Goal: Task Accomplishment & Management: Manage account settings

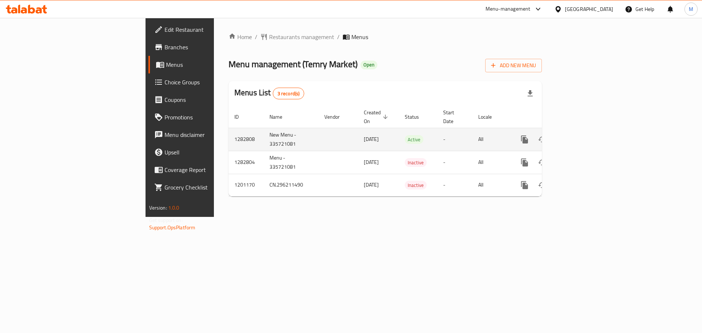
click at [586, 131] on link "enhanced table" at bounding box center [578, 140] width 18 height 18
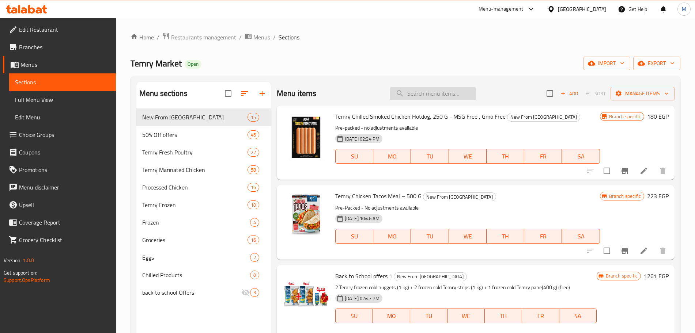
click at [429, 96] on input "search" at bounding box center [433, 93] width 86 height 13
paste input "732592"
type input "732592"
click at [429, 94] on input "search" at bounding box center [433, 93] width 86 height 13
paste input "Cleo's Garden Extra Virgin Olive Oil 250 ML"
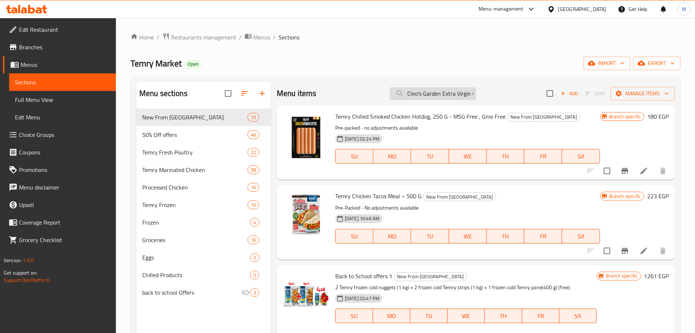
scroll to position [0, 39]
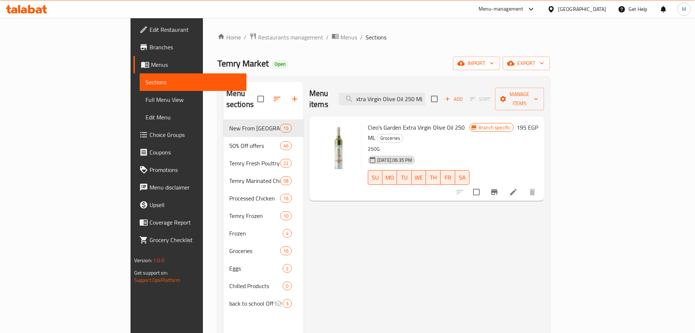
type input "Cleo's Garden Extra Virgin Olive Oil 250 ML"
click at [498, 189] on icon "Branch-specific-item" at bounding box center [494, 192] width 7 height 6
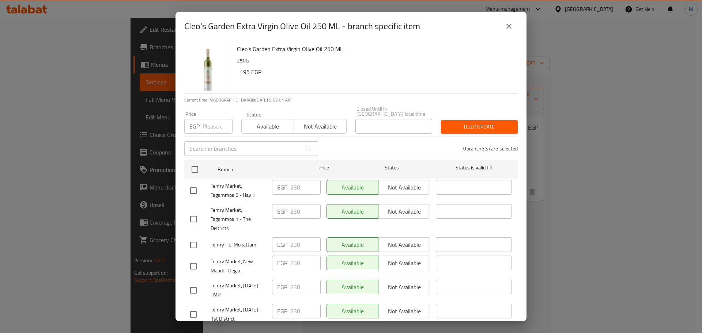
click at [509, 26] on icon "close" at bounding box center [508, 26] width 5 height 5
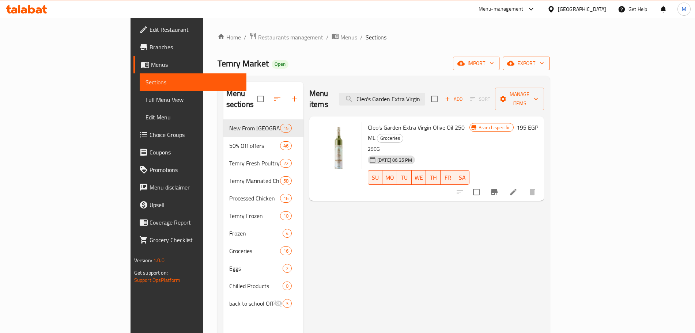
click at [565, 61] on div "Home / Restaurants management / Menus / Sections Temry Market Open import expor…" at bounding box center [384, 227] width 362 height 418
click at [550, 61] on button "export" at bounding box center [526, 64] width 47 height 14
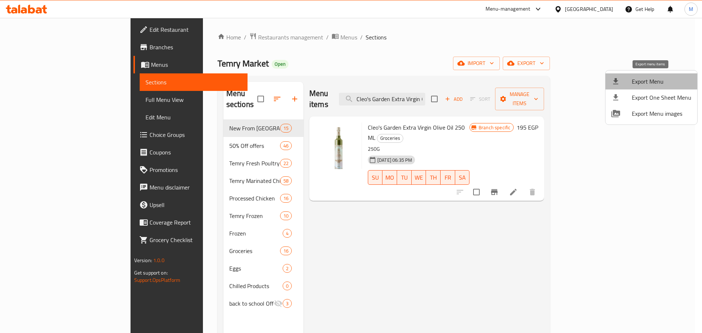
click at [653, 83] on span "Export Menu" at bounding box center [662, 81] width 60 height 9
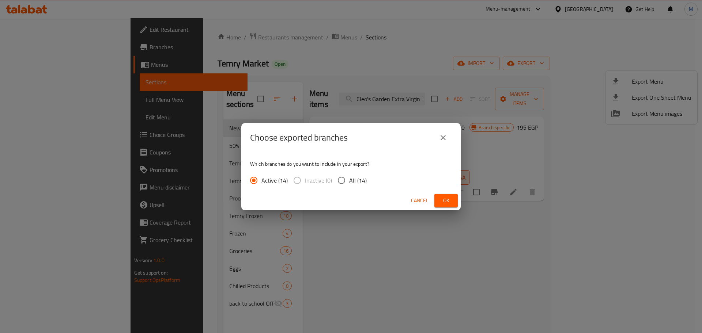
click at [367, 175] on div "Active (14) Inactive (0) All (14)" at bounding box center [311, 180] width 122 height 15
click at [364, 177] on div "Active (14) Inactive (0) All (14)" at bounding box center [311, 180] width 122 height 15
click at [364, 177] on span "All (14)" at bounding box center [358, 180] width 18 height 9
click at [349, 177] on input "All (14)" at bounding box center [341, 180] width 15 height 15
radio input "true"
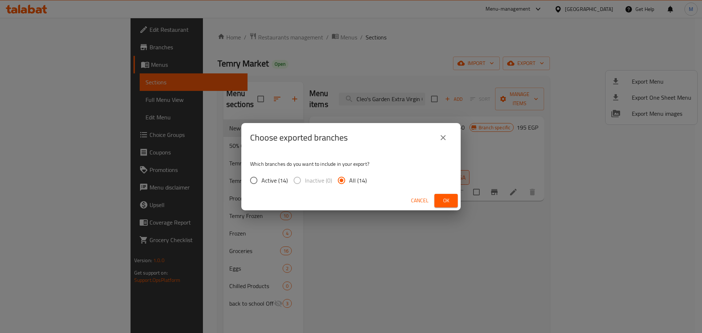
click at [453, 197] on button "Ok" at bounding box center [445, 201] width 23 height 14
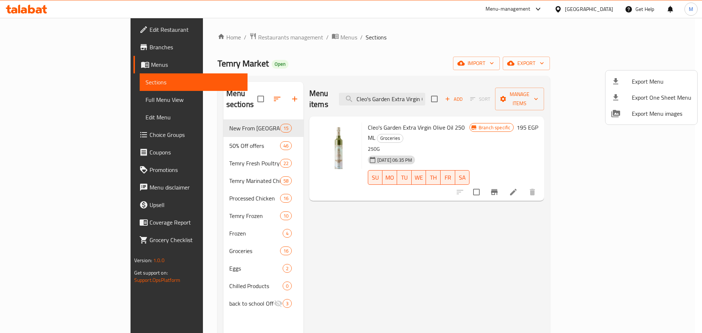
click at [442, 94] on div at bounding box center [351, 166] width 702 height 333
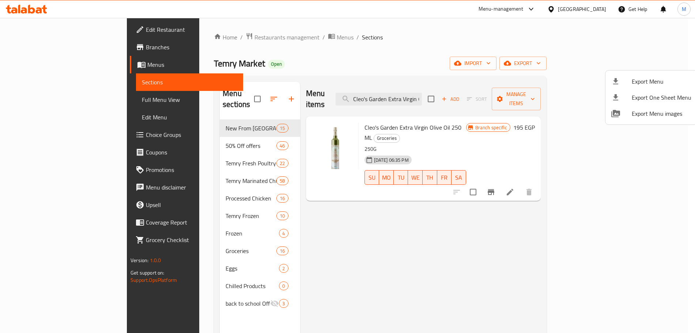
click at [422, 94] on input "Cleo's Garden Extra Virgin Olive Oil 250 ML" at bounding box center [379, 99] width 86 height 13
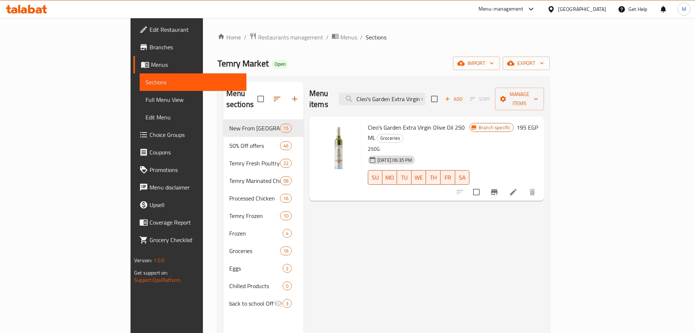
click at [425, 94] on input "Cleo's Garden Extra Virgin Olive Oil 250 ML" at bounding box center [382, 99] width 86 height 13
paste input "Temry Fresh Whole Chicken 900-950 Gm"
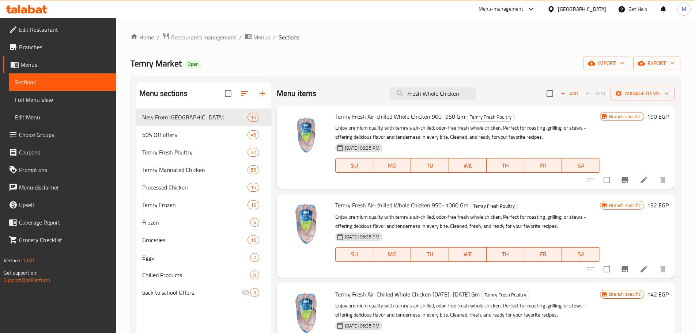
type input "Fresh Whole Chicken"
click at [621, 178] on icon "Branch-specific-item" at bounding box center [624, 180] width 9 height 9
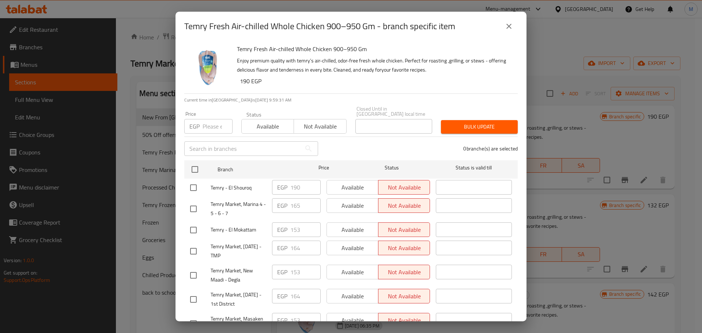
click at [509, 27] on icon "close" at bounding box center [508, 26] width 5 height 5
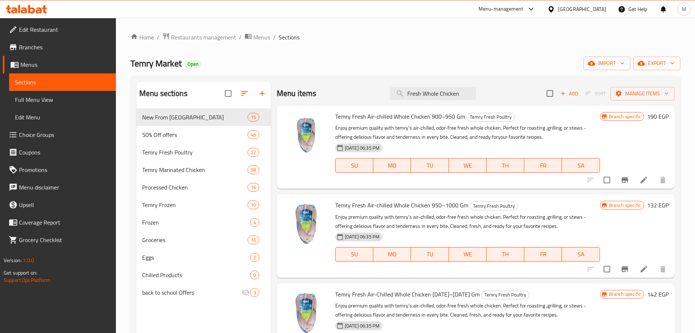
click at [45, 53] on link "Branches" at bounding box center [59, 47] width 113 height 18
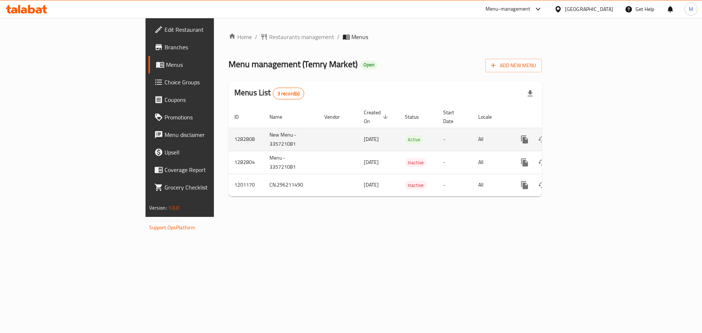
click at [582, 135] on icon "enhanced table" at bounding box center [577, 139] width 9 height 9
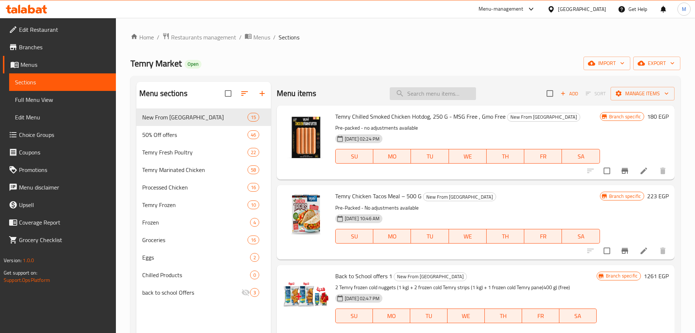
click at [442, 91] on input "search" at bounding box center [433, 93] width 86 height 13
paste input "تمري دجاج كامل فريش 900-950 جرام"
type input "تمري دجاج كامل فريش 900-950 جرام"
click at [433, 102] on div "Menu items Add Sort Manage items" at bounding box center [476, 94] width 398 height 24
click at [433, 101] on div "Menu items Add Sort Manage items" at bounding box center [476, 94] width 398 height 24
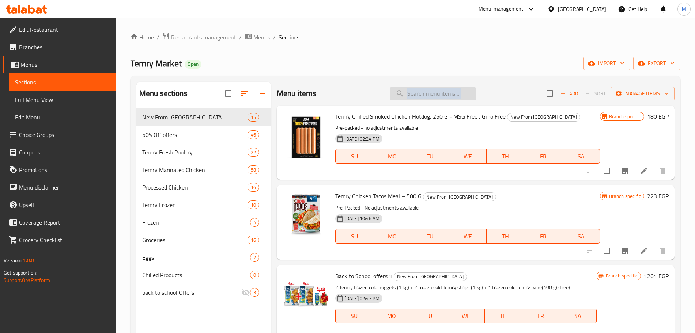
click at [431, 96] on input "search" at bounding box center [433, 93] width 86 height 13
click at [435, 92] on input "search" at bounding box center [433, 93] width 86 height 13
click at [451, 91] on input "search" at bounding box center [433, 93] width 86 height 13
paste input "Fresh Whole Chicken 900-950 Gm"
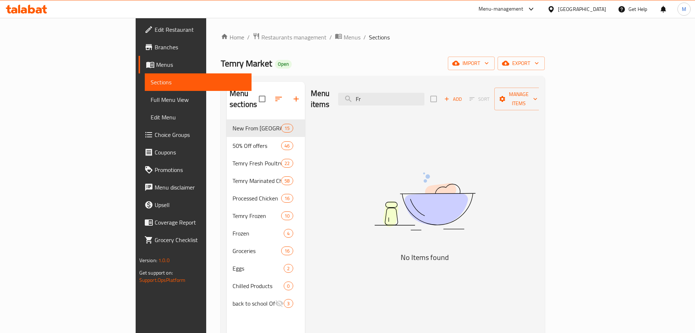
type input "F"
paste input "Fresh Whole Chicken 900-950 Gm"
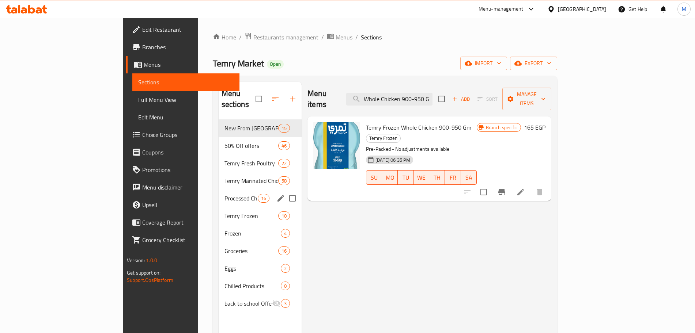
type input "Whole Chicken 900-950 Gm"
click at [219, 190] on div "Processed Chicken 16" at bounding box center [260, 199] width 83 height 18
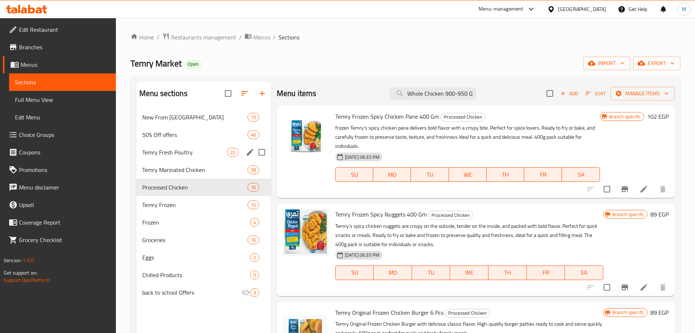
click at [155, 156] on span "Temry Fresh Poultry" at bounding box center [184, 152] width 85 height 9
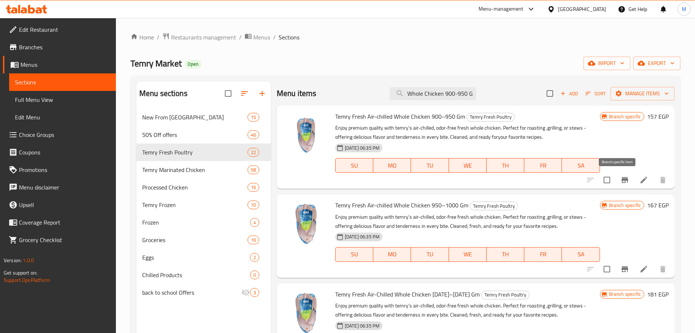
click at [620, 176] on icon "Branch-specific-item" at bounding box center [624, 180] width 9 height 9
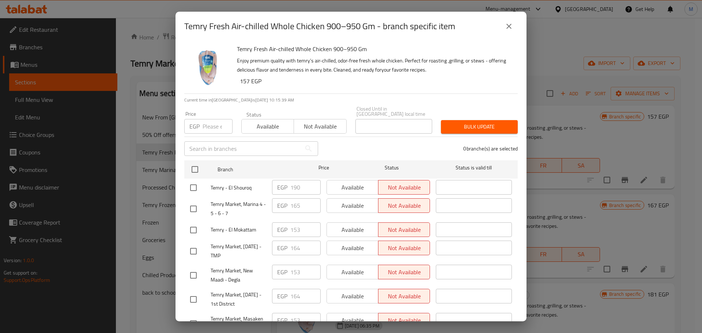
click at [200, 124] on div "EGP Price" at bounding box center [208, 126] width 48 height 15
click at [212, 125] on input "number" at bounding box center [218, 126] width 30 height 15
type input "157"
click at [198, 165] on input "checkbox" at bounding box center [194, 169] width 15 height 15
checkbox input "true"
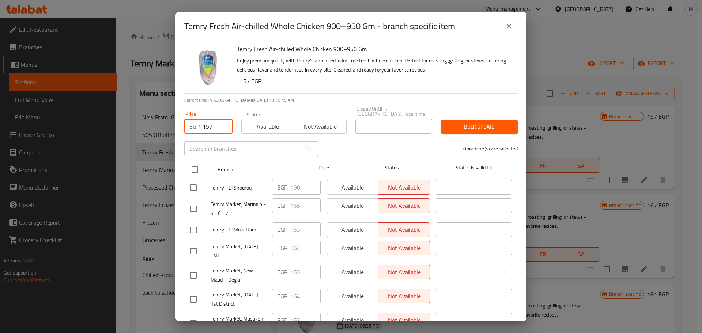
checkbox input "true"
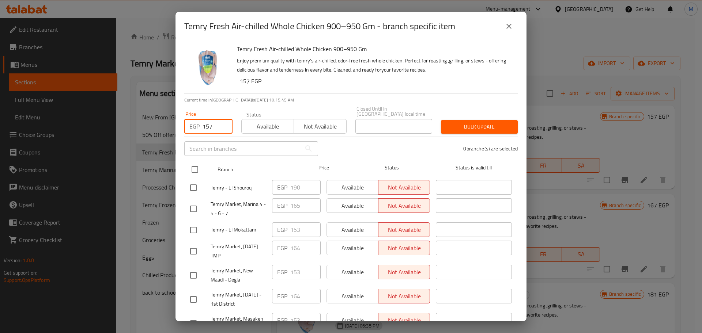
checkbox input "true"
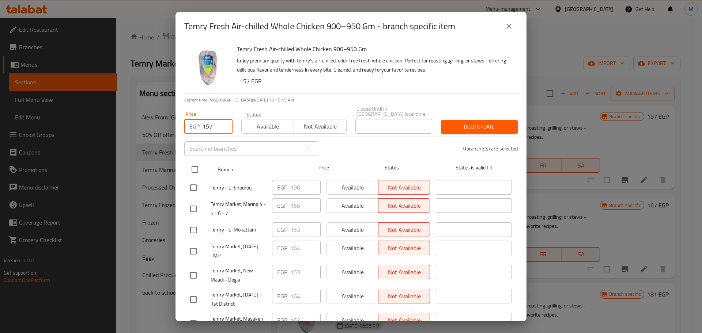
checkbox input "true"
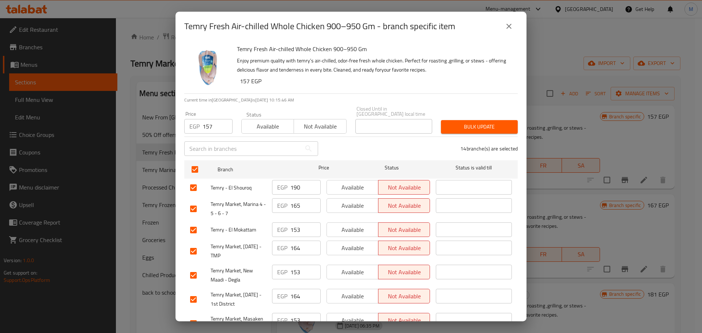
click at [459, 122] on span "Bulk update" at bounding box center [479, 126] width 65 height 9
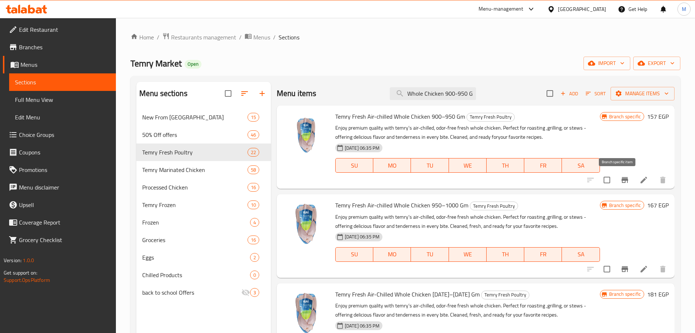
click at [620, 178] on icon "Branch-specific-item" at bounding box center [624, 180] width 9 height 9
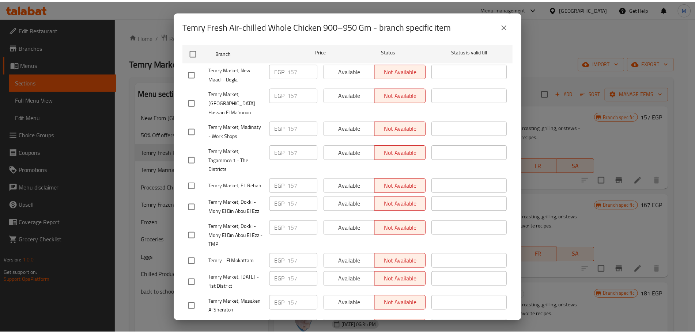
scroll to position [73, 0]
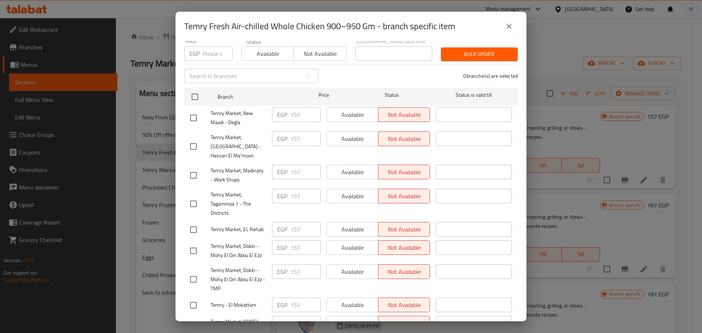
click at [502, 32] on div "Temry Fresh Air-chilled Whole Chicken 900–950 Gm - branch specific item" at bounding box center [350, 27] width 333 height 18
click at [502, 31] on button "close" at bounding box center [509, 27] width 18 height 18
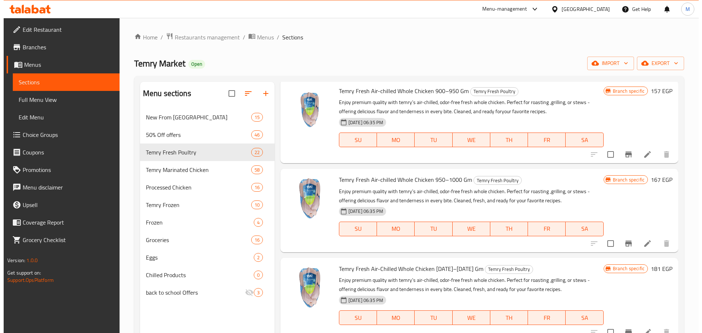
scroll to position [46, 0]
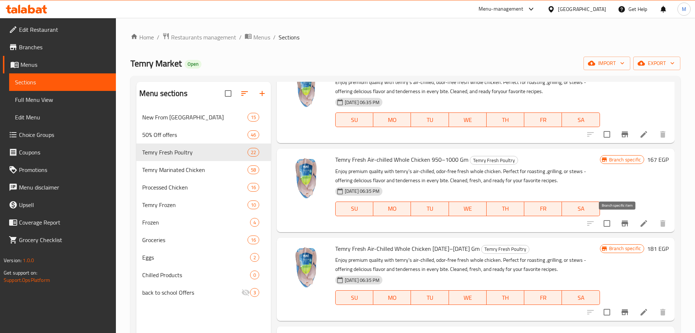
click at [620, 221] on icon "Branch-specific-item" at bounding box center [624, 223] width 9 height 9
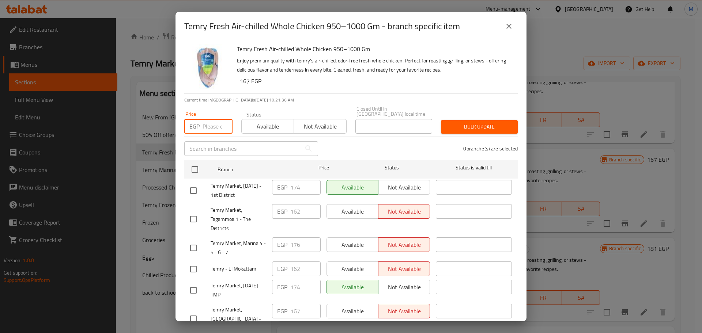
click at [212, 119] on input "number" at bounding box center [218, 126] width 30 height 15
paste input "342589517"
type input "342589517"
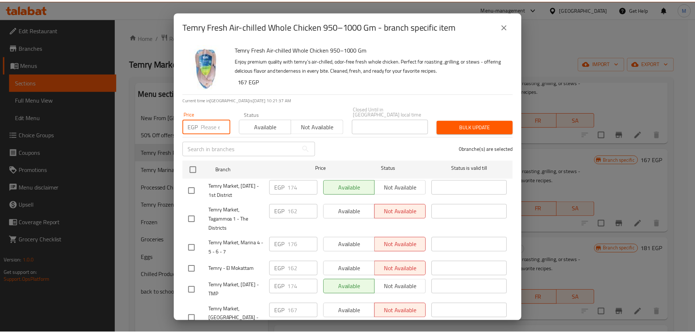
scroll to position [0, 0]
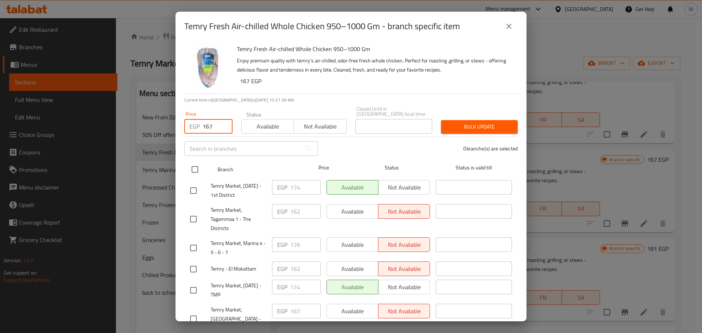
type input "167"
click at [189, 168] on input "checkbox" at bounding box center [194, 169] width 15 height 15
checkbox input "true"
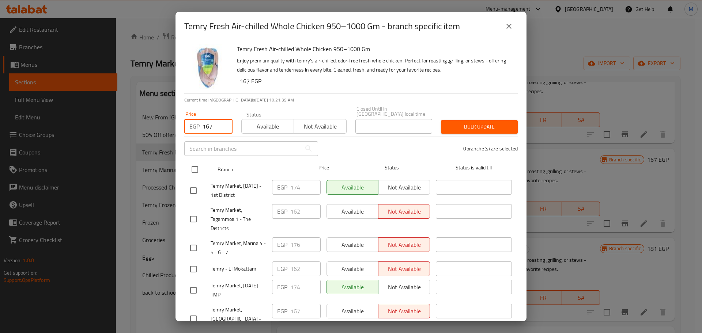
checkbox input "true"
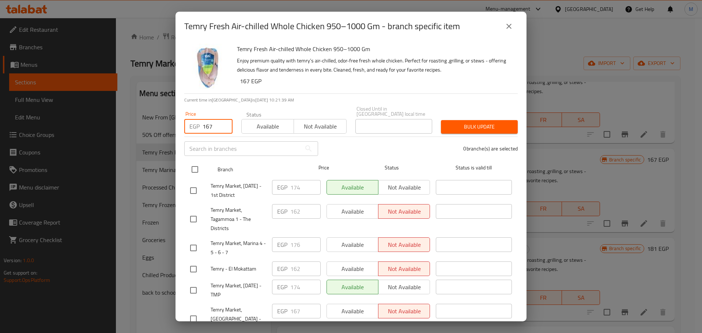
checkbox input "true"
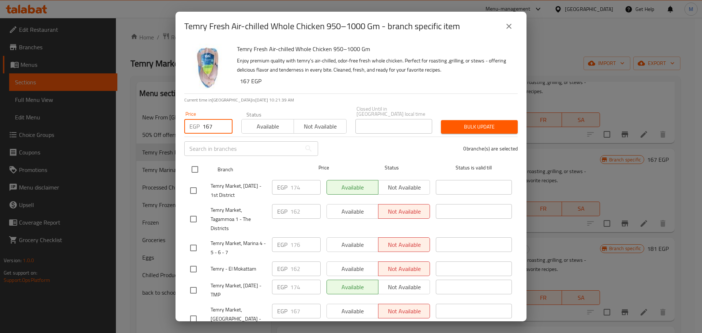
checkbox input "true"
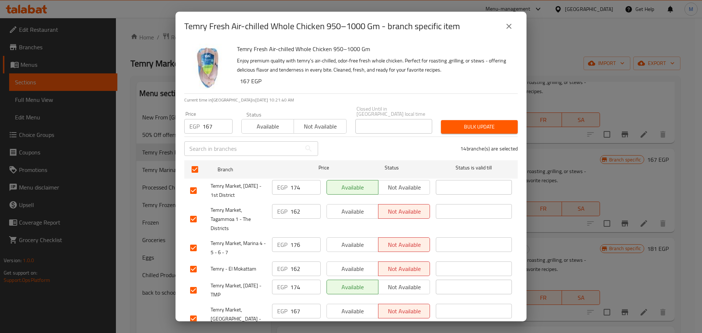
click at [460, 125] on span "Bulk update" at bounding box center [479, 126] width 65 height 9
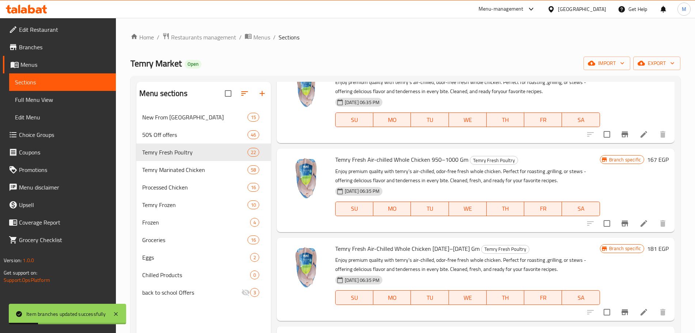
scroll to position [91, 0]
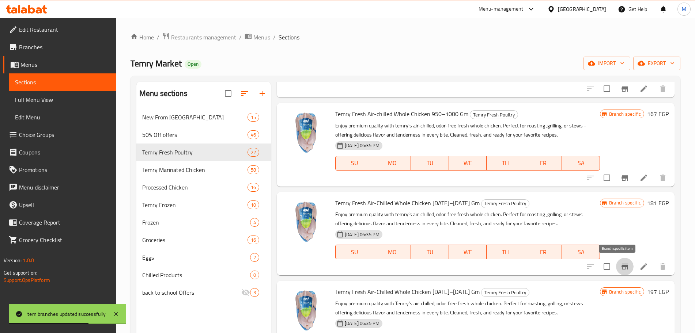
click at [622, 264] on icon "Branch-specific-item" at bounding box center [625, 267] width 7 height 6
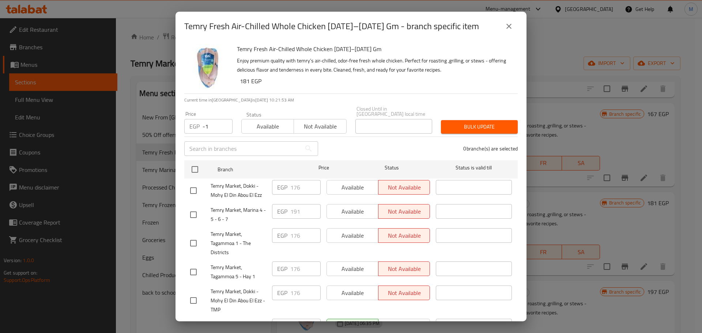
click at [221, 124] on input "-1" at bounding box center [218, 126] width 30 height 15
drag, startPoint x: 207, startPoint y: 120, endPoint x: 203, endPoint y: 120, distance: 4.8
click at [203, 120] on input "-1" at bounding box center [218, 126] width 30 height 15
type input "181"
click at [197, 162] on input "checkbox" at bounding box center [194, 169] width 15 height 15
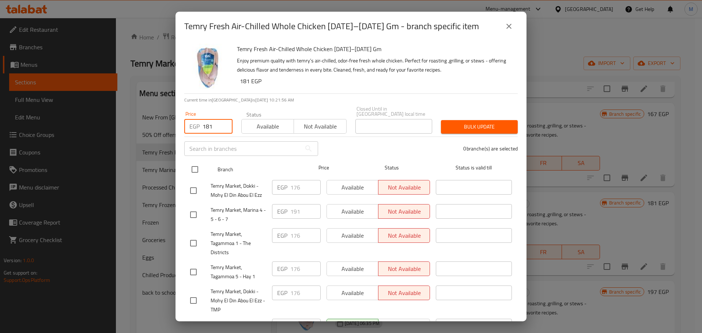
checkbox input "true"
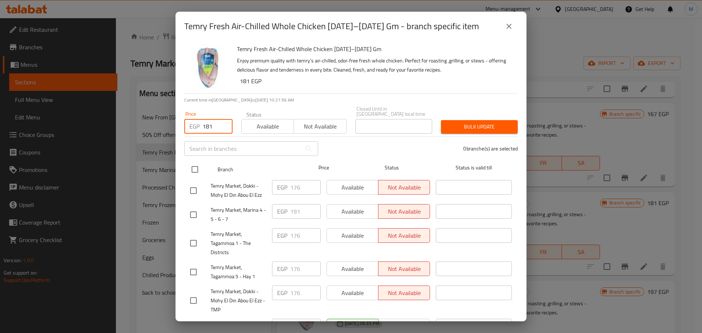
checkbox input "true"
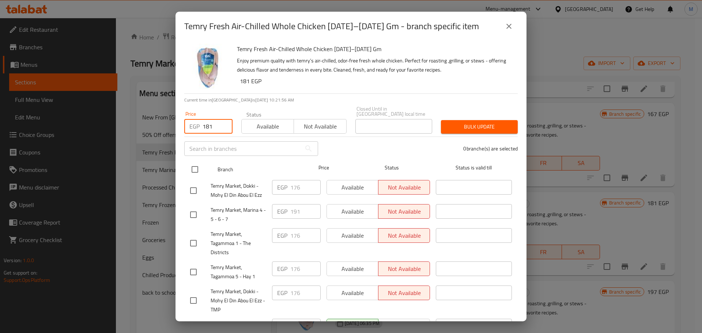
checkbox input "true"
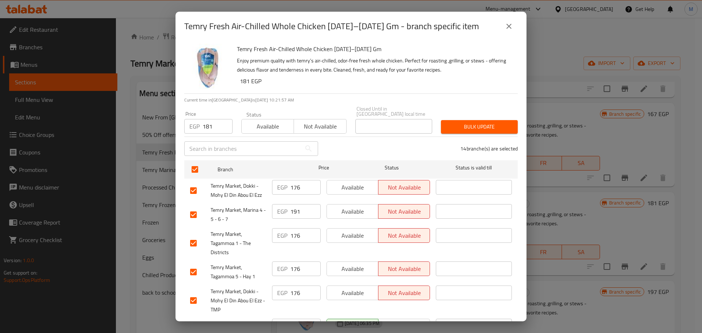
click at [447, 122] on span "Bulk update" at bounding box center [479, 126] width 65 height 9
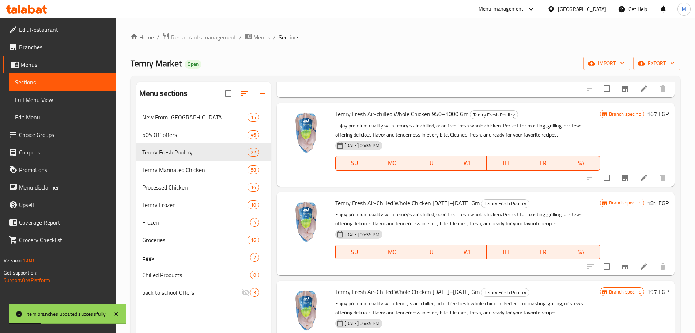
scroll to position [183, 0]
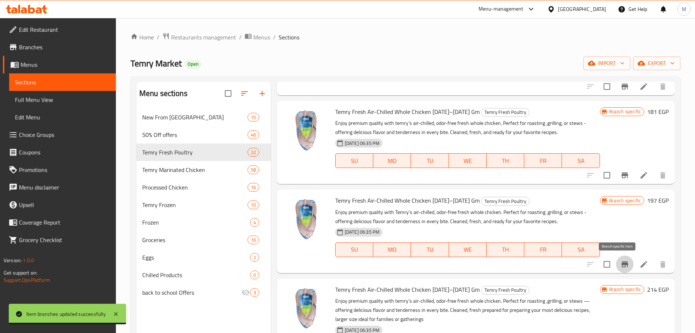
click at [617, 260] on button "Branch-specific-item" at bounding box center [625, 265] width 18 height 18
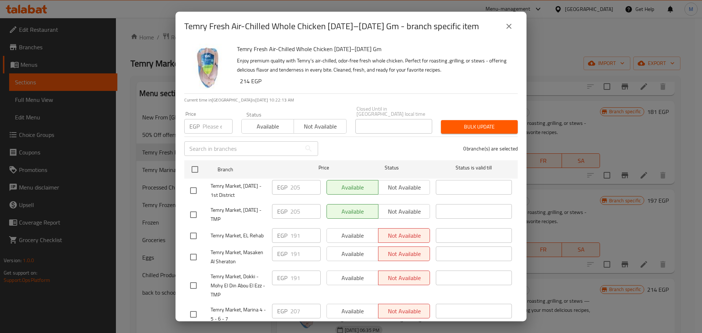
click at [207, 119] on input "number" at bounding box center [218, 126] width 30 height 15
type input "197"
click at [197, 171] on input "checkbox" at bounding box center [194, 169] width 15 height 15
checkbox input "true"
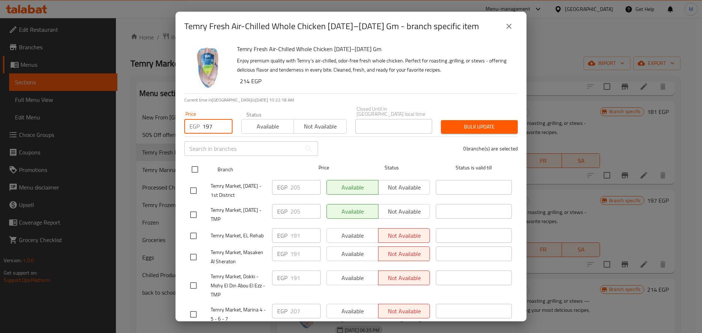
checkbox input "true"
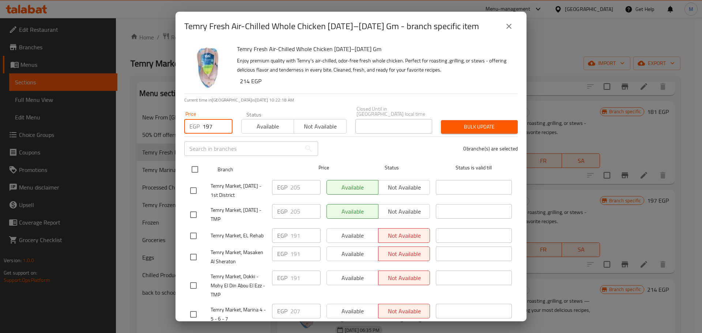
checkbox input "true"
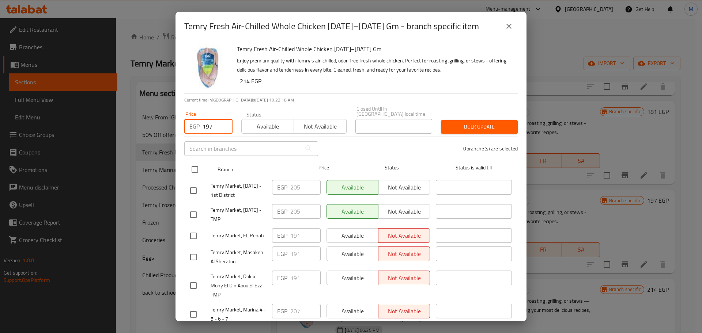
checkbox input "true"
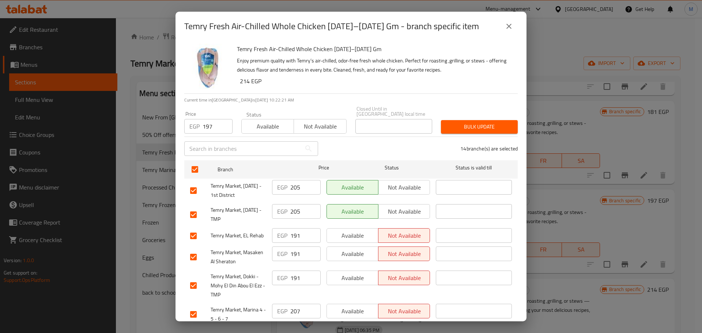
click at [451, 122] on span "Bulk update" at bounding box center [479, 126] width 65 height 9
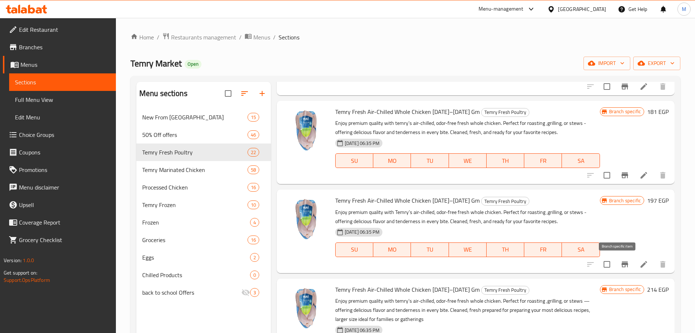
click at [620, 261] on icon "Branch-specific-item" at bounding box center [624, 264] width 9 height 9
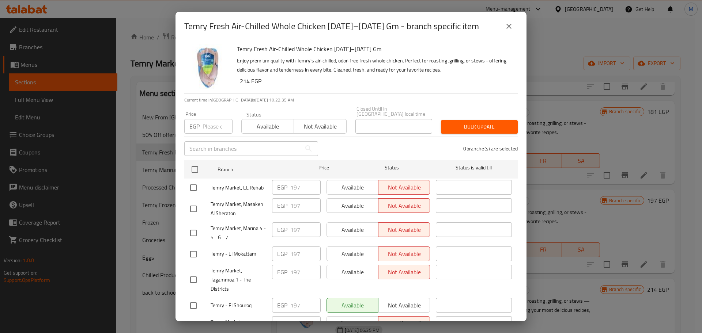
click at [512, 32] on button "close" at bounding box center [509, 27] width 18 height 18
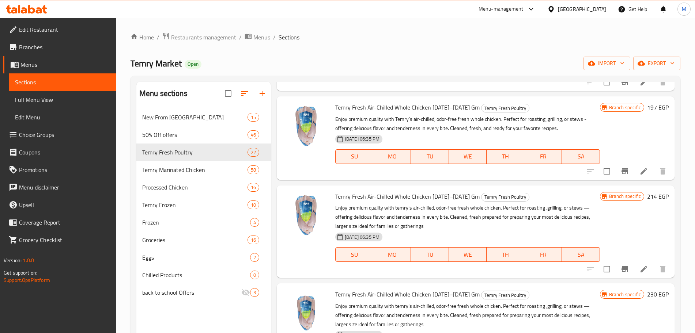
scroll to position [320, 0]
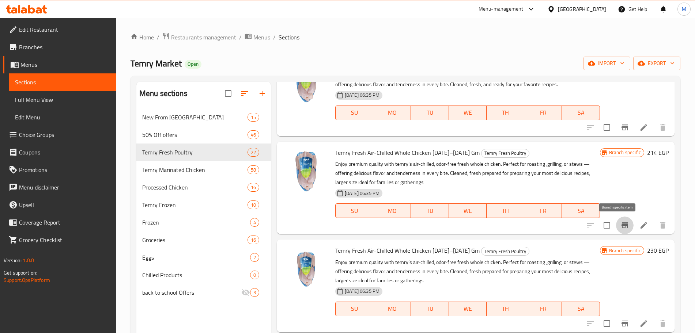
click at [619, 231] on button "Branch-specific-item" at bounding box center [625, 226] width 18 height 18
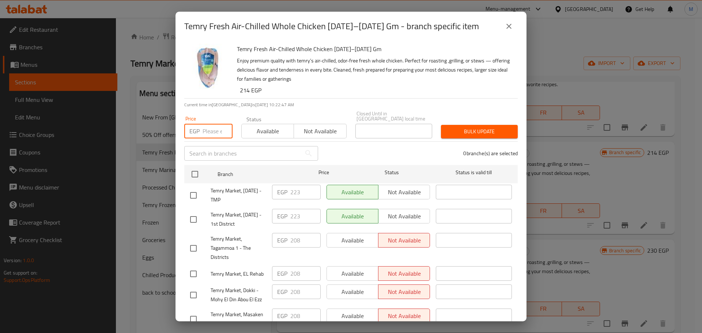
click at [210, 128] on input "number" at bounding box center [218, 131] width 30 height 15
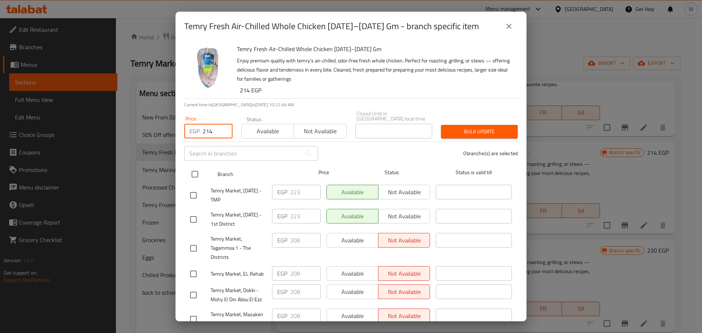
type input "214"
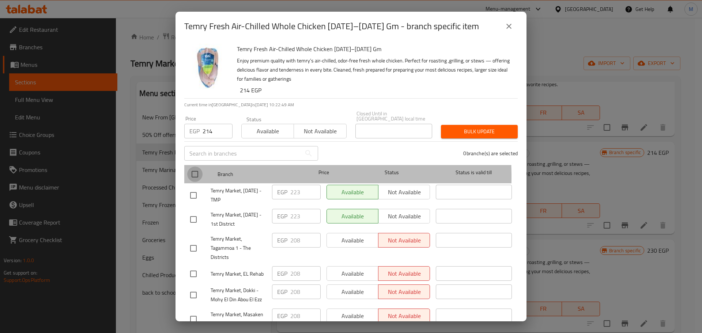
click at [193, 172] on input "checkbox" at bounding box center [194, 174] width 15 height 15
checkbox input "true"
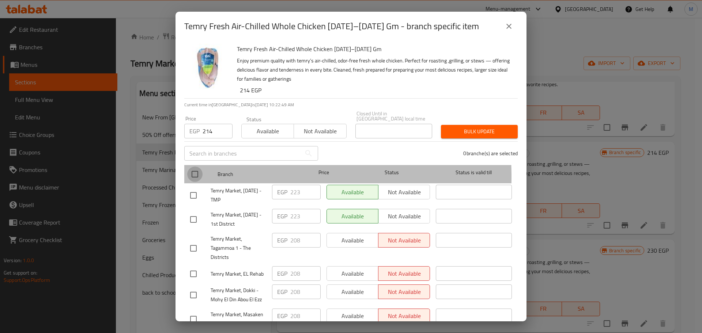
checkbox input "true"
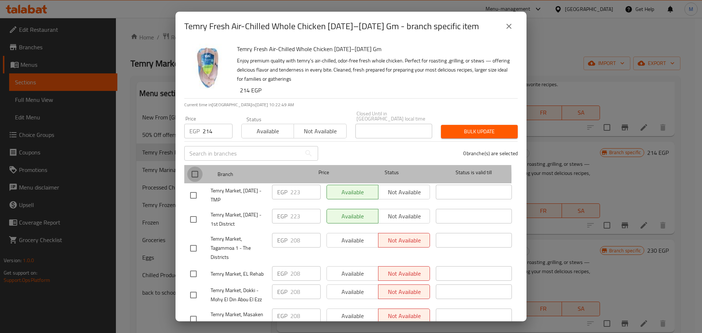
checkbox input "true"
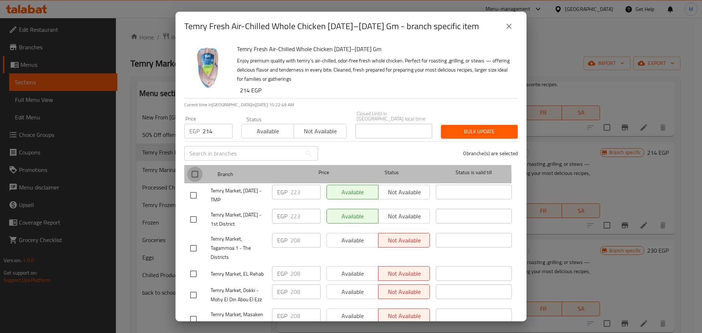
checkbox input "true"
drag, startPoint x: 193, startPoint y: 172, endPoint x: 243, endPoint y: 175, distance: 50.6
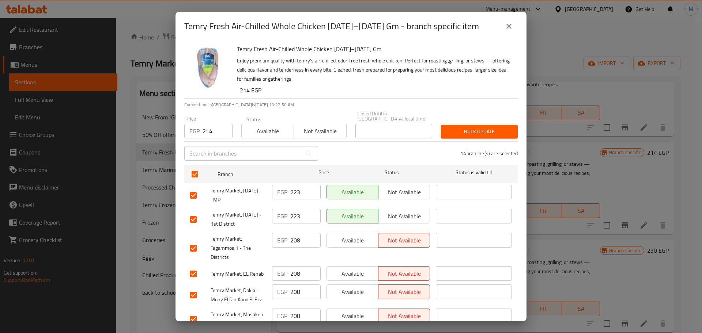
drag, startPoint x: 243, startPoint y: 175, endPoint x: 494, endPoint y: 135, distance: 254.0
click at [494, 135] on div "Bulk update" at bounding box center [480, 132] width 86 height 22
click at [483, 127] on span "Bulk update" at bounding box center [479, 131] width 65 height 9
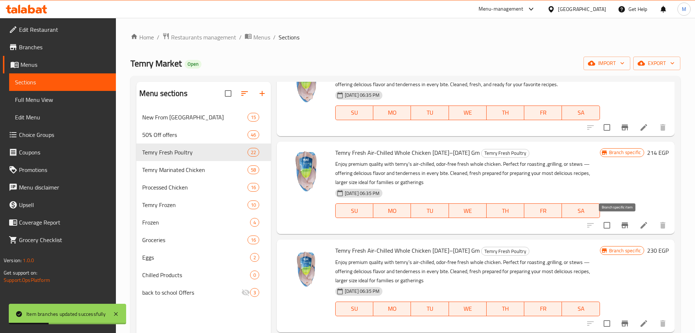
click at [622, 224] on icon "Branch-specific-item" at bounding box center [625, 226] width 7 height 6
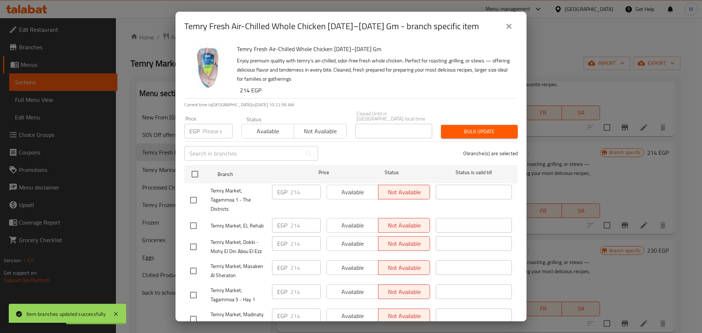
click at [503, 29] on button "close" at bounding box center [509, 27] width 18 height 18
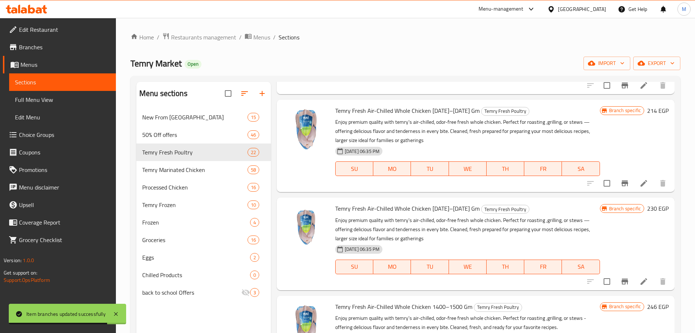
scroll to position [411, 0]
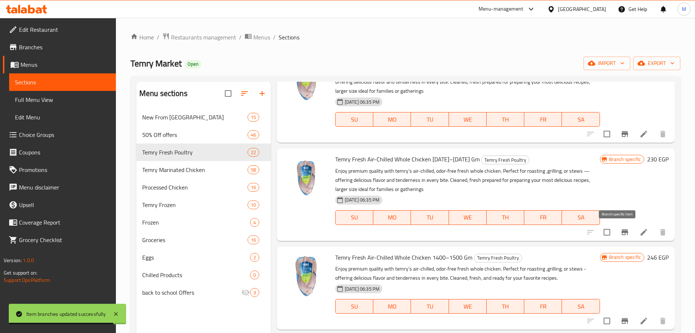
click at [620, 234] on icon "Branch-specific-item" at bounding box center [624, 232] width 9 height 9
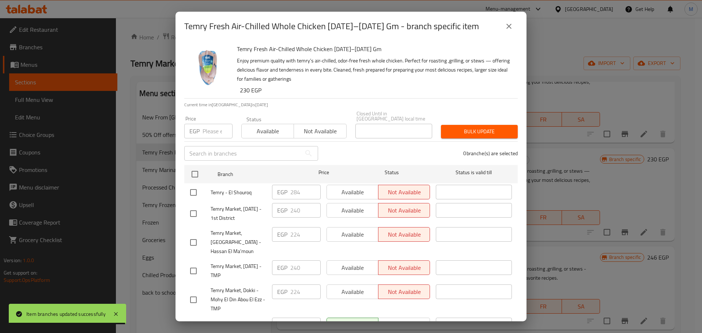
click at [215, 127] on input "number" at bounding box center [218, 131] width 30 height 15
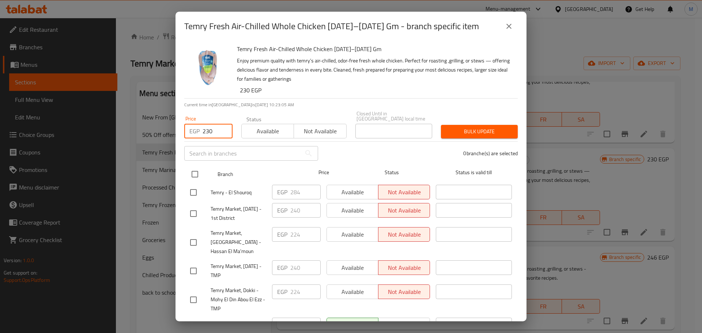
type input "230"
click at [199, 173] on input "checkbox" at bounding box center [194, 174] width 15 height 15
checkbox input "true"
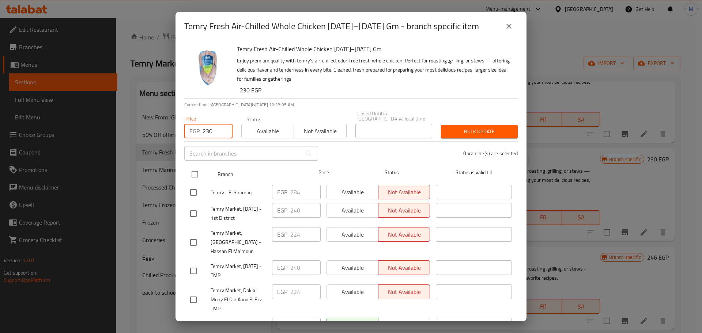
checkbox input "true"
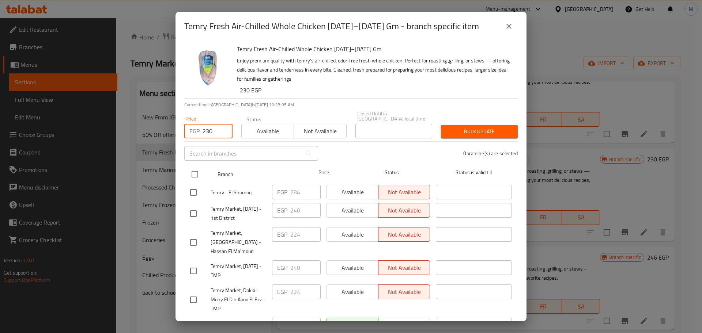
checkbox input "true"
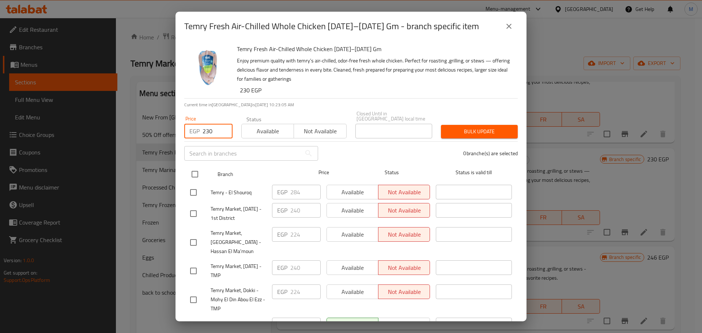
checkbox input "true"
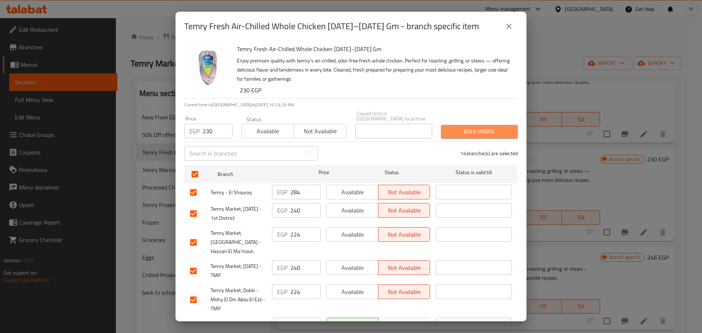
click at [480, 132] on button "Bulk update" at bounding box center [479, 132] width 77 height 14
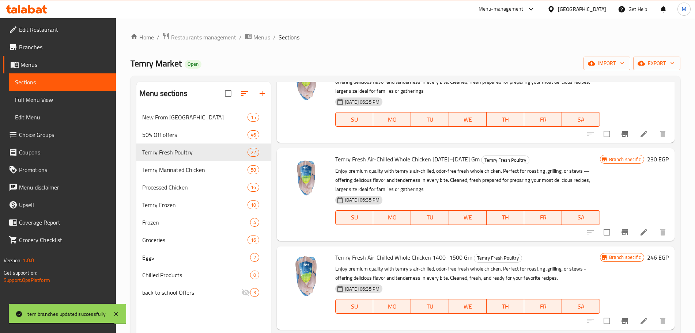
scroll to position [503, 0]
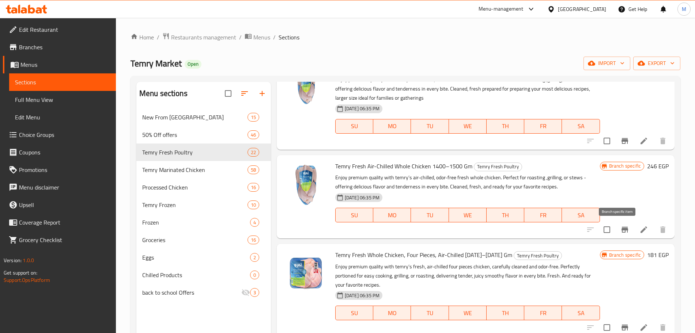
click at [620, 233] on icon "Branch-specific-item" at bounding box center [624, 230] width 9 height 9
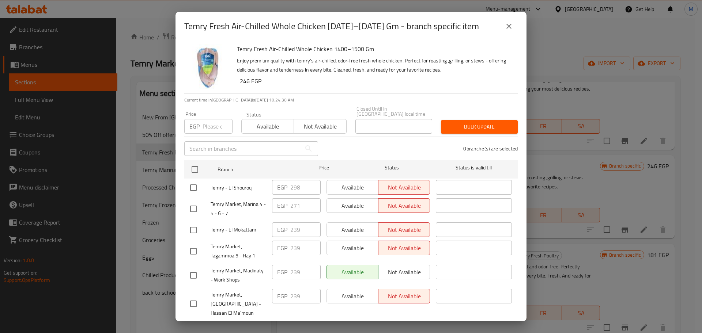
click at [202, 122] on div "EGP Price" at bounding box center [208, 126] width 48 height 15
type input "246"
click at [198, 167] on input "checkbox" at bounding box center [194, 169] width 15 height 15
checkbox input "true"
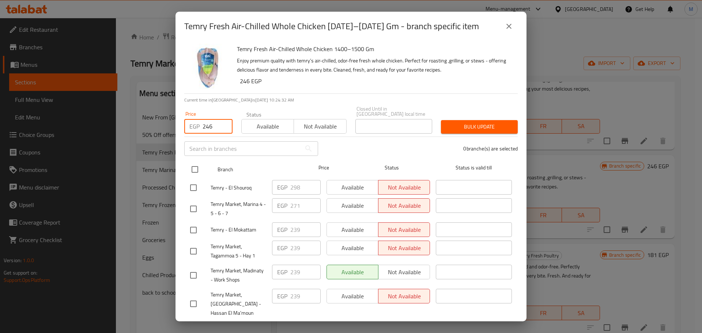
checkbox input "true"
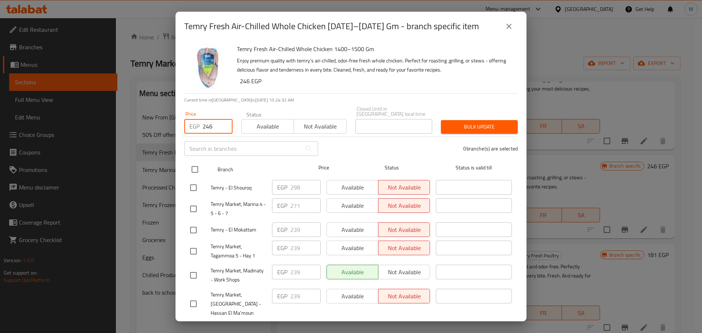
checkbox input "true"
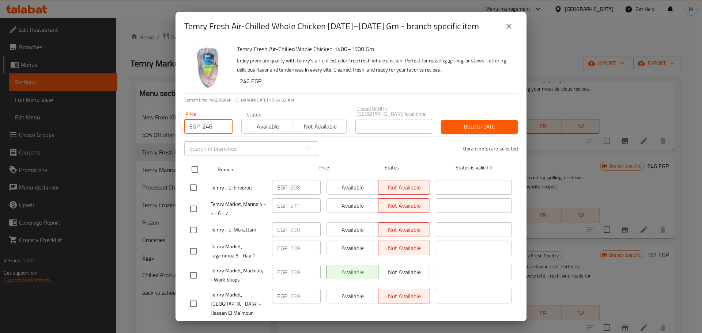
checkbox input "true"
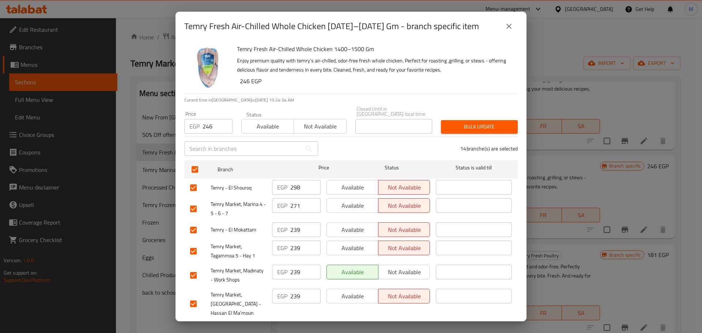
click at [465, 122] on span "Bulk update" at bounding box center [479, 126] width 65 height 9
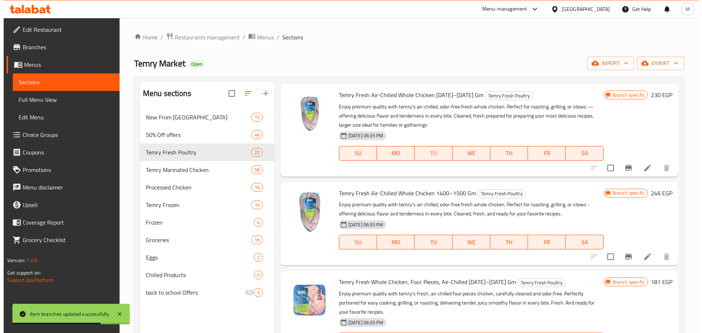
scroll to position [457, 0]
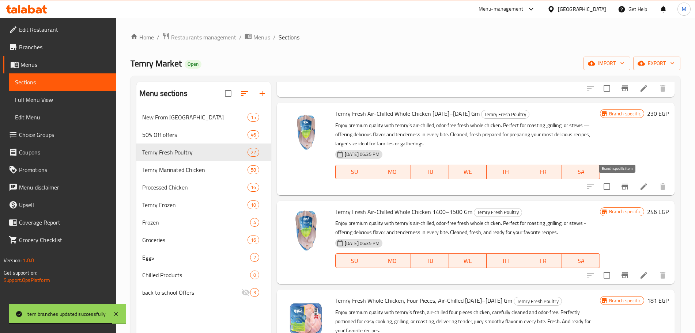
click at [620, 188] on icon "Branch-specific-item" at bounding box center [624, 186] width 9 height 9
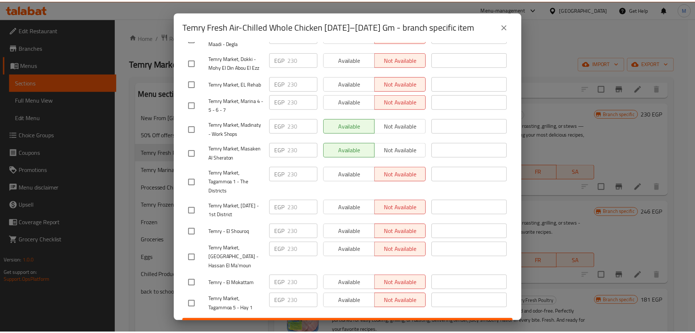
scroll to position [32, 0]
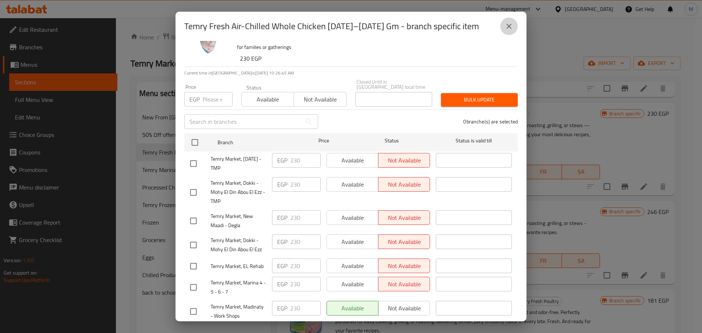
click at [507, 27] on icon "close" at bounding box center [509, 26] width 9 height 9
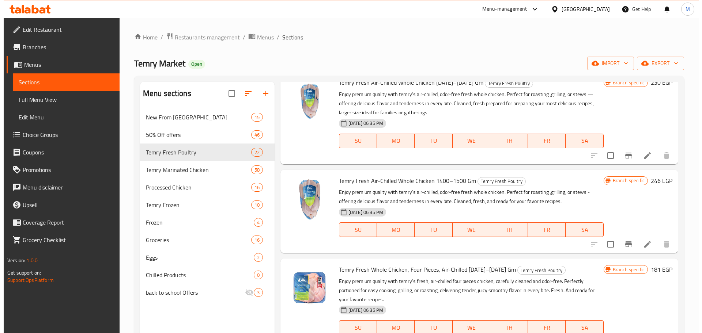
scroll to position [503, 0]
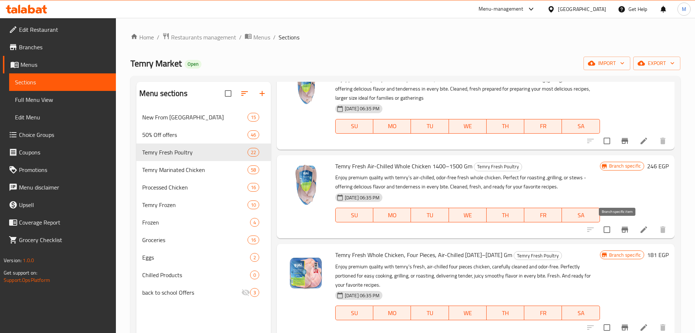
click at [622, 230] on icon "Branch-specific-item" at bounding box center [625, 230] width 7 height 6
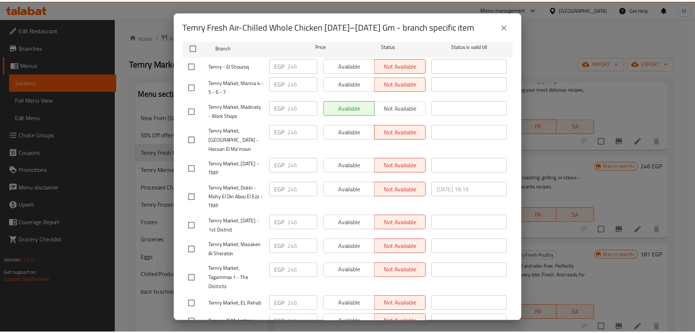
scroll to position [210, 0]
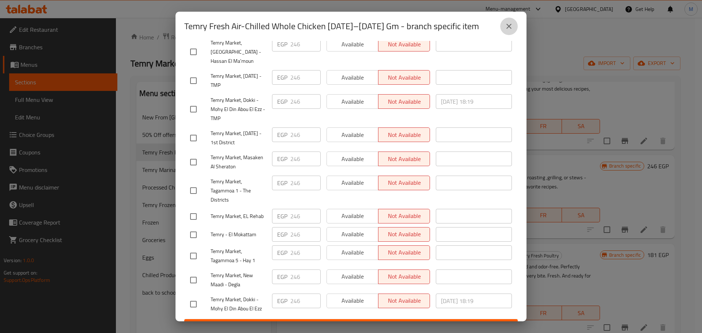
click at [508, 31] on button "close" at bounding box center [509, 27] width 18 height 18
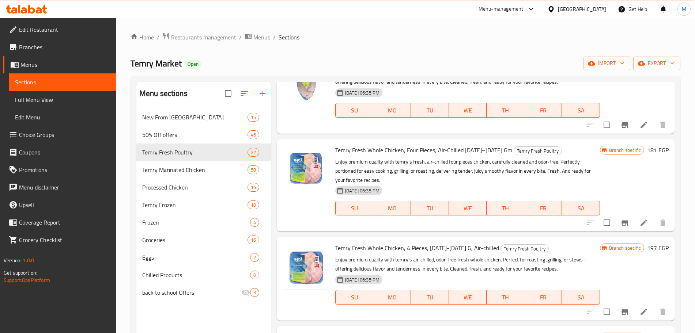
scroll to position [594, 0]
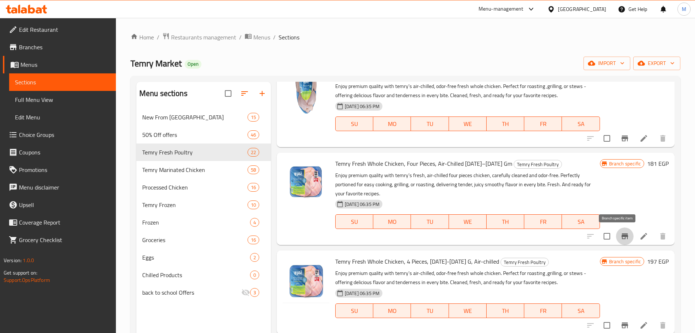
click at [622, 236] on icon "Branch-specific-item" at bounding box center [625, 237] width 7 height 6
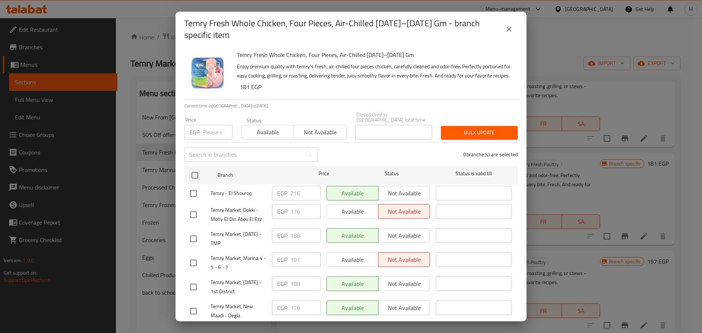
click at [203, 128] on input "number" at bounding box center [218, 132] width 30 height 15
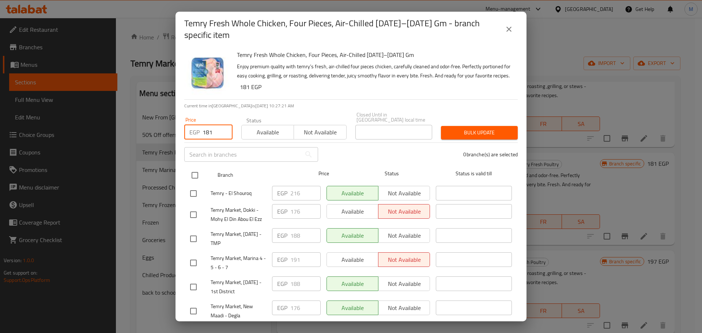
type input "181"
click at [196, 176] on input "checkbox" at bounding box center [194, 175] width 15 height 15
checkbox input "true"
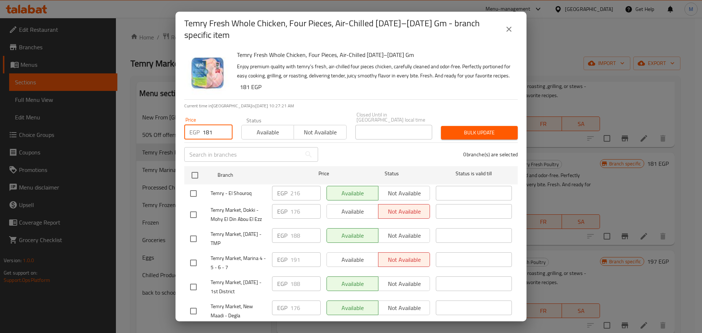
checkbox input "true"
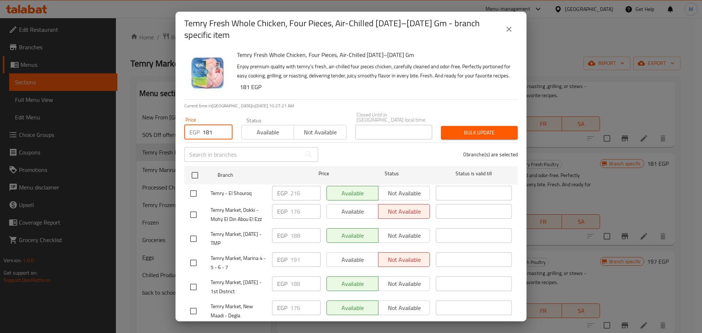
checkbox input "true"
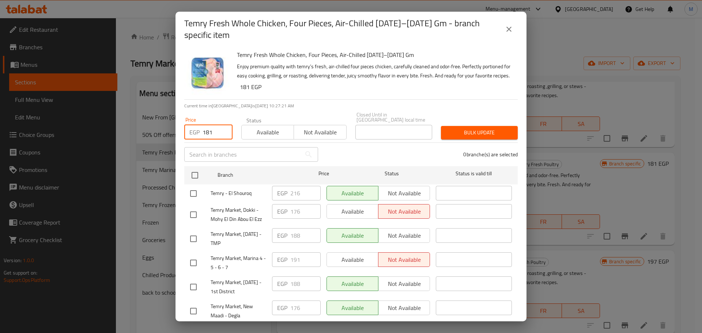
checkbox input "true"
click at [478, 130] on span "Bulk update" at bounding box center [479, 132] width 65 height 9
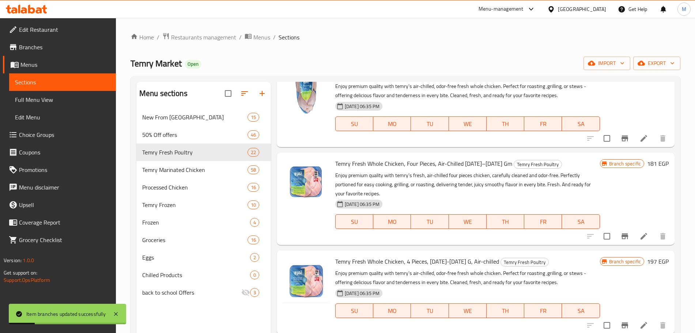
scroll to position [640, 0]
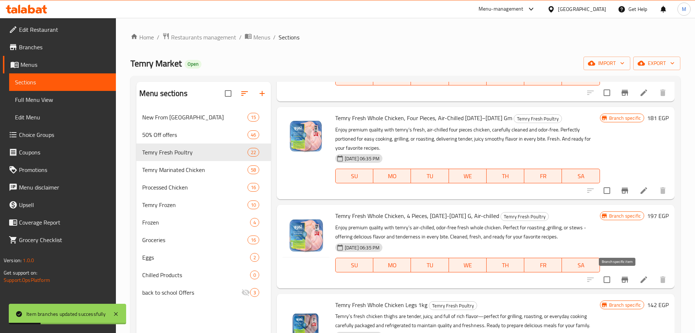
click at [620, 282] on icon "Branch-specific-item" at bounding box center [624, 280] width 9 height 9
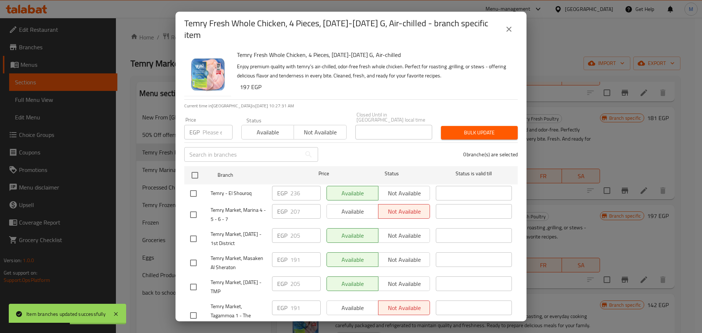
click at [209, 125] on input "number" at bounding box center [218, 132] width 30 height 15
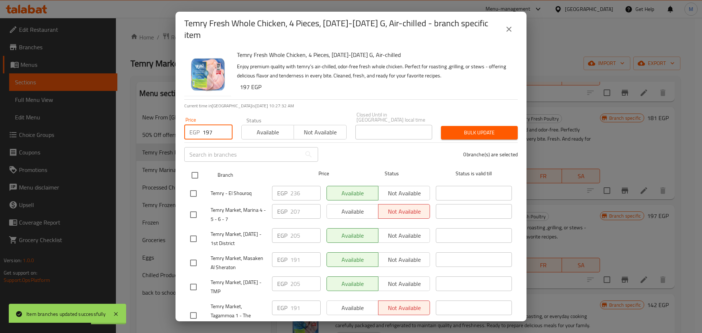
type input "197"
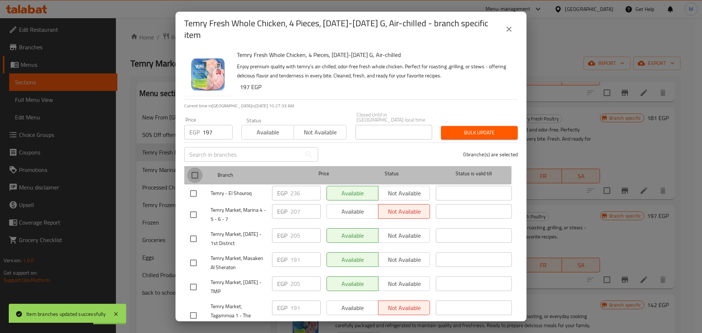
click at [195, 168] on input "checkbox" at bounding box center [194, 175] width 15 height 15
checkbox input "true"
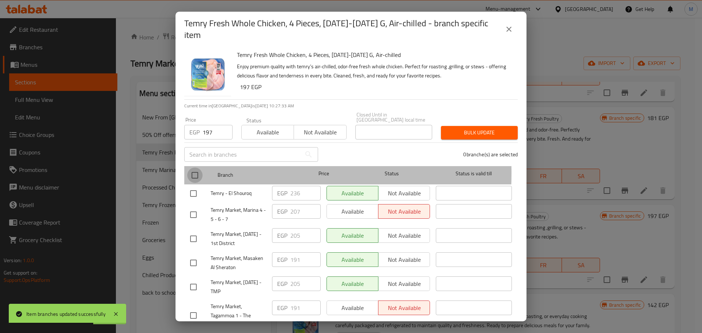
checkbox input "true"
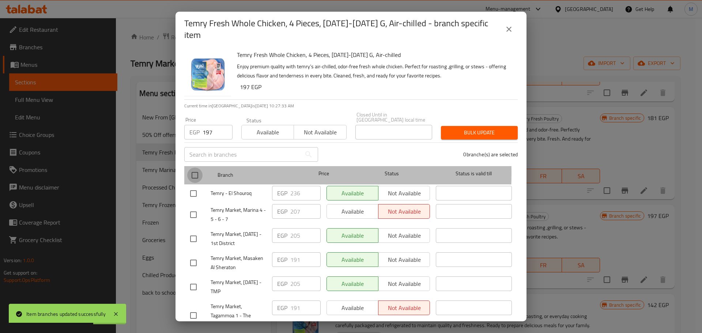
checkbox input "true"
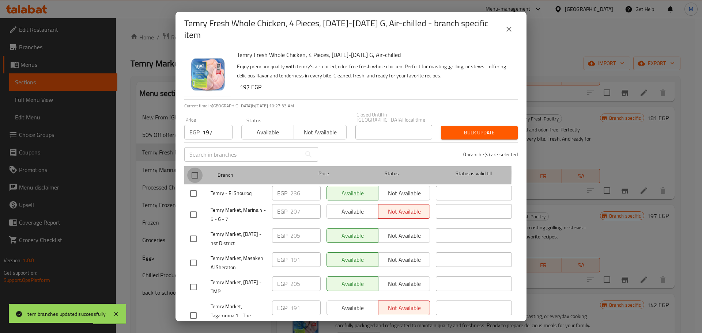
checkbox input "true"
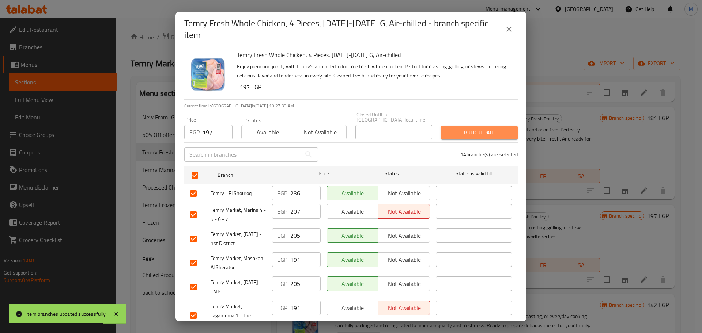
click at [493, 128] on span "Bulk update" at bounding box center [479, 132] width 65 height 9
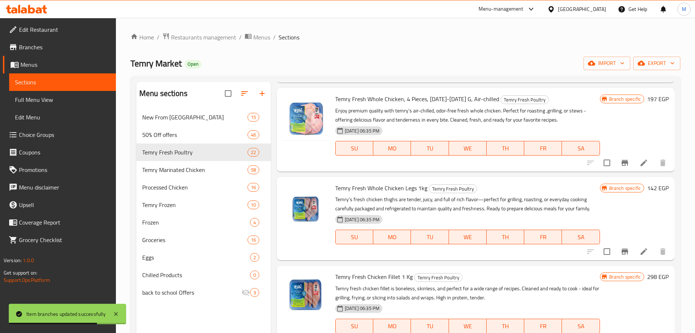
scroll to position [777, 0]
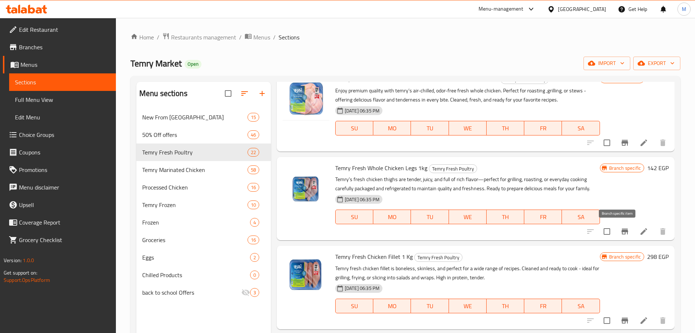
click at [622, 233] on icon "Branch-specific-item" at bounding box center [625, 232] width 7 height 6
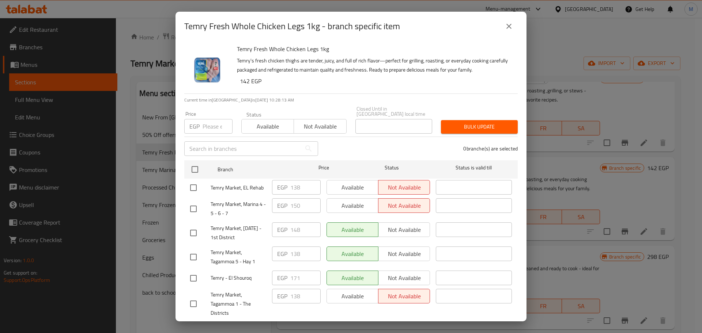
click at [205, 124] on input "number" at bounding box center [218, 126] width 30 height 15
type input "142"
click at [199, 162] on input "checkbox" at bounding box center [194, 169] width 15 height 15
checkbox input "true"
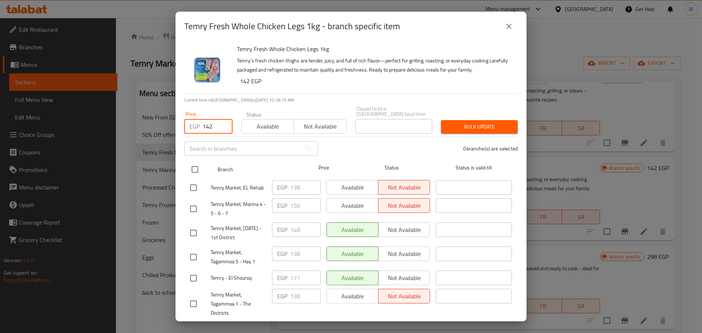
checkbox input "true"
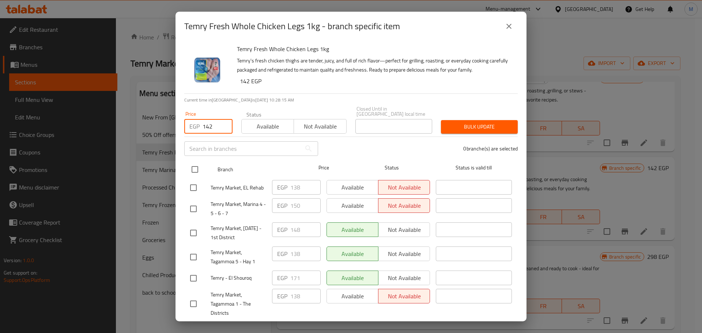
checkbox input "true"
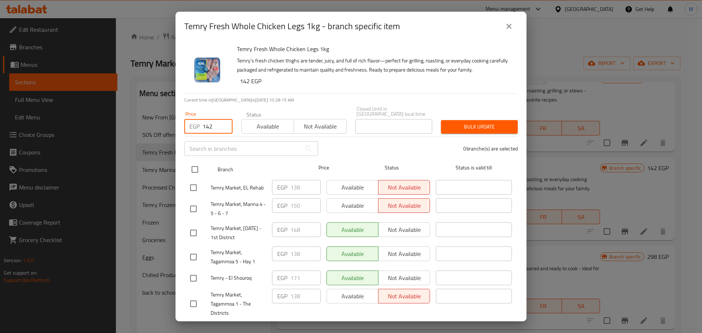
checkbox input "true"
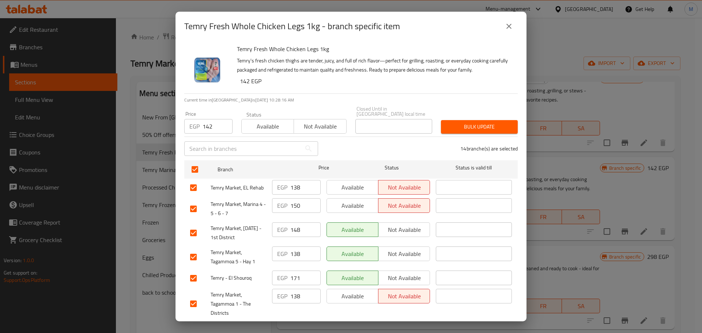
click at [461, 129] on div "Bulk update" at bounding box center [480, 127] width 86 height 22
click at [465, 127] on button "Bulk update" at bounding box center [479, 127] width 77 height 14
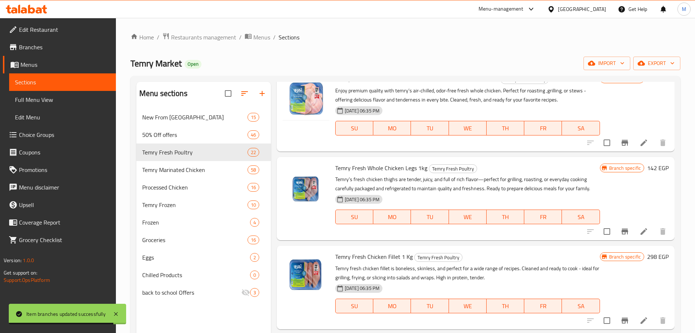
scroll to position [823, 0]
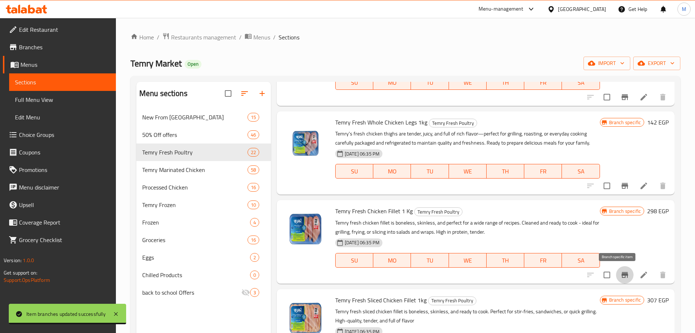
click at [624, 276] on button "Branch-specific-item" at bounding box center [625, 276] width 18 height 18
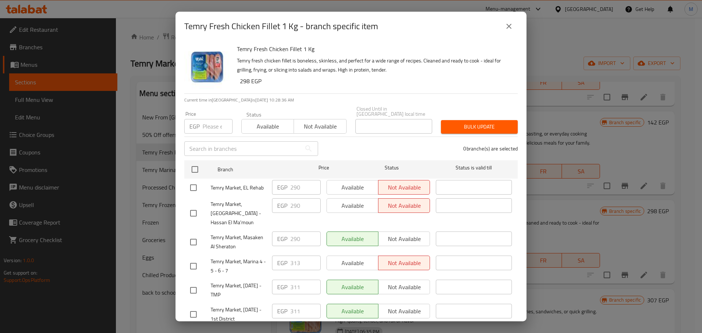
click at [213, 119] on input "number" at bounding box center [218, 126] width 30 height 15
type input "298"
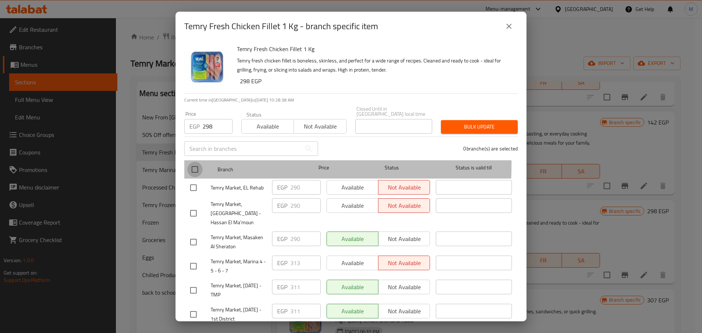
click at [200, 162] on input "checkbox" at bounding box center [194, 169] width 15 height 15
checkbox input "true"
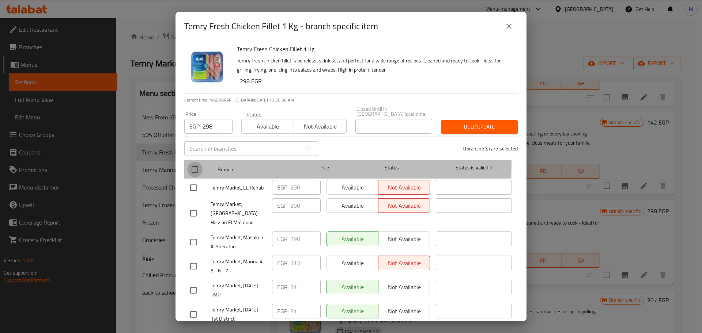
checkbox input "true"
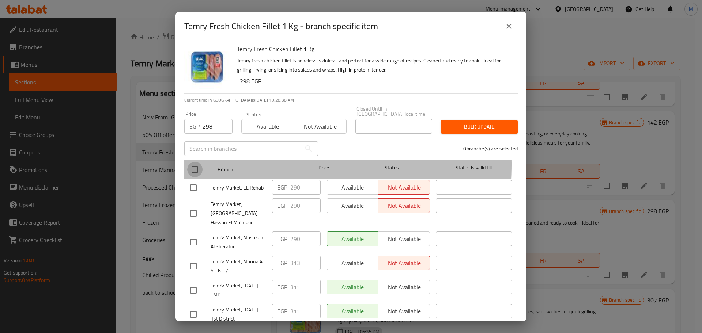
checkbox input "true"
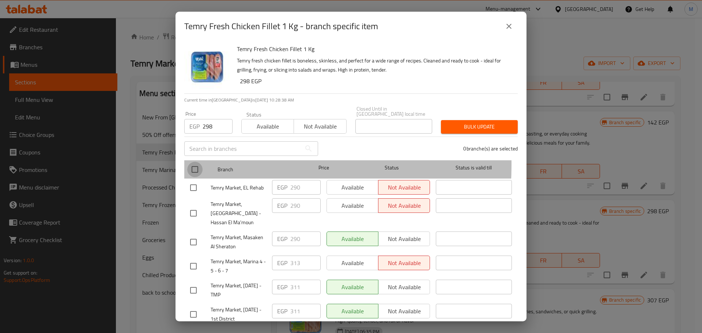
checkbox input "true"
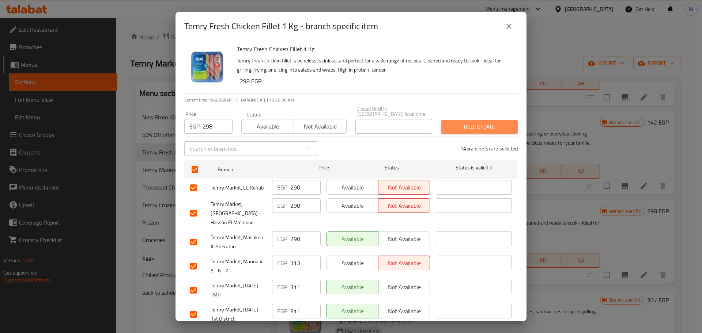
click at [484, 126] on span "Bulk update" at bounding box center [479, 126] width 65 height 9
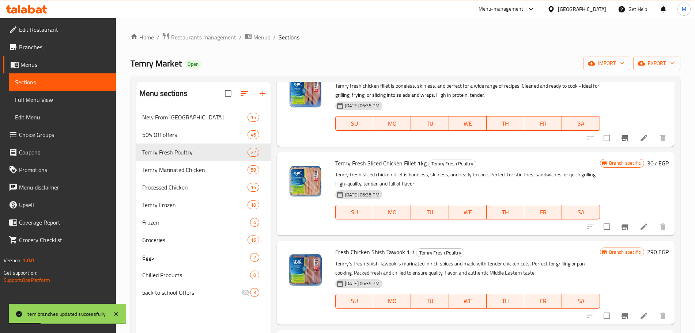
scroll to position [1005, 0]
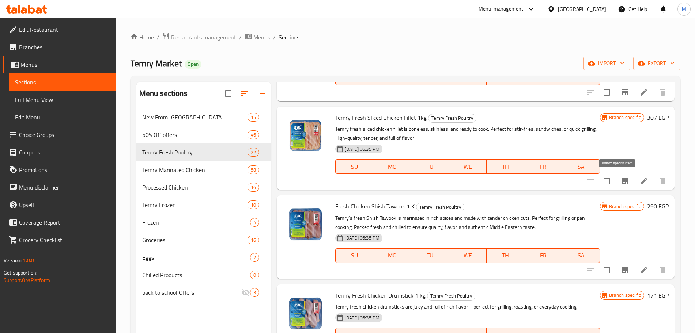
click at [622, 181] on icon "Branch-specific-item" at bounding box center [625, 181] width 7 height 6
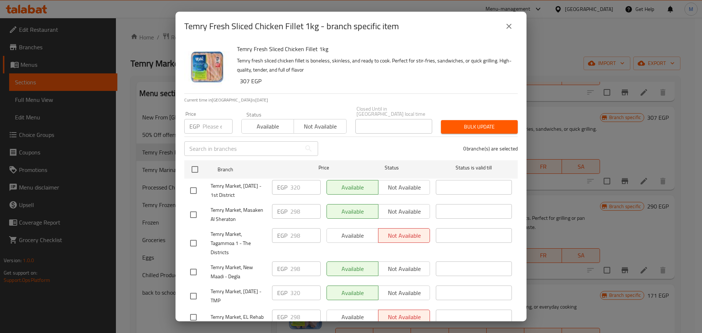
click at [205, 121] on input "number" at bounding box center [218, 126] width 30 height 15
type input "307"
click at [199, 162] on input "checkbox" at bounding box center [194, 169] width 15 height 15
checkbox input "true"
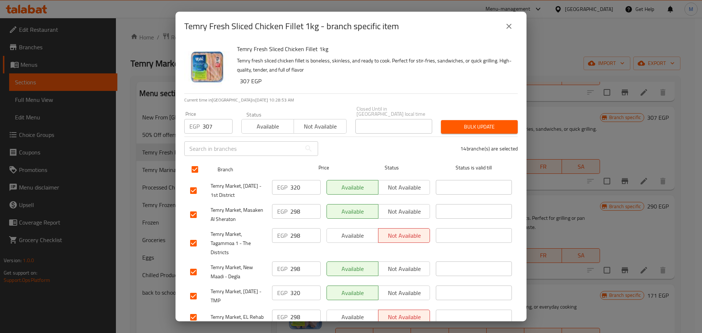
checkbox input "true"
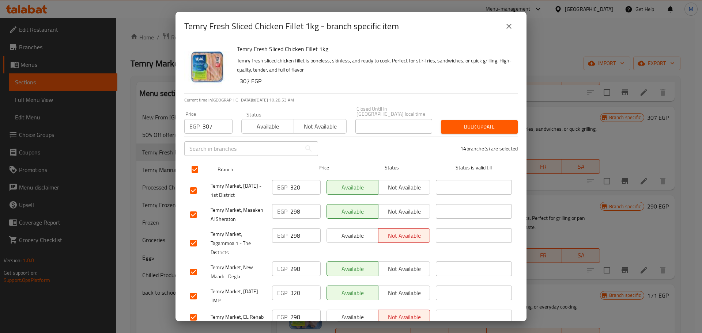
checkbox input "true"
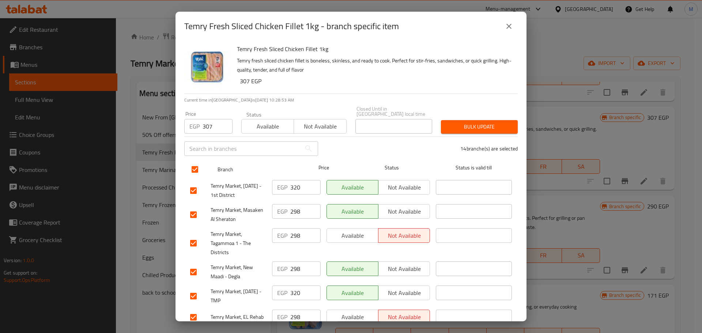
checkbox input "true"
click at [475, 125] on span "Bulk update" at bounding box center [479, 126] width 65 height 9
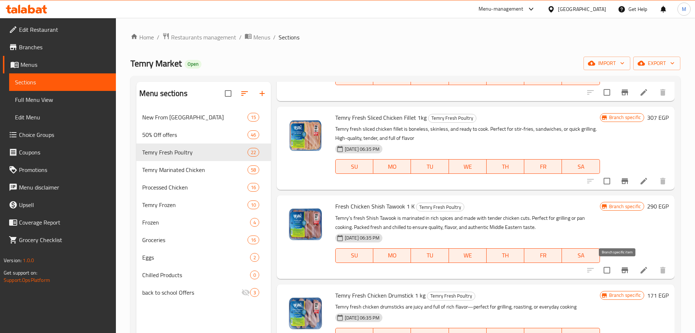
click at [621, 271] on icon "Branch-specific-item" at bounding box center [624, 270] width 9 height 9
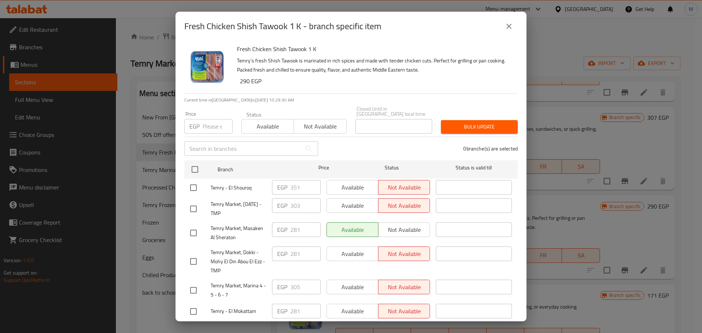
click at [219, 121] on input "number" at bounding box center [218, 126] width 30 height 15
type input "290"
click at [199, 162] on input "checkbox" at bounding box center [194, 169] width 15 height 15
checkbox input "true"
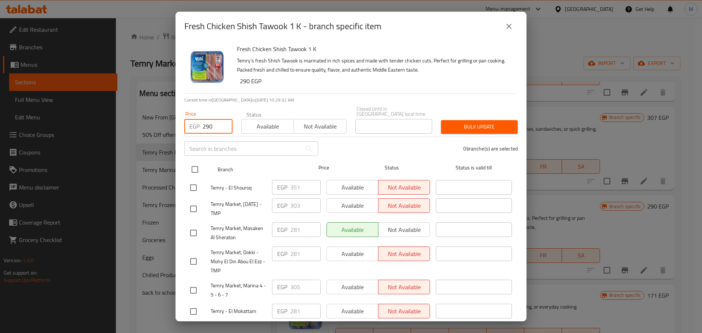
checkbox input "true"
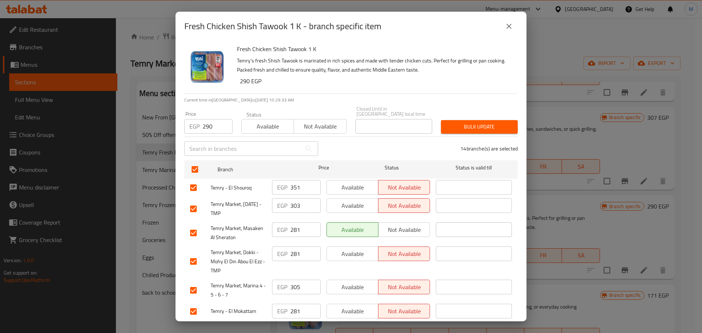
click at [464, 127] on button "Bulk update" at bounding box center [479, 127] width 77 height 14
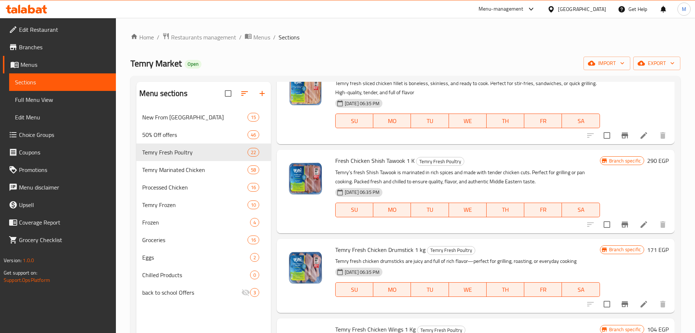
scroll to position [1097, 0]
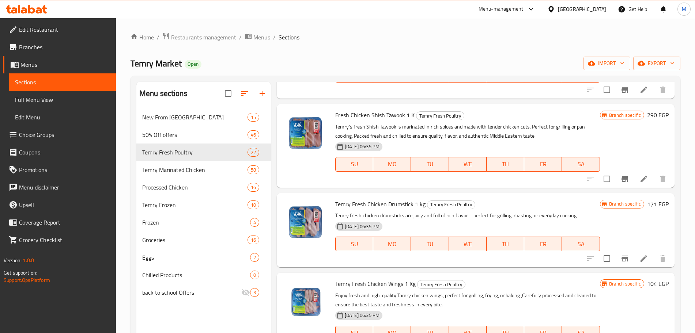
click at [620, 262] on icon "Branch-specific-item" at bounding box center [624, 258] width 9 height 9
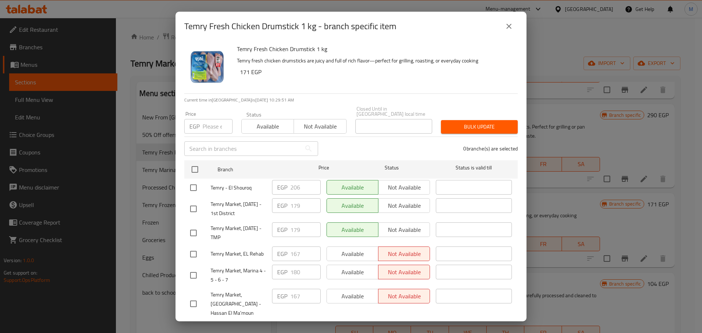
click at [210, 124] on input "number" at bounding box center [218, 126] width 30 height 15
click at [192, 162] on input "checkbox" at bounding box center [194, 169] width 15 height 15
click at [480, 124] on span "Bulk update" at bounding box center [479, 126] width 65 height 9
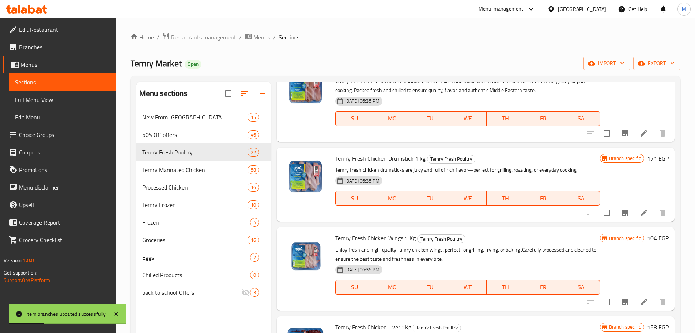
scroll to position [1188, 0]
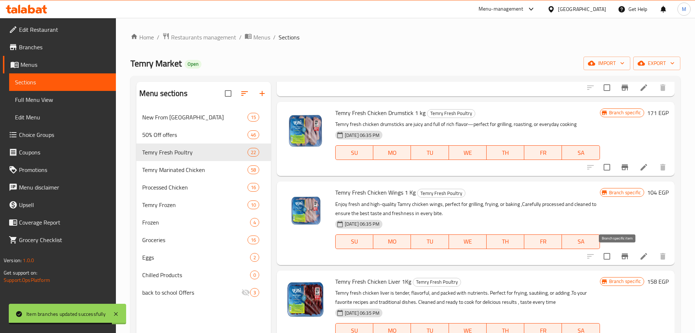
click at [616, 254] on button "Branch-specific-item" at bounding box center [625, 257] width 18 height 18
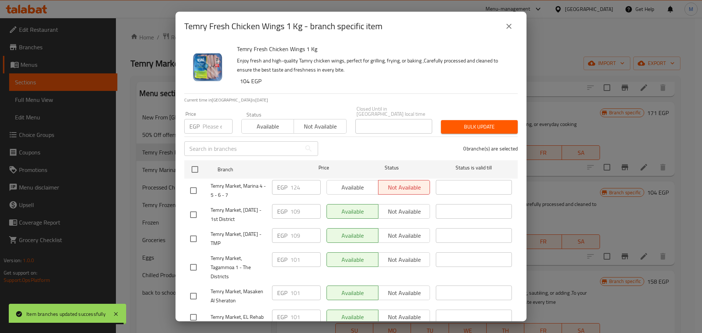
click at [216, 125] on input "number" at bounding box center [218, 126] width 30 height 15
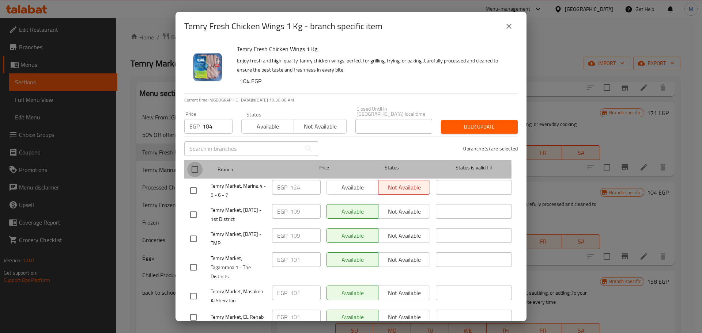
click at [200, 166] on input "checkbox" at bounding box center [194, 169] width 15 height 15
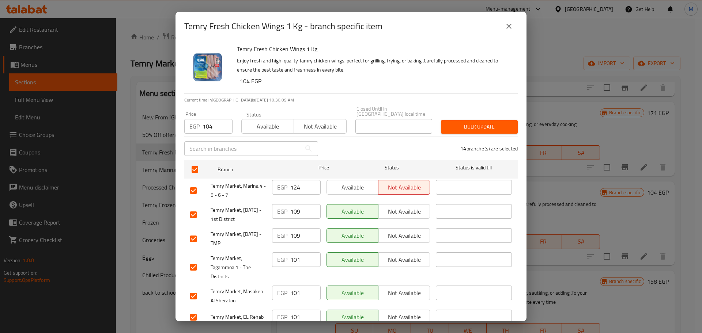
click at [498, 136] on div "14 branche(s) are selected" at bounding box center [422, 149] width 200 height 26
click at [498, 124] on span "Bulk update" at bounding box center [479, 126] width 65 height 9
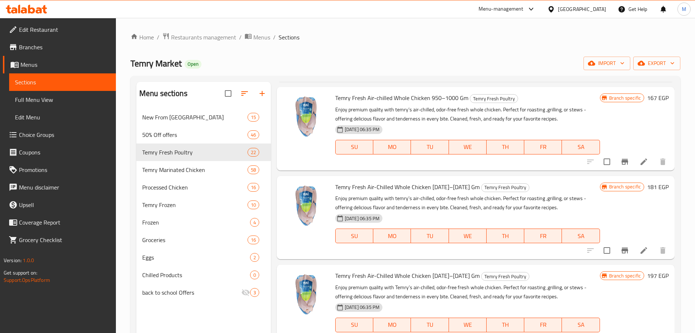
scroll to position [0, 0]
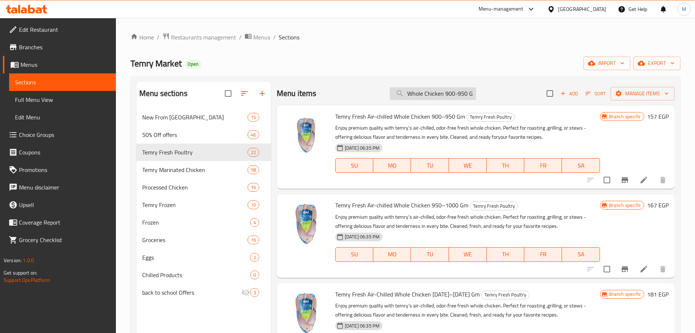
click at [439, 90] on input "Whole Chicken 900-950 Gm" at bounding box center [433, 93] width 86 height 13
paste input "Temry Fresh Whole Chicken Thighs 1 Kg"
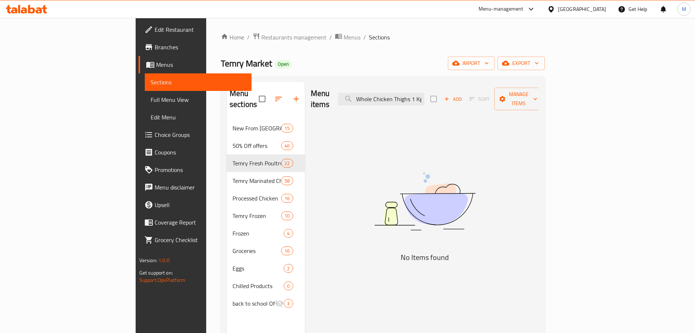
drag, startPoint x: 423, startPoint y: 95, endPoint x: 343, endPoint y: 92, distance: 80.1
click at [343, 92] on div "Menu items Temry Fresh Whole Chicken Thighs 1 Kg Add Sort Manage items" at bounding box center [425, 99] width 229 height 35
click at [424, 99] on input "Temry Fresh Whole Chicken Thighs 1 Kg" at bounding box center [381, 99] width 86 height 13
drag, startPoint x: 423, startPoint y: 94, endPoint x: 319, endPoint y: 99, distance: 104.4
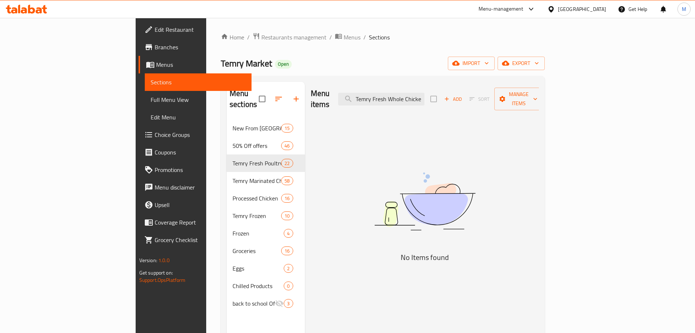
click at [319, 99] on div "Menu items Temry Fresh Whole Chicken Thighs 1 Kg Add Sort Manage items" at bounding box center [425, 99] width 229 height 35
click at [405, 99] on input "Temry Fresh Whole Chicken Thighs 1 Kg" at bounding box center [381, 99] width 86 height 13
click at [410, 95] on input "Temry Fresh Whole Chicken Thighs 1 Kg" at bounding box center [381, 99] width 86 height 13
click at [408, 96] on input "Temry Fresh Whole Chicken Thighs 1 Kg" at bounding box center [381, 99] width 86 height 13
click at [424, 94] on input "Temry Fresh Whole Chicken Thighs 1 Kg" at bounding box center [381, 99] width 86 height 13
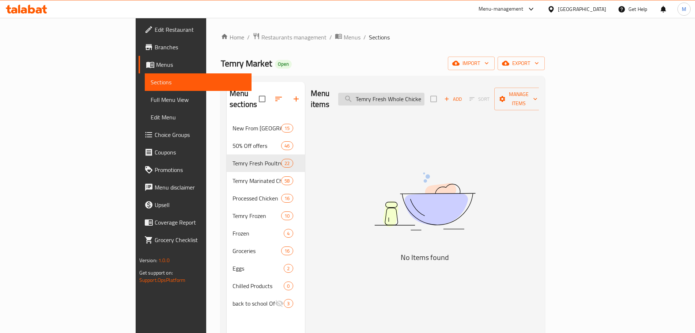
click at [424, 93] on input "Temry Fresh Whole Chicken Thighs 1 Kg" at bounding box center [381, 99] width 86 height 13
paste input "Bone-In Chicken Thigh"
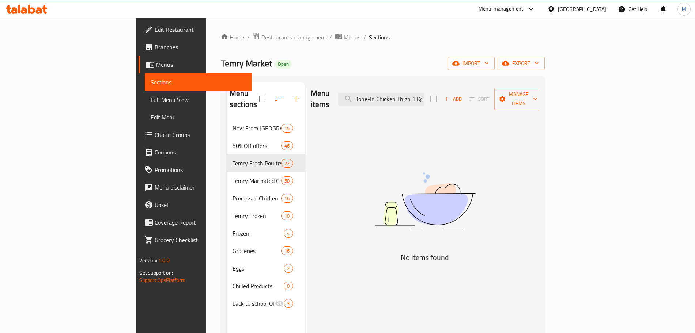
drag, startPoint x: 447, startPoint y: 95, endPoint x: 510, endPoint y: 103, distance: 63.4
click at [512, 101] on div "Menu items Temry Fresh Bone-In Chicken Thigh 1 Kg Add Sort Manage items" at bounding box center [425, 99] width 229 height 35
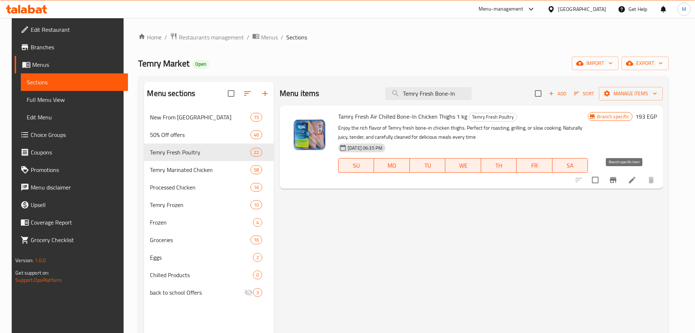
click at [618, 181] on icon "Branch-specific-item" at bounding box center [613, 180] width 9 height 9
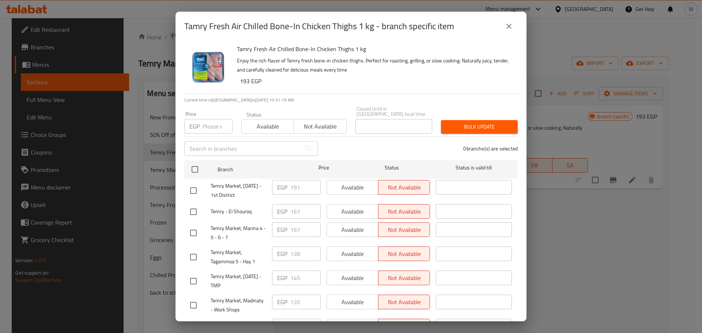
click at [212, 122] on input "number" at bounding box center [218, 126] width 30 height 15
click at [197, 165] on input "checkbox" at bounding box center [194, 169] width 15 height 15
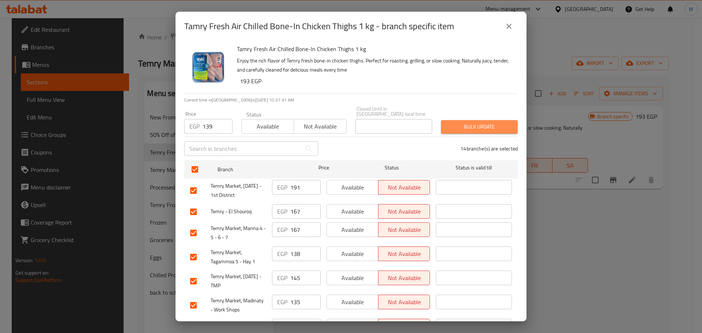
click at [480, 126] on span "Bulk update" at bounding box center [479, 126] width 65 height 9
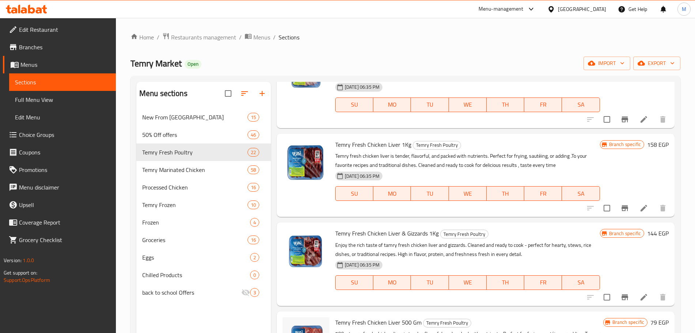
scroll to position [1371, 0]
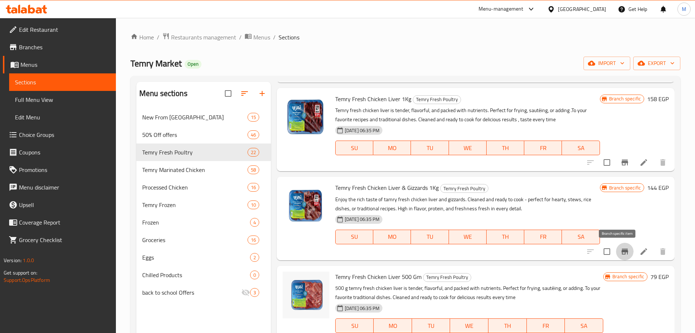
click at [620, 250] on icon "Branch-specific-item" at bounding box center [624, 252] width 9 height 9
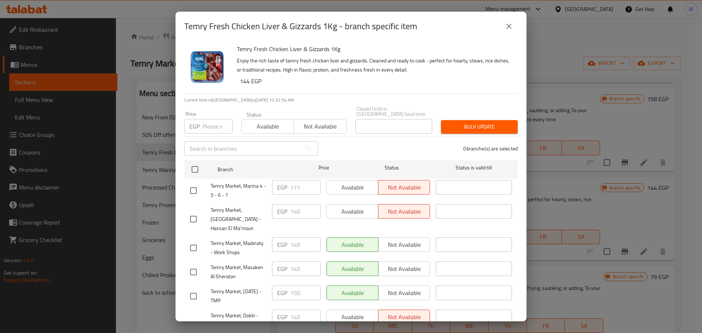
click at [211, 122] on input "number" at bounding box center [218, 126] width 30 height 15
click at [200, 166] on input "checkbox" at bounding box center [194, 169] width 15 height 15
click at [468, 123] on span "Bulk update" at bounding box center [479, 126] width 65 height 9
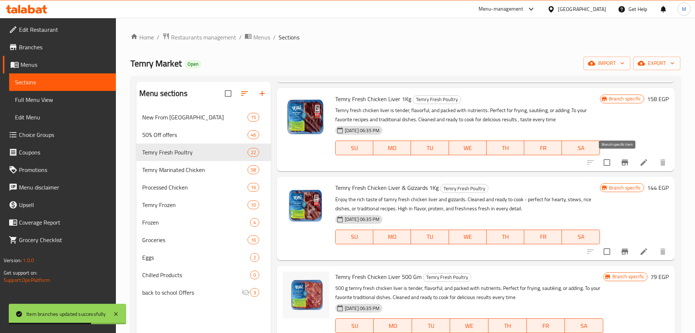
click at [620, 163] on icon "Branch-specific-item" at bounding box center [624, 162] width 9 height 9
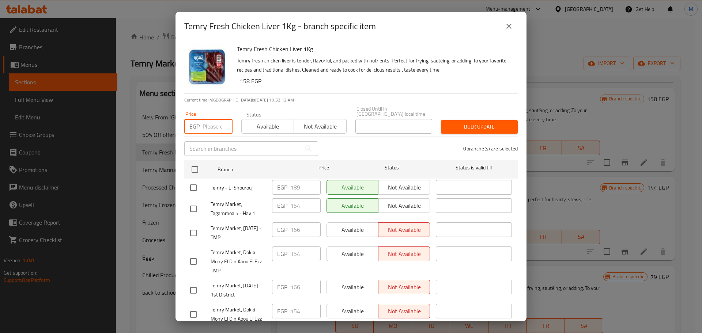
click at [212, 119] on input "number" at bounding box center [218, 126] width 30 height 15
click at [196, 163] on input "checkbox" at bounding box center [194, 169] width 15 height 15
click at [459, 122] on span "Bulk update" at bounding box center [479, 126] width 65 height 9
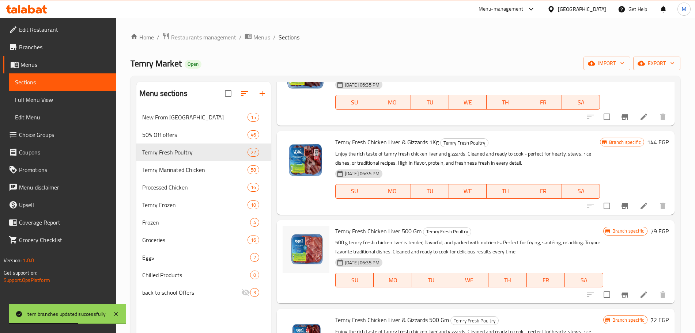
scroll to position [1508, 0]
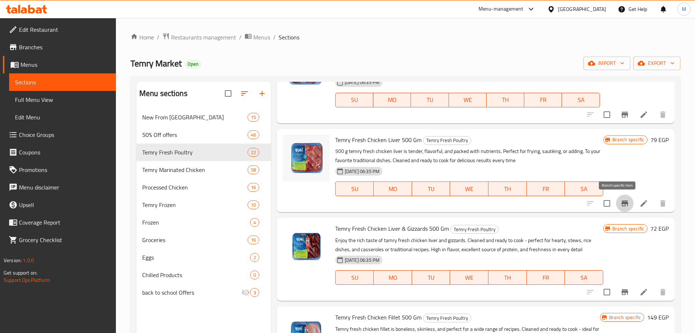
click at [620, 206] on icon "Branch-specific-item" at bounding box center [624, 203] width 9 height 9
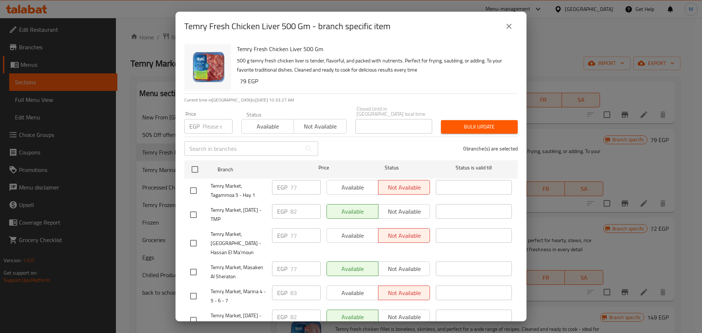
click at [211, 126] on input "number" at bounding box center [218, 126] width 30 height 15
click at [189, 165] on input "checkbox" at bounding box center [194, 169] width 15 height 15
click at [467, 125] on span "Bulk update" at bounding box center [479, 126] width 65 height 9
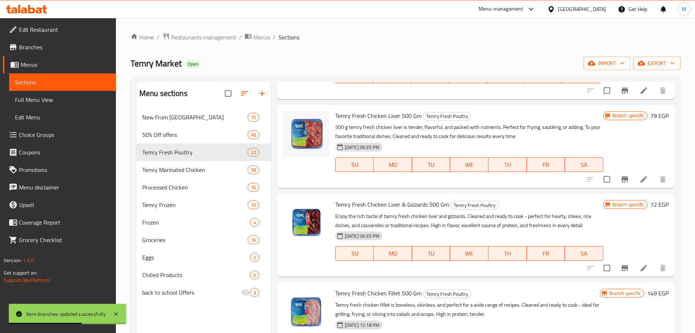
scroll to position [1554, 0]
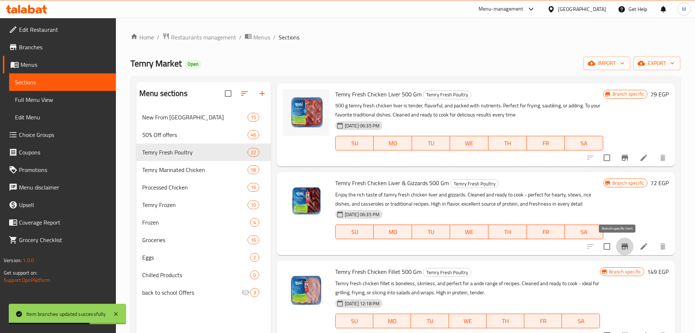
click at [616, 247] on button "Branch-specific-item" at bounding box center [625, 247] width 18 height 18
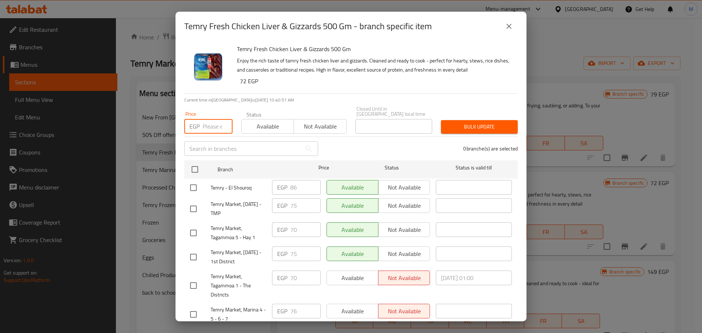
click at [207, 119] on input "number" at bounding box center [218, 126] width 30 height 15
click at [196, 170] on input "checkbox" at bounding box center [194, 169] width 15 height 15
click at [477, 125] on span "Bulk update" at bounding box center [479, 126] width 65 height 9
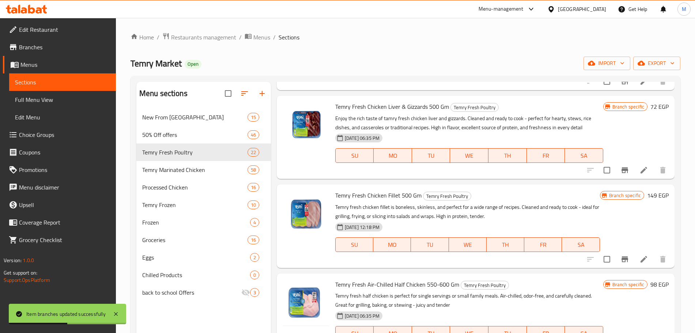
scroll to position [1645, 0]
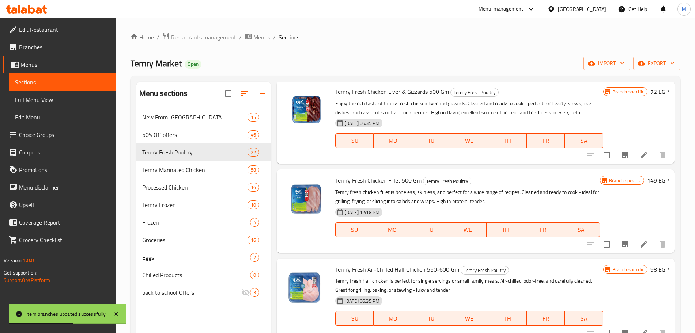
click at [622, 245] on icon "Branch-specific-item" at bounding box center [625, 245] width 7 height 6
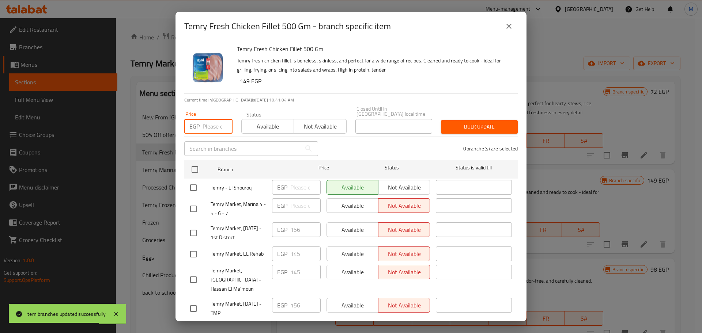
click at [207, 123] on input "number" at bounding box center [218, 126] width 30 height 15
click at [197, 162] on input "checkbox" at bounding box center [194, 169] width 15 height 15
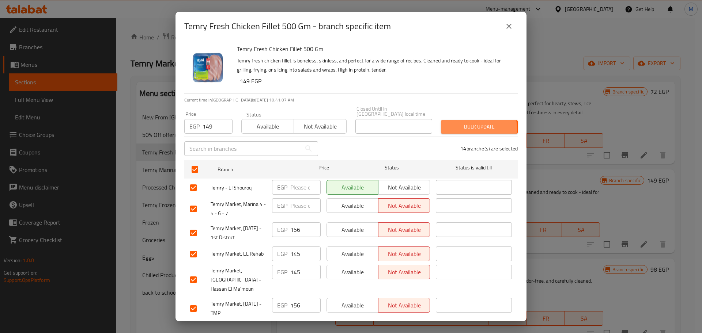
click at [453, 124] on span "Bulk update" at bounding box center [479, 126] width 65 height 9
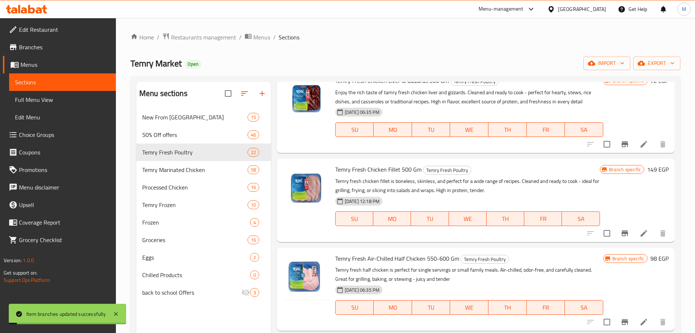
scroll to position [1661, 0]
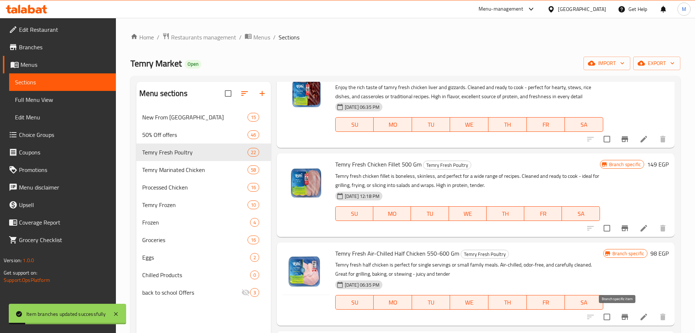
click at [622, 317] on icon "Branch-specific-item" at bounding box center [625, 317] width 7 height 6
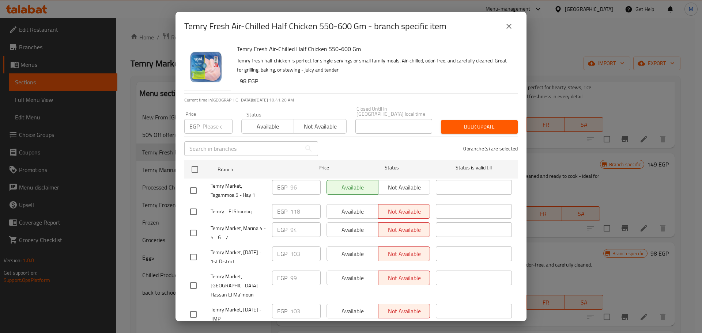
click at [211, 125] on input "number" at bounding box center [218, 126] width 30 height 15
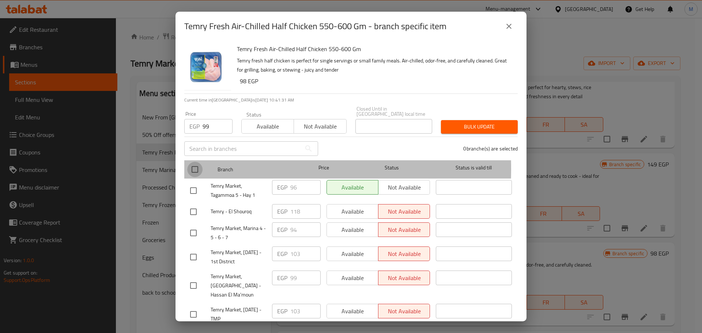
click at [201, 164] on input "checkbox" at bounding box center [194, 169] width 15 height 15
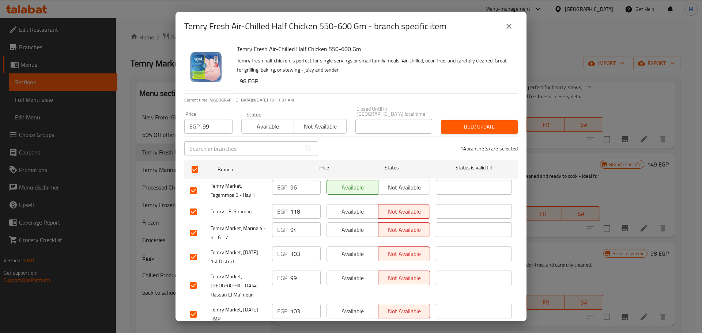
click at [475, 122] on span "Bulk update" at bounding box center [479, 126] width 65 height 9
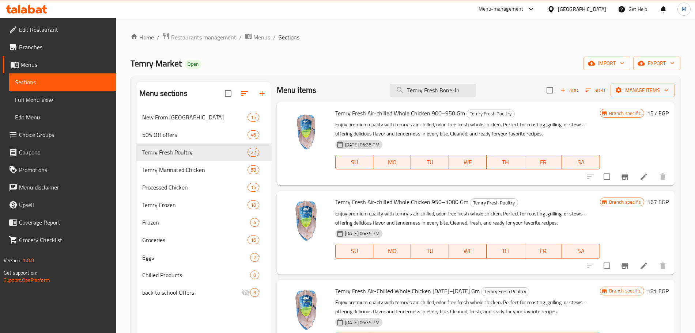
scroll to position [0, 0]
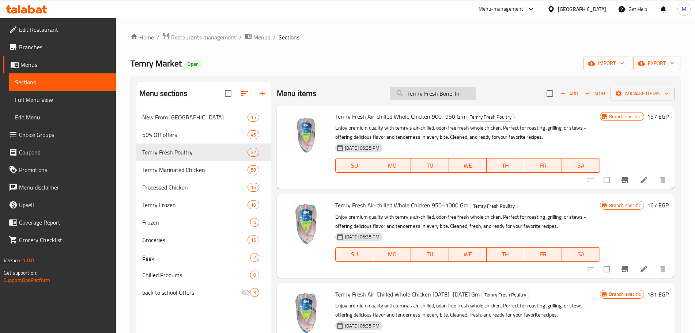
click at [436, 96] on input "Temry Fresh Bone-In" at bounding box center [433, 93] width 86 height 13
paste input "Marinated BBQ Filetto 1 Kg"
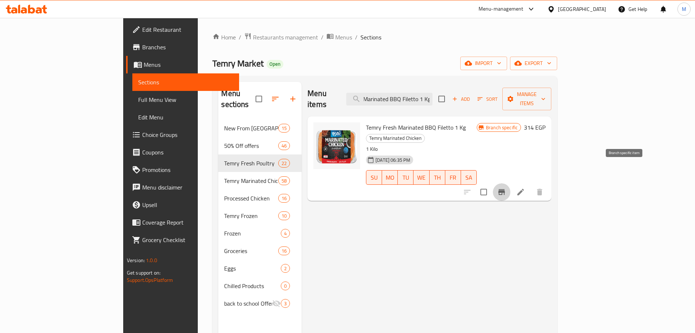
click at [506, 188] on icon "Branch-specific-item" at bounding box center [501, 192] width 9 height 9
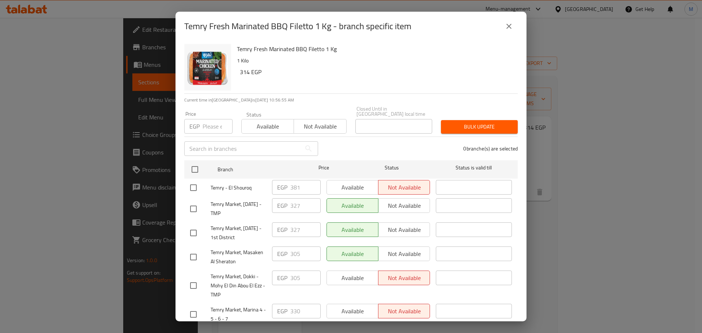
click at [206, 121] on input "number" at bounding box center [218, 126] width 30 height 15
click at [193, 162] on input "checkbox" at bounding box center [194, 169] width 15 height 15
click at [441, 123] on button "Bulk update" at bounding box center [479, 127] width 77 height 14
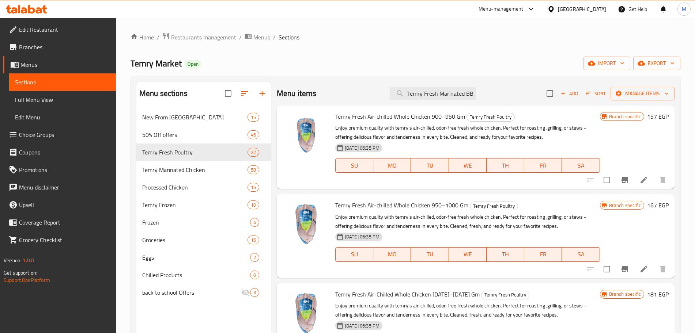
click at [453, 100] on div "Menu items Temry Fresh Marinated BBQ Filetto 1 Kg Add Sort Manage items" at bounding box center [476, 94] width 398 height 24
click at [450, 96] on input "Temry Fresh Marinated BBQ Filetto 1 Kg" at bounding box center [433, 93] width 86 height 13
paste input "Tandoori Filetto Chicken 1 Kilo"
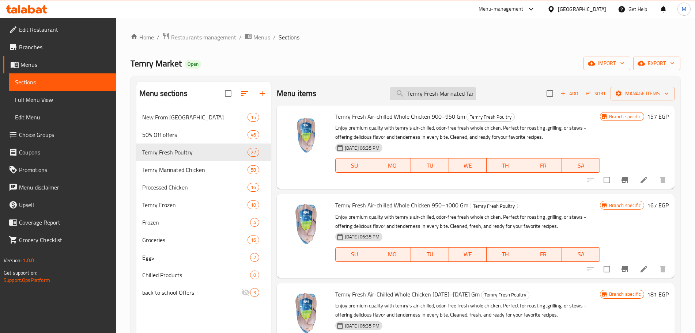
scroll to position [0, 66]
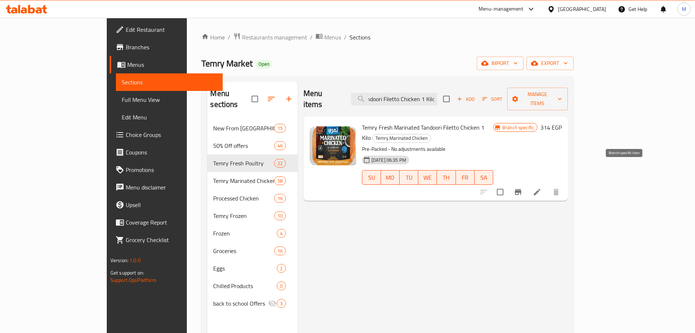
click at [521, 189] on icon "Branch-specific-item" at bounding box center [518, 192] width 7 height 6
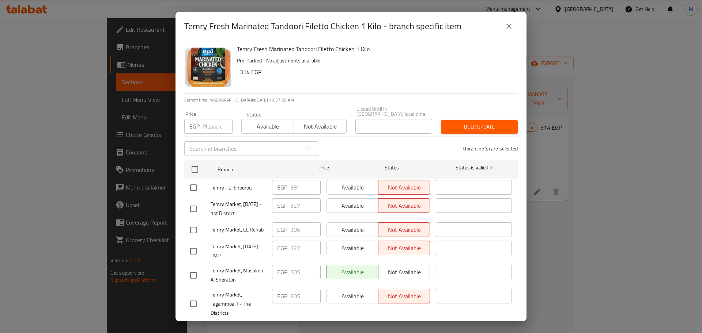
click at [214, 128] on input "number" at bounding box center [218, 126] width 30 height 15
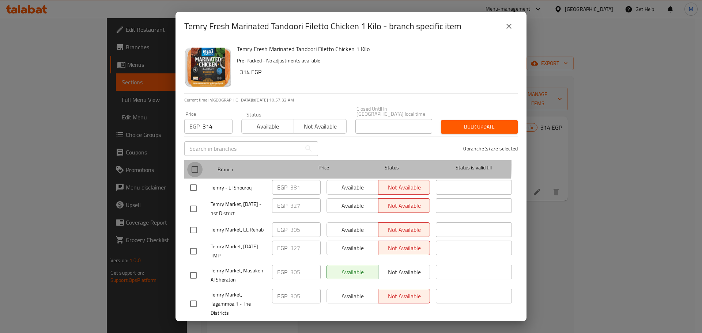
click at [195, 162] on input "checkbox" at bounding box center [194, 169] width 15 height 15
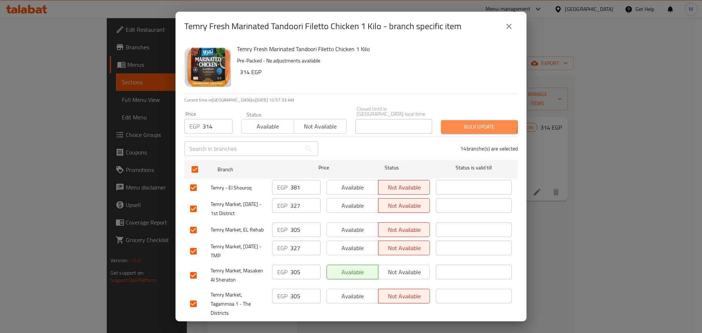
click at [450, 122] on span "Bulk update" at bounding box center [479, 126] width 65 height 9
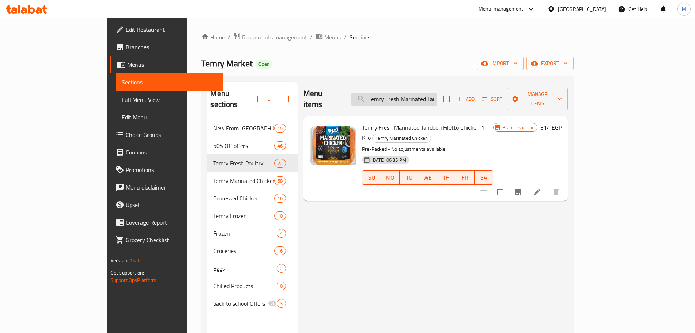
click at [419, 96] on input "Temry Fresh Marinated Tandoori Filetto Chicken 1 Kilo" at bounding box center [394, 99] width 86 height 13
paste input "Arizona Wings 1 Kg"
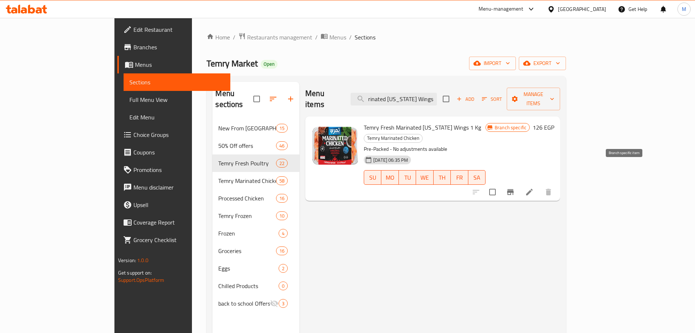
click at [515, 188] on icon "Branch-specific-item" at bounding box center [510, 192] width 9 height 9
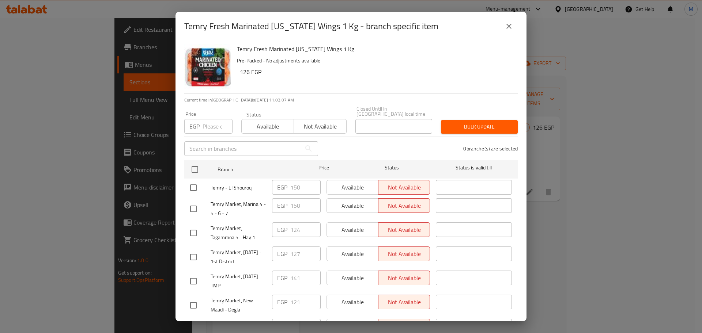
click at [512, 26] on icon "close" at bounding box center [509, 26] width 9 height 9
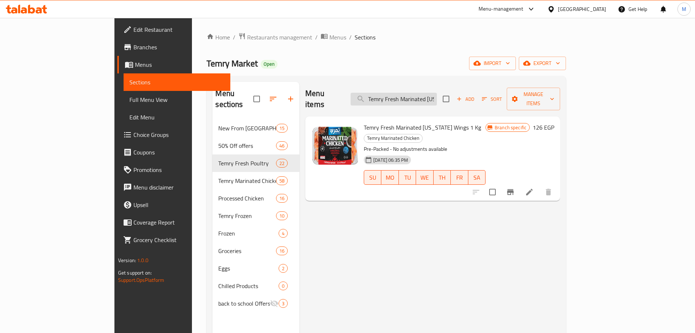
click at [416, 94] on input "Temry Fresh Marinated Arizona Wings 1 Kg" at bounding box center [394, 99] width 86 height 13
paste input "Marinated BBQ"
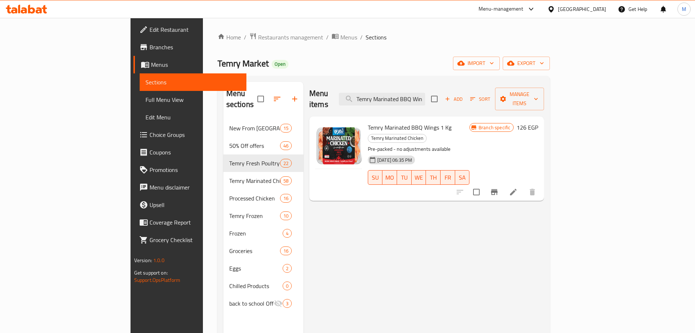
click at [499, 188] on icon "Branch-specific-item" at bounding box center [494, 192] width 9 height 9
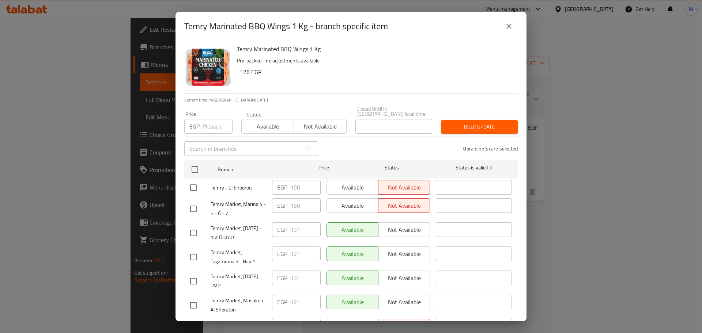
click at [200, 126] on div "EGP Price" at bounding box center [208, 126] width 48 height 15
drag, startPoint x: 199, startPoint y: 162, endPoint x: 292, endPoint y: 178, distance: 94.5
click at [198, 163] on input "checkbox" at bounding box center [194, 169] width 15 height 15
click at [486, 127] on button "Bulk update" at bounding box center [479, 127] width 77 height 14
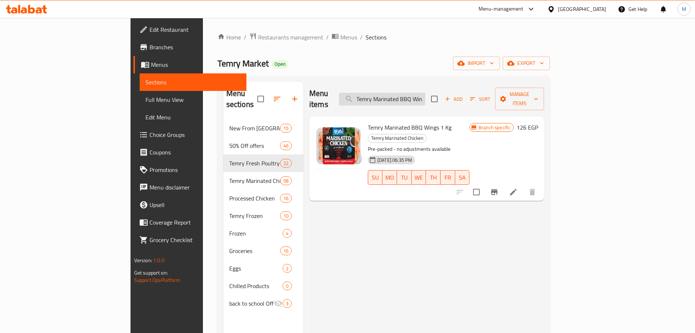
click at [425, 95] on input "Temry Marinated BBQ Wings 1 Kg" at bounding box center [382, 99] width 86 height 13
paste input "Fresh Marinated Tandoori"
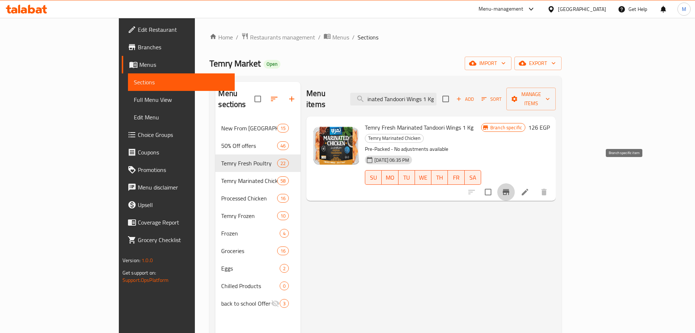
click at [510, 188] on icon "Branch-specific-item" at bounding box center [506, 192] width 9 height 9
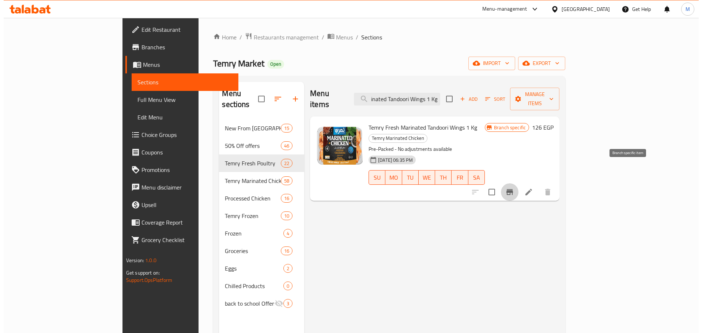
scroll to position [0, 0]
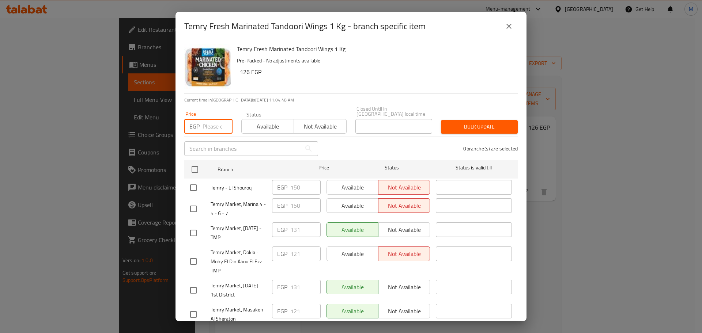
click at [208, 125] on input "number" at bounding box center [218, 126] width 30 height 15
click at [199, 167] on input "checkbox" at bounding box center [194, 169] width 15 height 15
click at [464, 124] on span "Bulk update" at bounding box center [479, 126] width 65 height 9
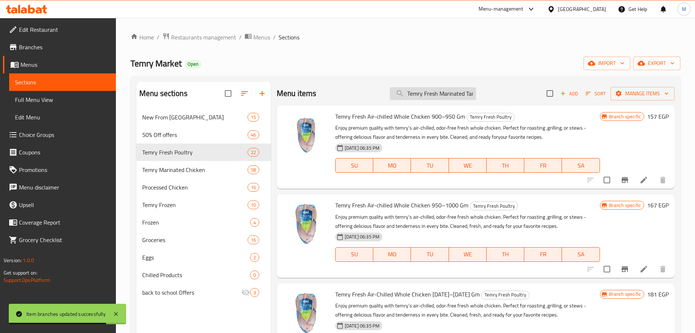
click at [436, 89] on input "Temry Fresh Marinated Tandoori Wings 1 Kg" at bounding box center [433, 93] width 86 height 13
paste input "Temry Fresh Marinated Tandoori Wings 1 Kg"
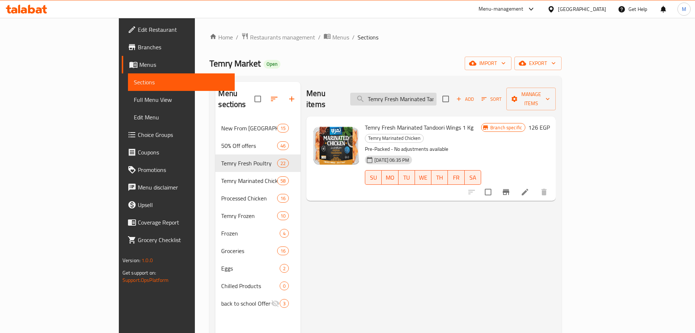
click at [429, 95] on input "Temry Fresh Marinated Tandoori Wings 1 Kg" at bounding box center [393, 99] width 86 height 13
paste input "Drumstick"
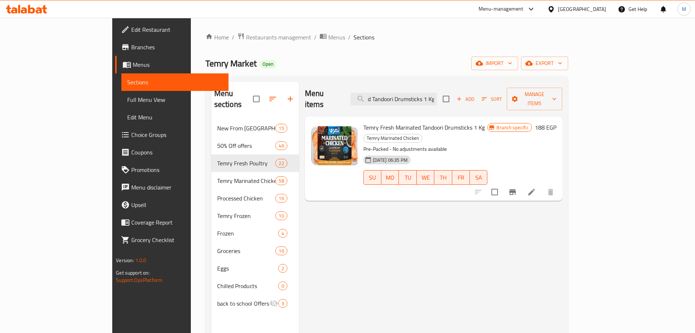
click at [516, 189] on icon "Branch-specific-item" at bounding box center [512, 192] width 7 height 6
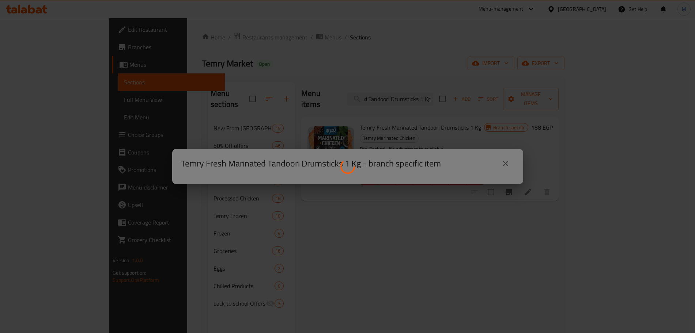
scroll to position [0, 0]
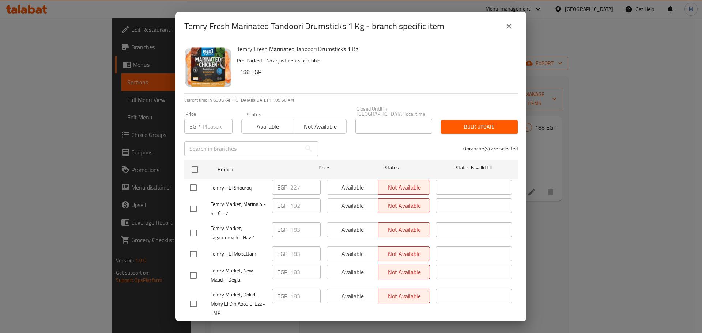
click at [210, 125] on input "number" at bounding box center [218, 126] width 30 height 15
click at [198, 169] on input "checkbox" at bounding box center [194, 169] width 15 height 15
click at [441, 120] on button "Bulk update" at bounding box center [479, 127] width 77 height 14
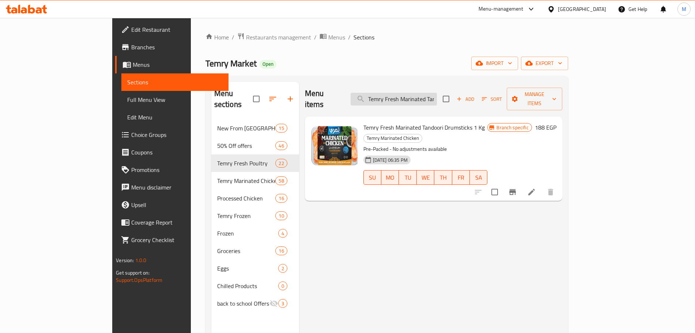
click at [437, 93] on input "Temry Fresh Marinated Tandoori Drumsticks 1 Kg" at bounding box center [394, 99] width 86 height 13
paste input "BBQ Drumstick"
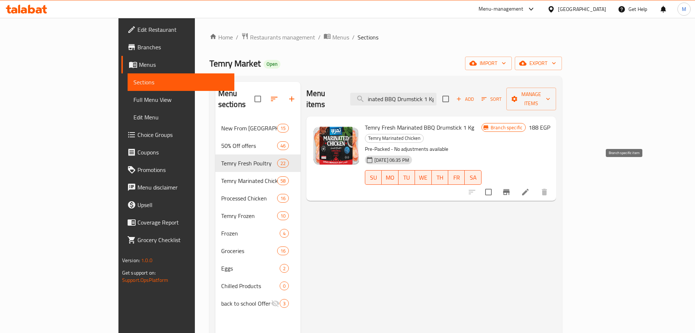
click at [510, 189] on icon "Branch-specific-item" at bounding box center [506, 192] width 7 height 6
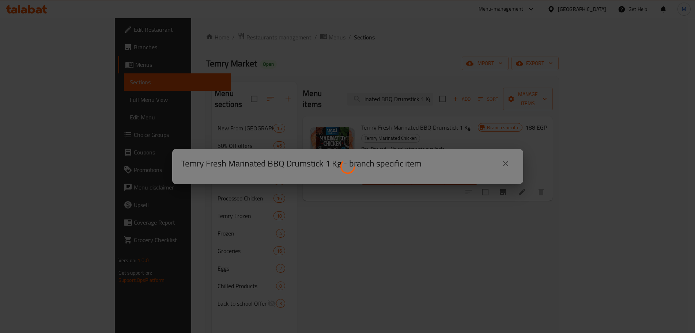
scroll to position [0, 0]
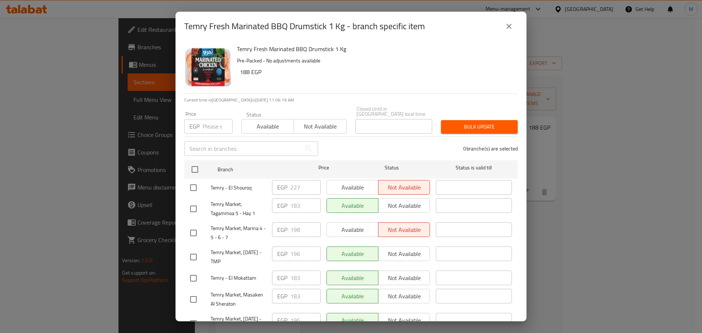
click at [212, 119] on input "number" at bounding box center [218, 126] width 30 height 15
click at [199, 168] on input "checkbox" at bounding box center [194, 169] width 15 height 15
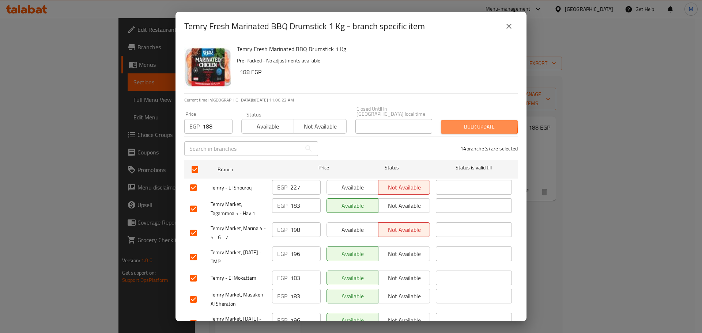
click at [467, 122] on span "Bulk update" at bounding box center [479, 126] width 65 height 9
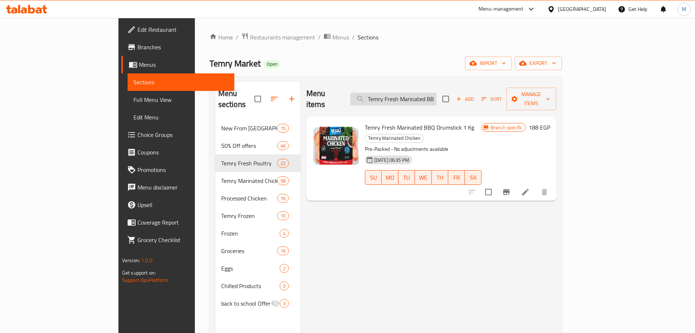
click at [424, 93] on input "Temry Fresh Marinated BBQ Drumstick 1 Kg" at bounding box center [393, 99] width 86 height 13
paste input "Arizona Chicken Drumsticks"
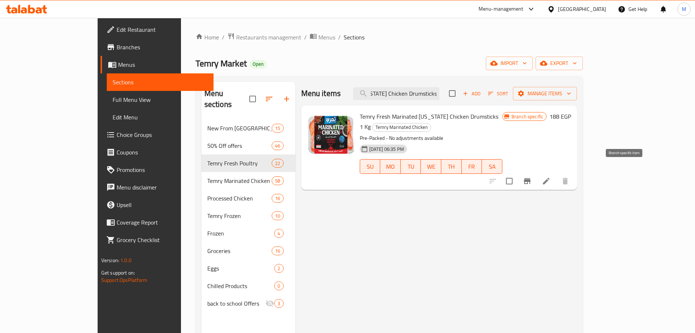
click at [531, 178] on icon "Branch-specific-item" at bounding box center [527, 181] width 7 height 6
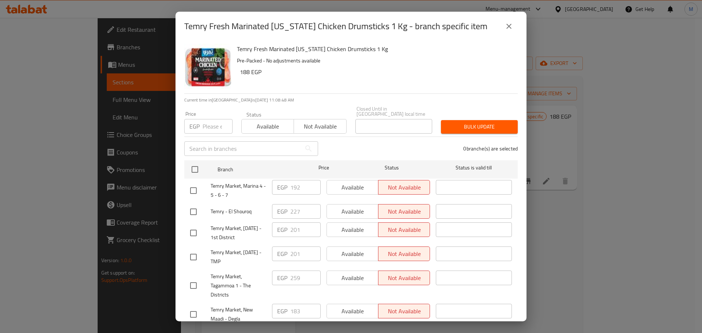
click at [504, 26] on button "close" at bounding box center [509, 27] width 18 height 18
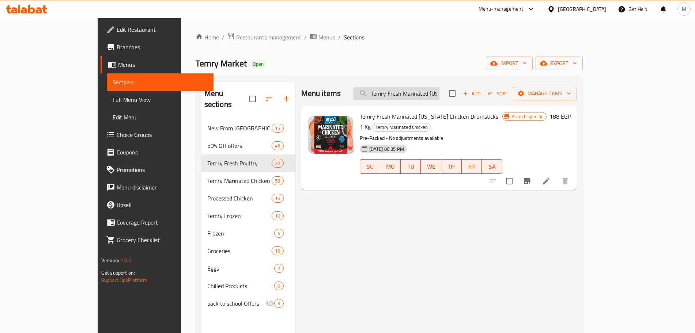
click at [421, 93] on input "Temry Fresh Marinated Arizona Chicken Drumsticks 1 Kg" at bounding box center [396, 93] width 86 height 13
paste input "BBQ Shish-Tawook"
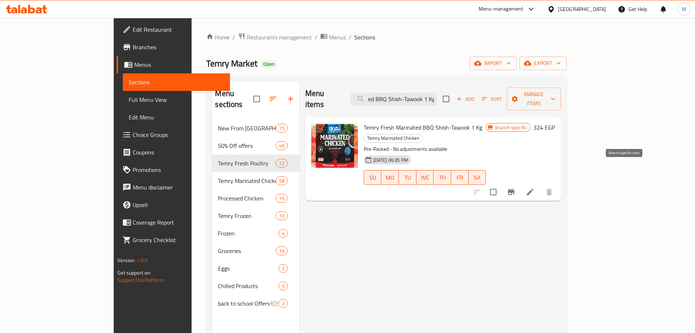
click at [516, 188] on icon "Branch-specific-item" at bounding box center [511, 192] width 9 height 9
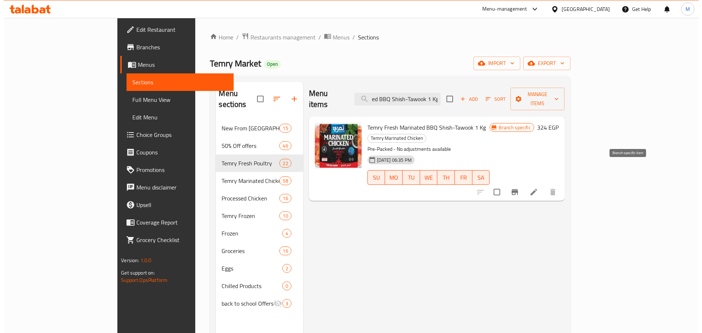
scroll to position [0, 0]
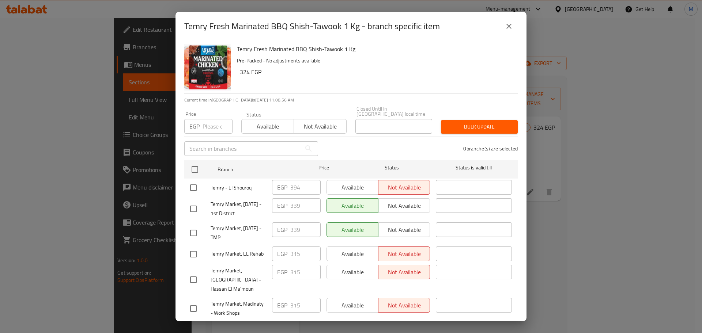
click at [207, 124] on input "number" at bounding box center [218, 126] width 30 height 15
click at [191, 162] on input "checkbox" at bounding box center [194, 169] width 15 height 15
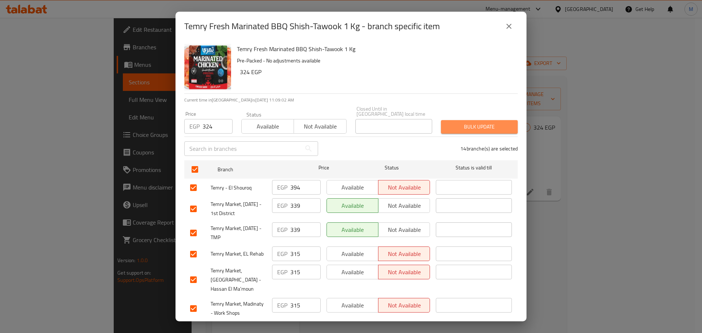
click at [479, 120] on button "Bulk update" at bounding box center [479, 127] width 77 height 14
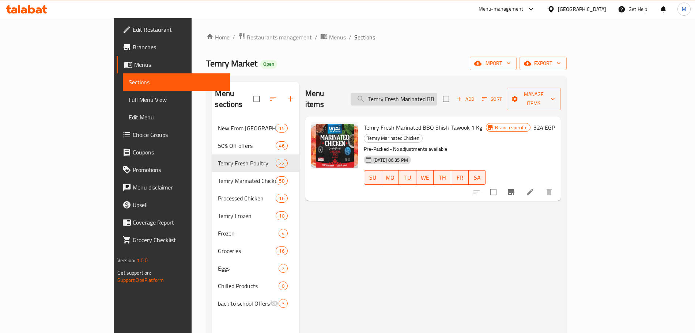
click at [437, 94] on input "Temry Fresh Marinated BBQ Shish-Tawook 1 Kg" at bounding box center [394, 99] width 86 height 13
paste input "Tandoori"
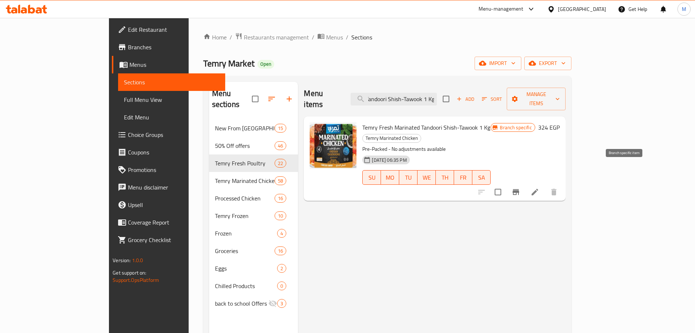
click at [519, 189] on icon "Branch-specific-item" at bounding box center [516, 192] width 7 height 6
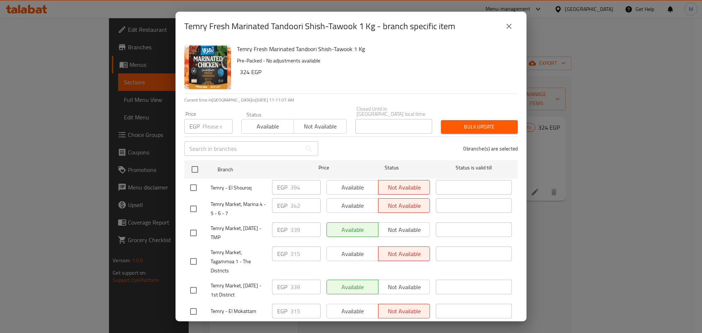
click at [215, 121] on input "number" at bounding box center [218, 126] width 30 height 15
click at [190, 162] on input "checkbox" at bounding box center [194, 169] width 15 height 15
click at [449, 122] on span "Bulk update" at bounding box center [479, 126] width 65 height 9
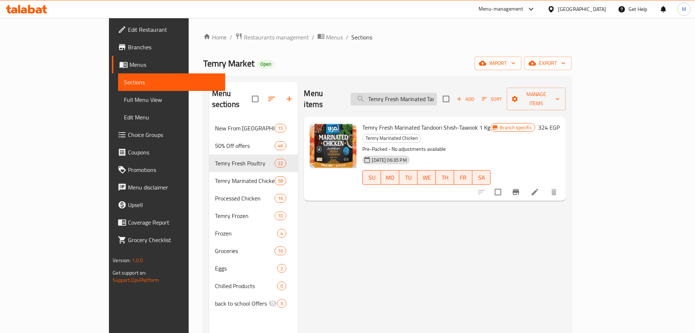
click at [426, 96] on input "Temry Fresh Marinated Tandoori Shish-Tawook 1 Kg" at bounding box center [394, 99] width 86 height 13
click at [519, 189] on icon "Branch-specific-item" at bounding box center [516, 192] width 7 height 6
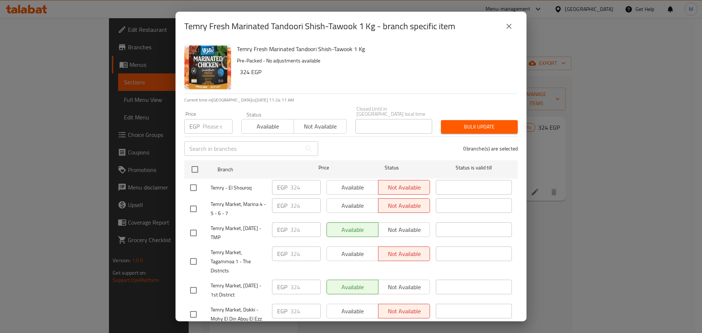
click at [509, 34] on button "close" at bounding box center [509, 27] width 18 height 18
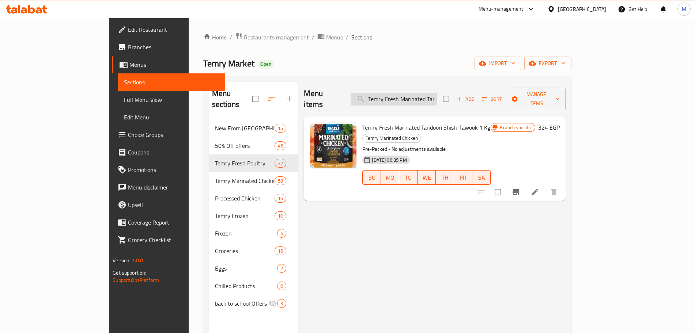
click at [407, 93] on input "Temry Fresh Marinated Tandoori Shish-Tawook 1 Kg" at bounding box center [394, 99] width 86 height 13
paste input "search"
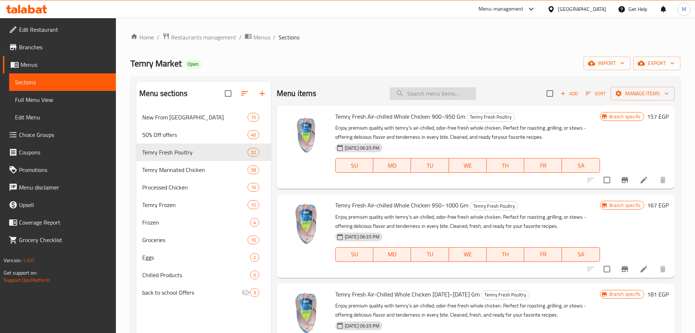
paste input "search"
click at [411, 95] on input "search" at bounding box center [433, 93] width 86 height 13
paste input "Temry Fresh Marinated Arizona Fillet 1 Kg"
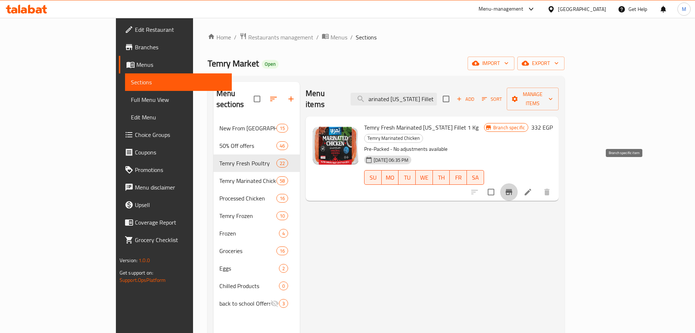
click at [513, 188] on icon "Branch-specific-item" at bounding box center [509, 192] width 9 height 9
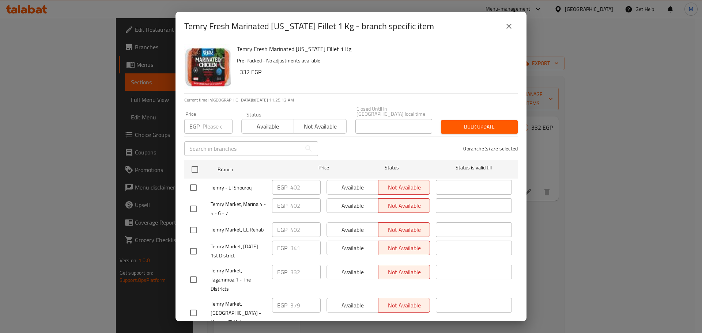
click at [506, 32] on button "close" at bounding box center [509, 27] width 18 height 18
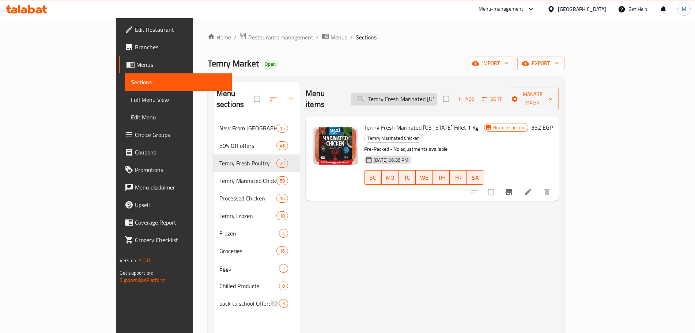
click at [434, 93] on input "Temry Fresh Marinated Arizona Fillet 1 Kg" at bounding box center [394, 99] width 86 height 13
paste input "Marinated BBQ"
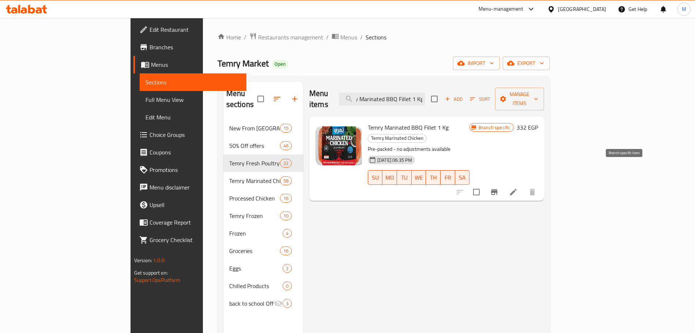
click at [499, 188] on icon "Branch-specific-item" at bounding box center [494, 192] width 9 height 9
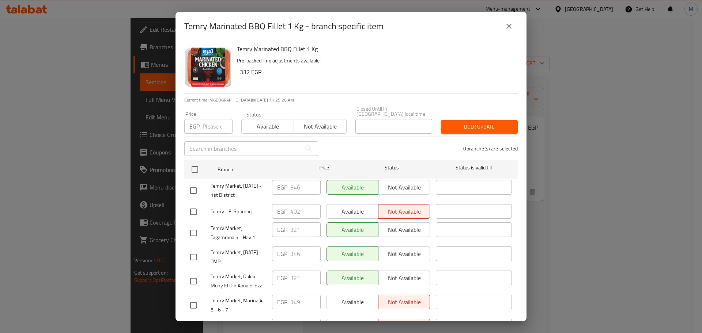
click at [215, 119] on input "number" at bounding box center [218, 126] width 30 height 15
click at [196, 163] on input "checkbox" at bounding box center [194, 169] width 15 height 15
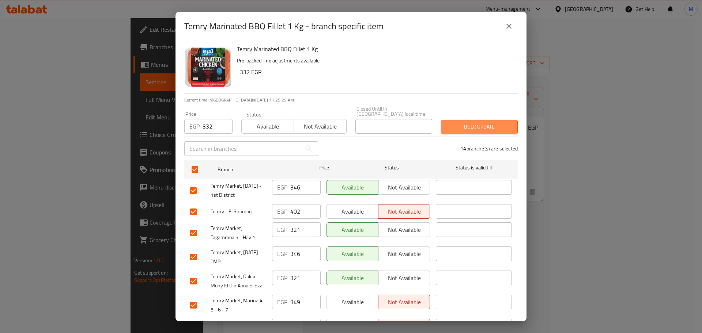
click at [450, 126] on span "Bulk update" at bounding box center [479, 126] width 65 height 9
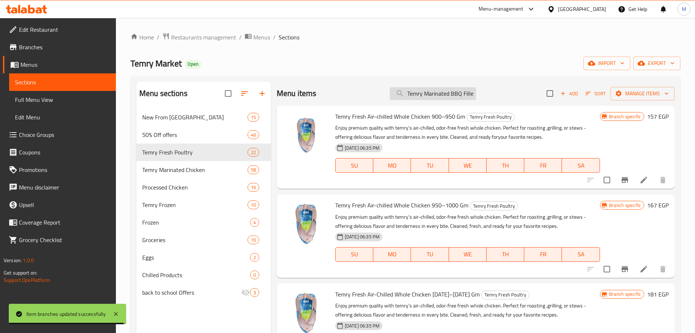
click at [420, 93] on input "Temry Marinated BBQ Fillet 1 Kg" at bounding box center [433, 93] width 86 height 13
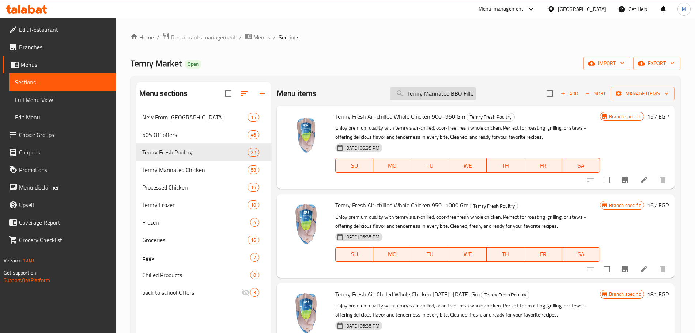
paste input "Fresh Tandoori"
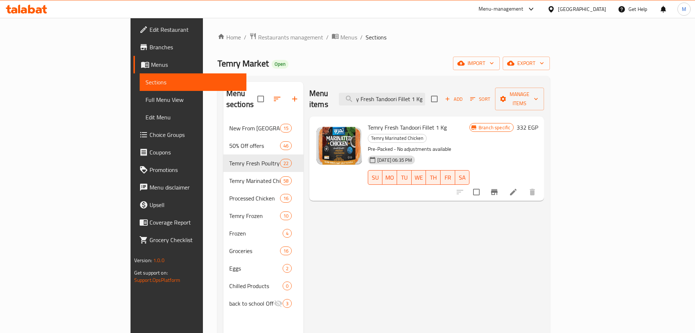
click at [498, 189] on icon "Branch-specific-item" at bounding box center [494, 192] width 7 height 6
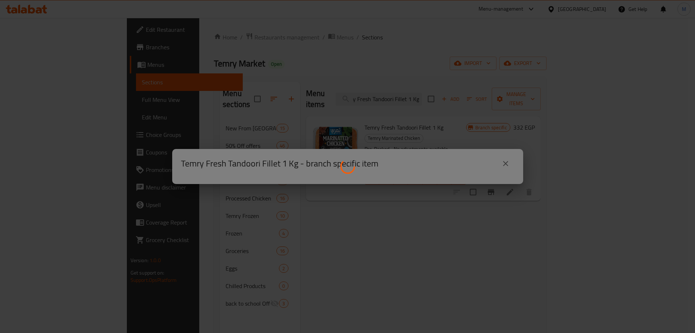
scroll to position [0, 0]
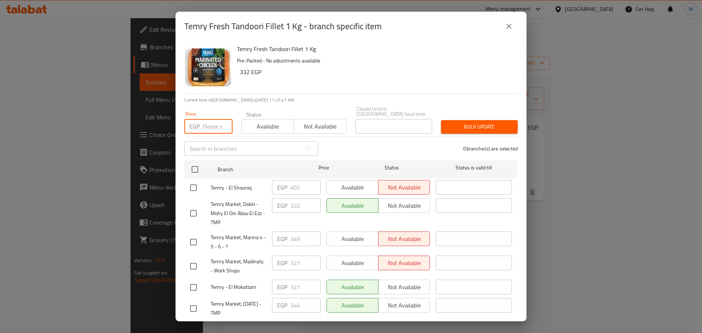
click at [210, 119] on input "number" at bounding box center [218, 126] width 30 height 15
click at [196, 162] on input "checkbox" at bounding box center [194, 169] width 15 height 15
click at [490, 122] on span "Bulk update" at bounding box center [479, 126] width 65 height 9
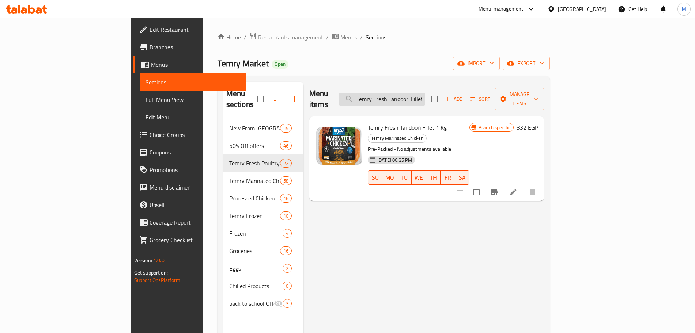
click at [423, 93] on input "Temry Fresh Tandoori Fillet 1 Kg" at bounding box center [382, 99] width 86 height 13
paste input "Marinated Mediterranean"
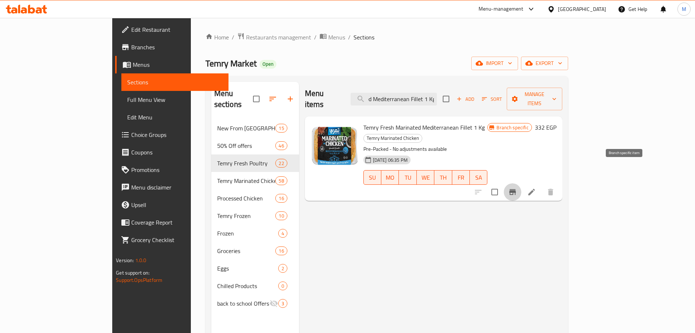
click at [517, 188] on icon "Branch-specific-item" at bounding box center [512, 192] width 9 height 9
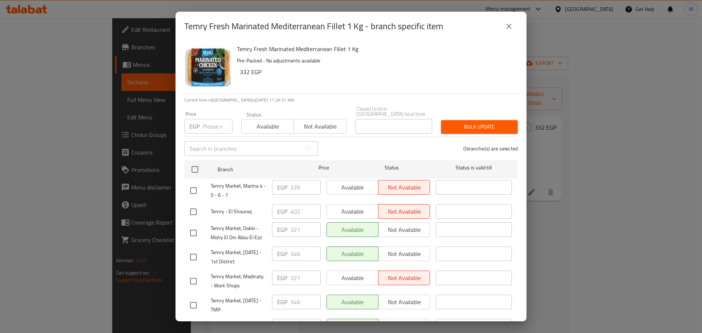
click at [204, 122] on input "number" at bounding box center [218, 126] width 30 height 15
click at [199, 167] on input "checkbox" at bounding box center [194, 169] width 15 height 15
click at [484, 125] on span "Bulk update" at bounding box center [479, 126] width 65 height 9
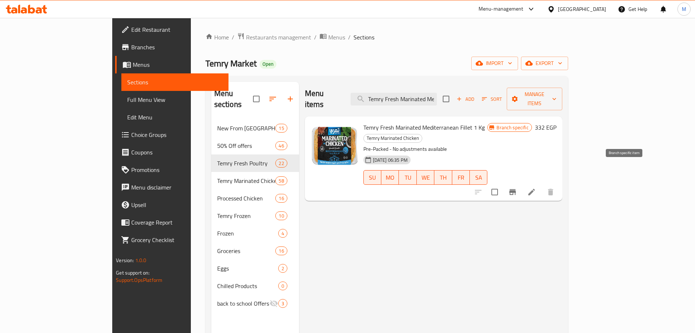
click at [521, 184] on button "Branch-specific-item" at bounding box center [513, 193] width 18 height 18
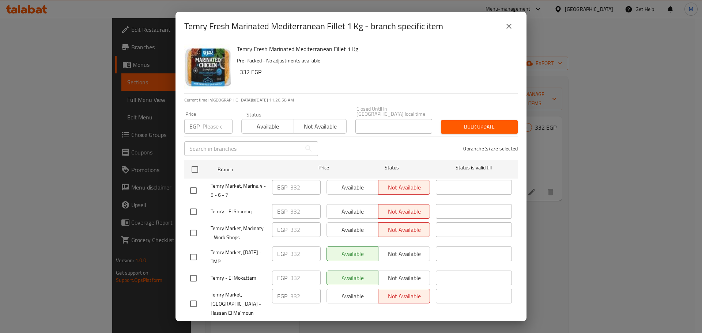
click at [509, 28] on icon "close" at bounding box center [509, 26] width 9 height 9
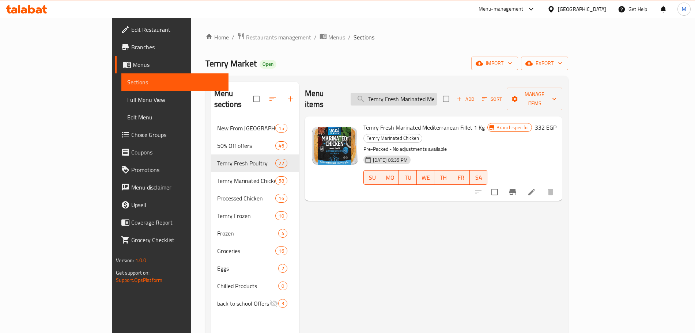
click at [429, 95] on input "Temry Fresh Marinated Mediterranean Fillet 1 Kg" at bounding box center [394, 99] width 86 height 13
paste input "Oriental Whole-chicken 1000-1100 Gm"
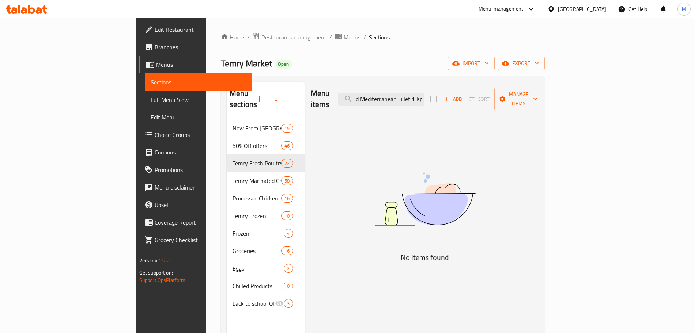
paste input "Oriental Whole-chicken 1000-1100 Gm"
click at [416, 94] on input "Temry Fresh Marinated Oriental Whole-chicken 1000-1100 Gm" at bounding box center [381, 99] width 86 height 13
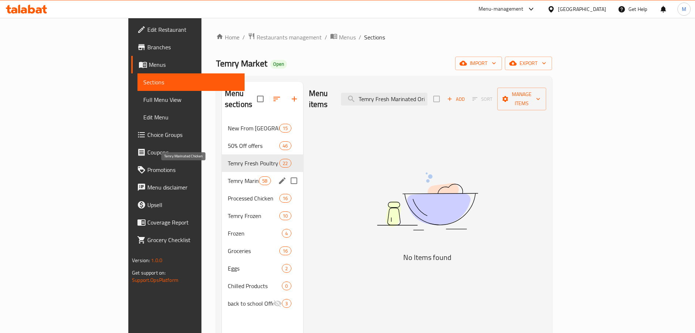
click at [228, 177] on span "Temry Marinated Chicken" at bounding box center [243, 181] width 31 height 9
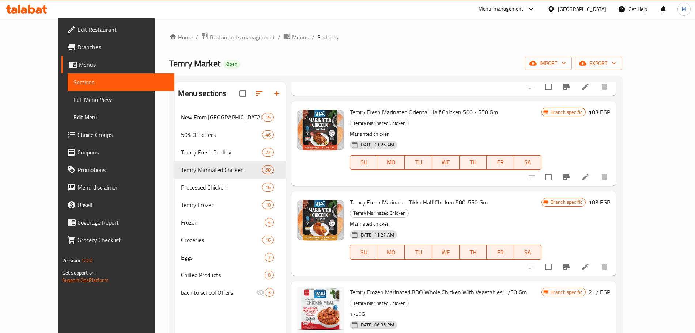
scroll to position [1005, 0]
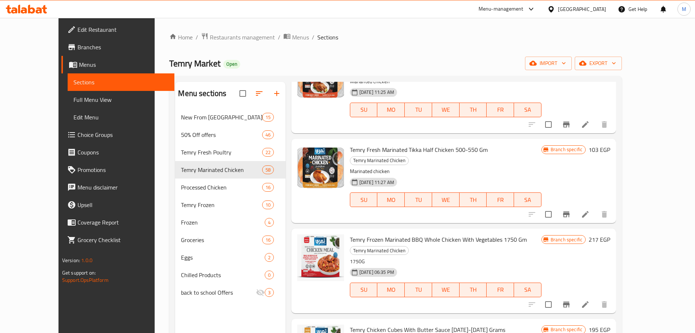
click at [536, 175] on div "06-05-2025 11:27 AM SU MO TU WE TH FR SA" at bounding box center [445, 194] width 197 height 39
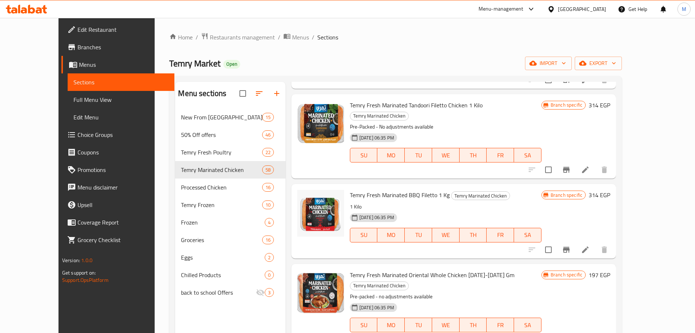
scroll to position [1426, 0]
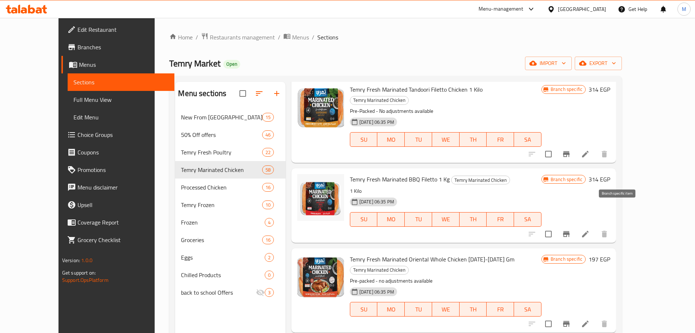
click at [570, 321] on icon "Branch-specific-item" at bounding box center [566, 324] width 7 height 6
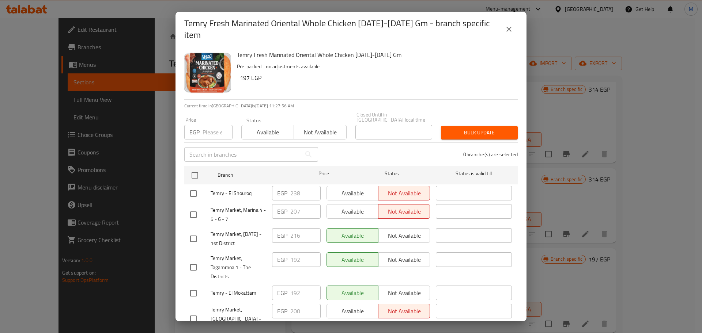
click at [207, 125] on input "number" at bounding box center [218, 132] width 30 height 15
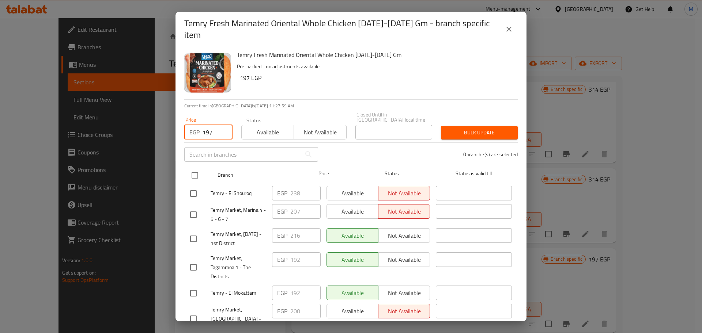
click at [200, 168] on input "checkbox" at bounding box center [194, 175] width 15 height 15
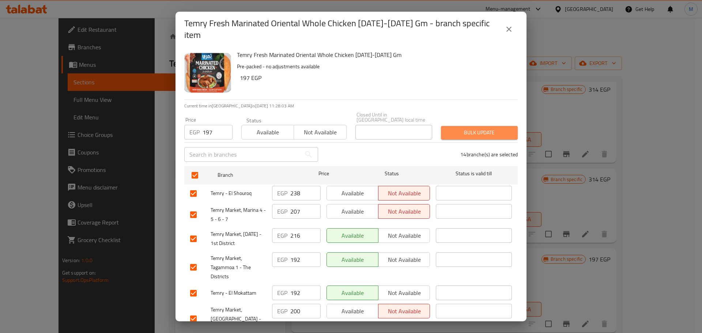
click at [506, 126] on button "Bulk update" at bounding box center [479, 133] width 77 height 14
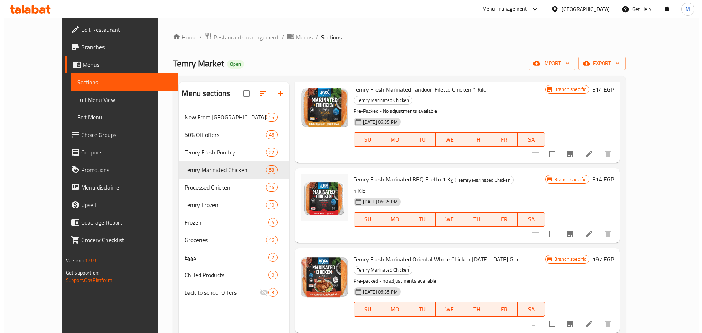
scroll to position [1472, 0]
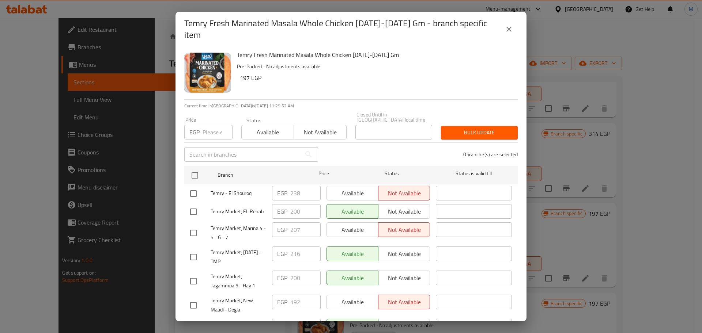
click at [210, 125] on input "number" at bounding box center [218, 132] width 30 height 15
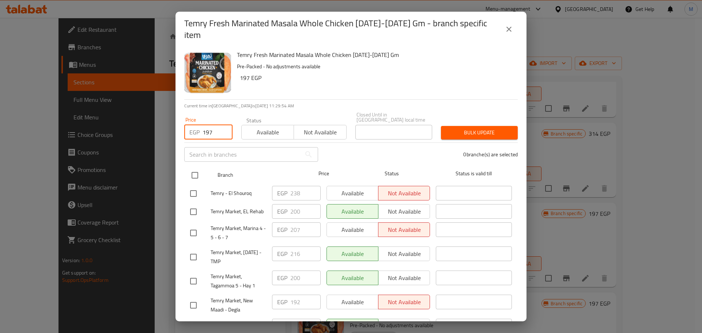
click at [195, 168] on input "checkbox" at bounding box center [194, 175] width 15 height 15
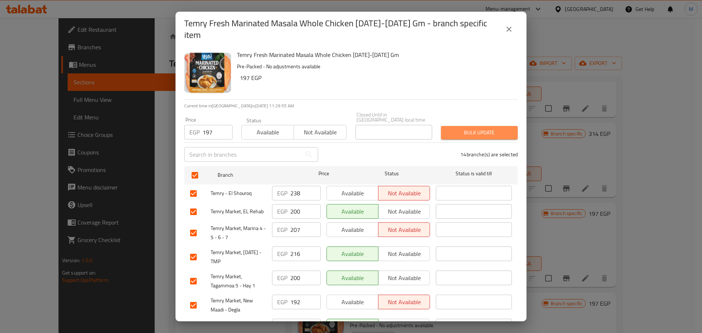
click at [480, 128] on span "Bulk update" at bounding box center [479, 132] width 65 height 9
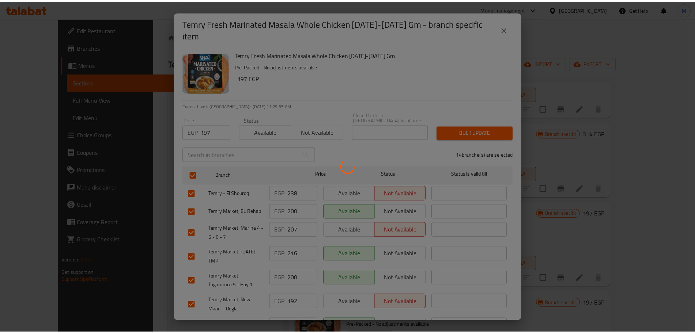
scroll to position [1, 0]
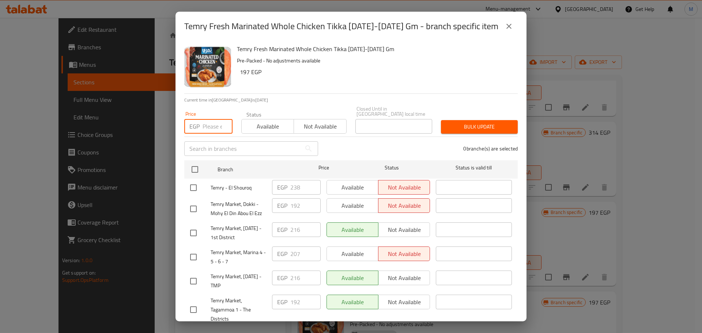
click at [209, 125] on input "number" at bounding box center [218, 126] width 30 height 15
click at [192, 165] on input "checkbox" at bounding box center [194, 169] width 15 height 15
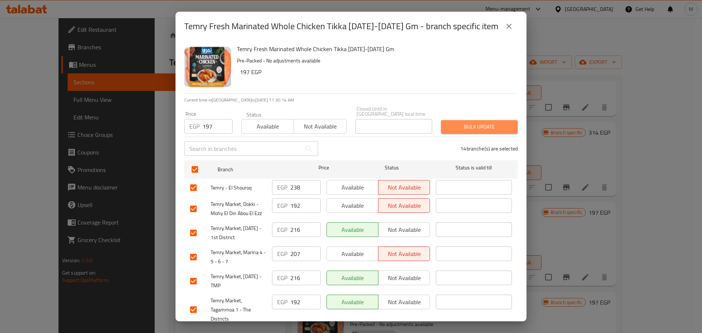
click at [497, 123] on span "Bulk update" at bounding box center [479, 126] width 65 height 9
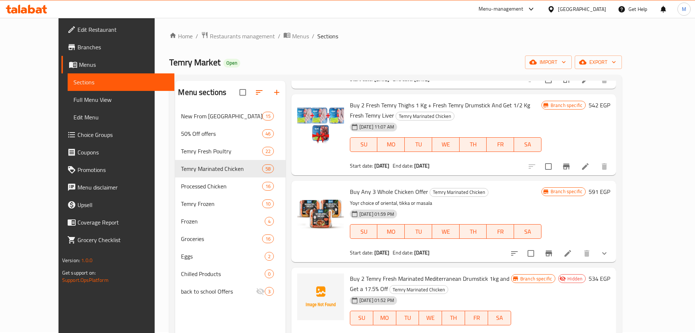
scroll to position [0, 0]
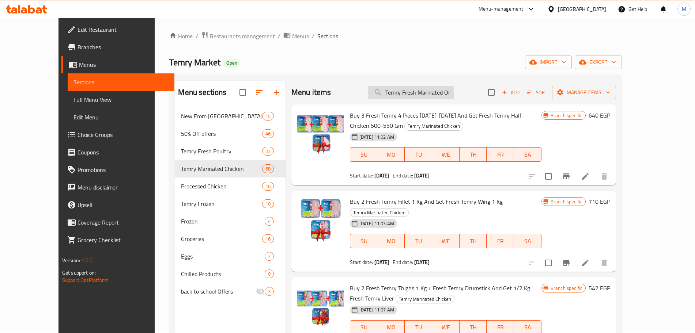
click at [445, 98] on input "Temry Fresh Marinated Oriental Whole-chicken 1000-1100 Gm" at bounding box center [411, 92] width 86 height 13
click at [451, 93] on input "Temry Fresh Marinated Oriental Whole-chicken 1000-1100 Gm" at bounding box center [411, 92] width 86 height 13
paste input "ozen Whole Chicken 950-10"
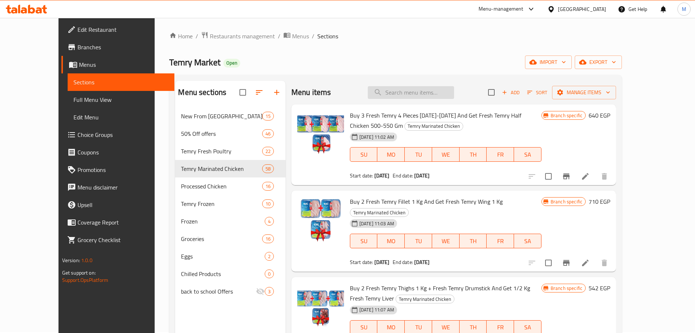
paste input "Temry Frozen Whole Chicken 950-1000 Gm"
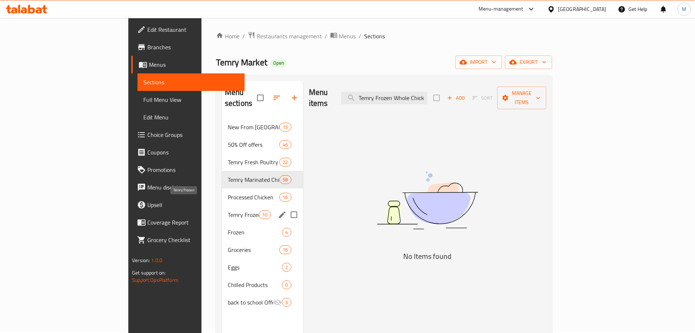
click at [228, 211] on span "Temry Frozen" at bounding box center [243, 215] width 31 height 9
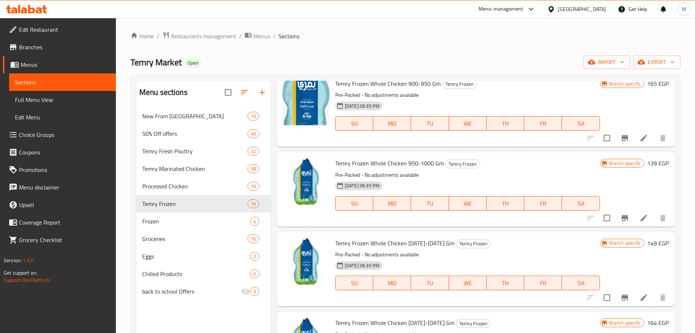
scroll to position [46, 0]
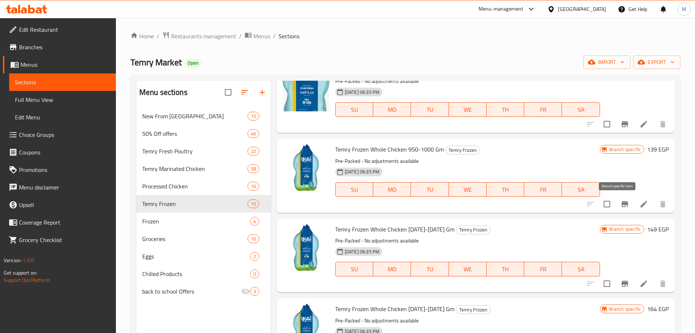
click at [620, 202] on icon "Branch-specific-item" at bounding box center [624, 204] width 9 height 9
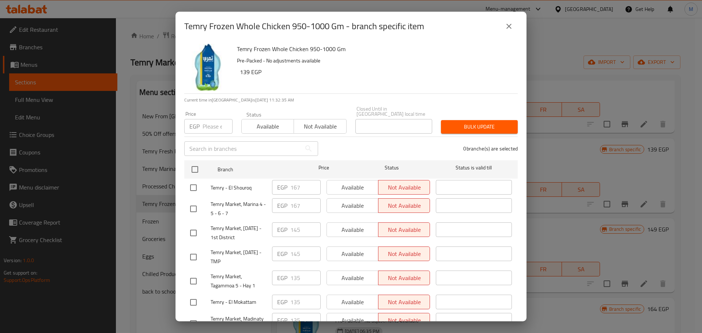
click at [203, 119] on input "number" at bounding box center [218, 126] width 30 height 15
click at [212, 122] on input "number" at bounding box center [218, 126] width 30 height 15
click at [197, 162] on input "checkbox" at bounding box center [194, 169] width 15 height 15
click at [480, 122] on span "Bulk update" at bounding box center [479, 126] width 65 height 9
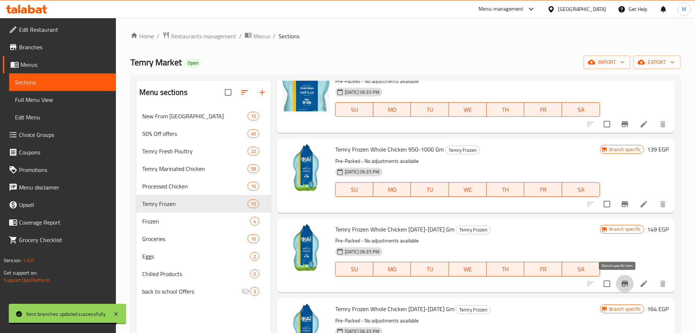
click at [622, 283] on button "Branch-specific-item" at bounding box center [625, 284] width 18 height 18
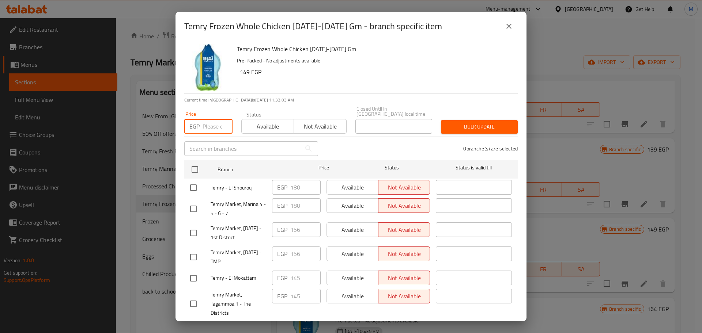
click at [213, 120] on input "number" at bounding box center [218, 126] width 30 height 15
click at [193, 162] on input "checkbox" at bounding box center [194, 169] width 15 height 15
click at [456, 122] on span "Bulk update" at bounding box center [479, 126] width 65 height 9
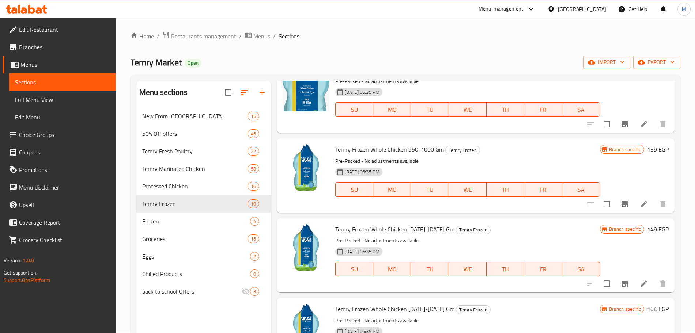
click at [494, 161] on p "Pre-Packed - No adjustments available" at bounding box center [467, 161] width 265 height 9
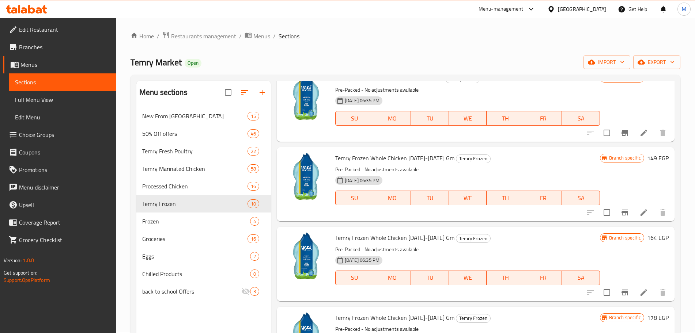
scroll to position [137, 0]
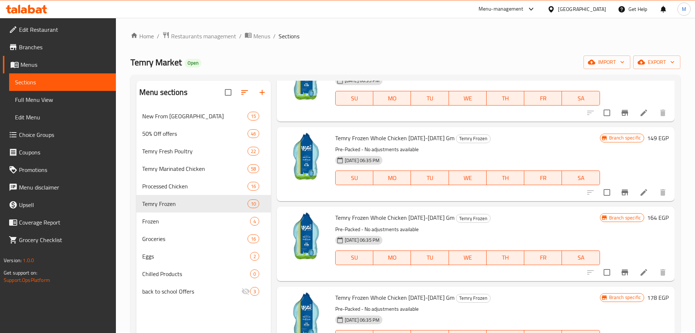
click at [622, 191] on icon "Branch-specific-item" at bounding box center [625, 193] width 7 height 6
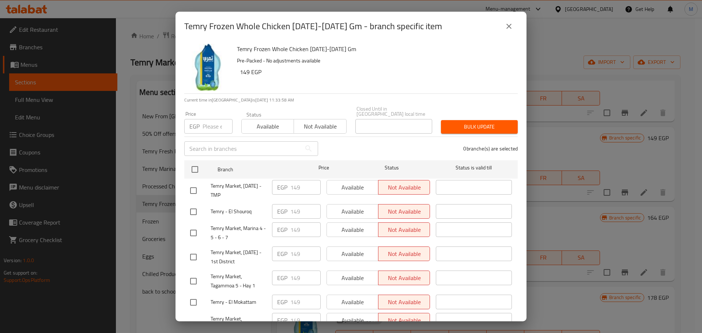
click at [514, 26] on button "close" at bounding box center [509, 27] width 18 height 18
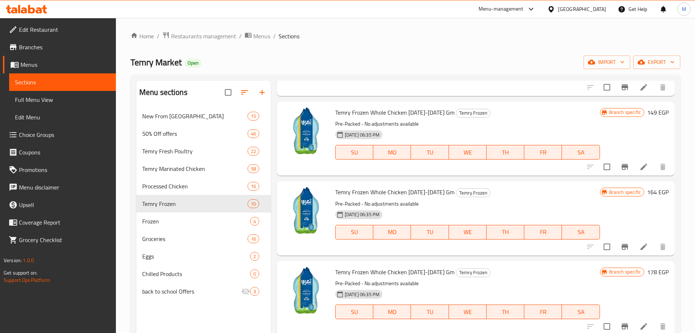
scroll to position [183, 0]
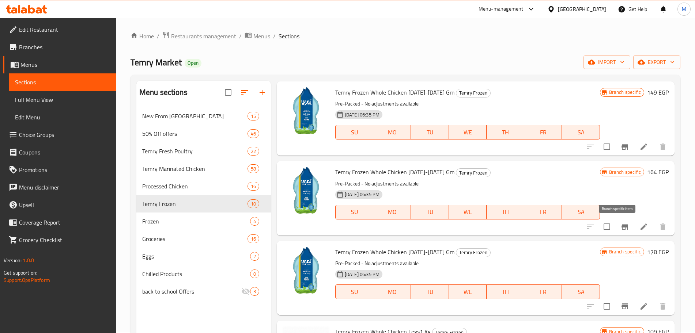
click at [622, 226] on icon "Branch-specific-item" at bounding box center [625, 227] width 7 height 6
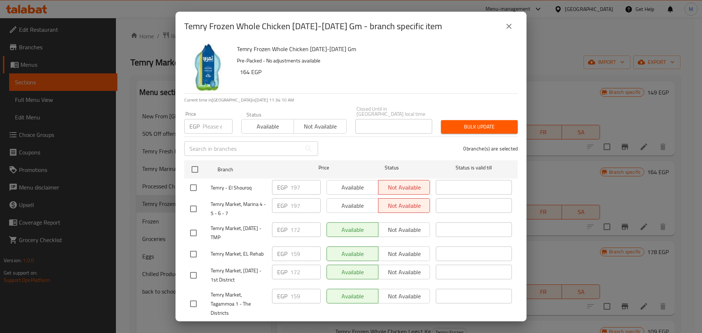
drag, startPoint x: 206, startPoint y: 121, endPoint x: 196, endPoint y: 109, distance: 15.8
click at [206, 121] on input "number" at bounding box center [218, 126] width 30 height 15
click at [191, 163] on input "checkbox" at bounding box center [194, 169] width 15 height 15
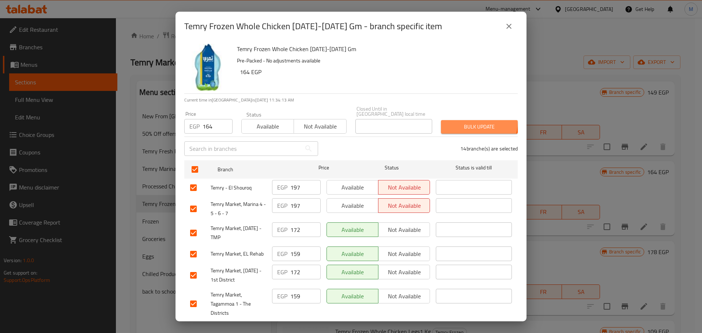
click at [465, 122] on span "Bulk update" at bounding box center [479, 126] width 65 height 9
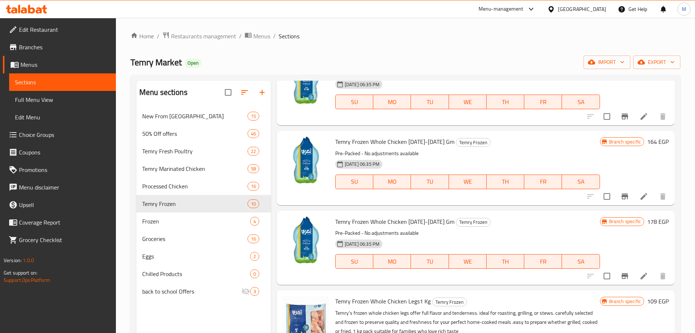
scroll to position [229, 0]
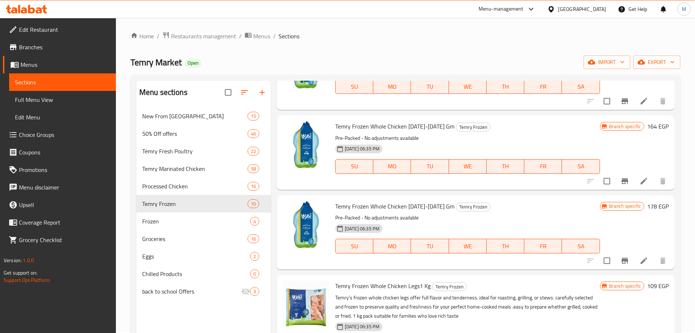
click at [620, 263] on icon "Branch-specific-item" at bounding box center [624, 261] width 9 height 9
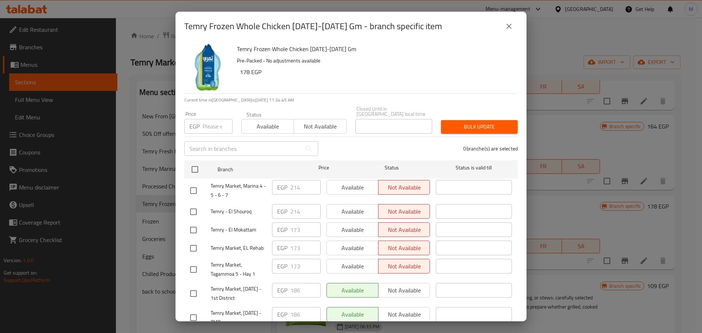
click at [206, 122] on input "number" at bounding box center [218, 126] width 30 height 15
click at [200, 166] on input "checkbox" at bounding box center [194, 169] width 15 height 15
click at [478, 129] on div "Bulk update" at bounding box center [480, 127] width 86 height 22
click at [478, 127] on button "Bulk update" at bounding box center [479, 127] width 77 height 14
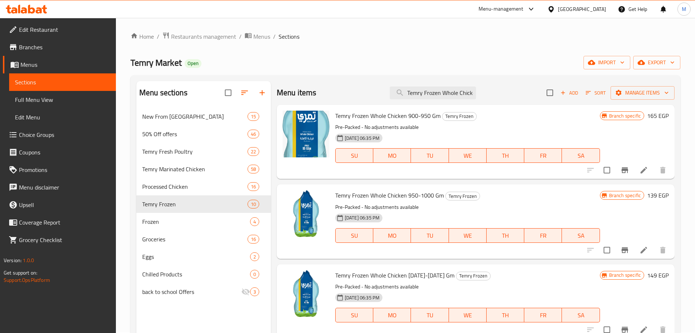
scroll to position [0, 0]
click at [441, 98] on input "Temry Frozen Whole Chicken 950-1000" at bounding box center [433, 93] width 86 height 13
paste input "Fillet 1 Kg"
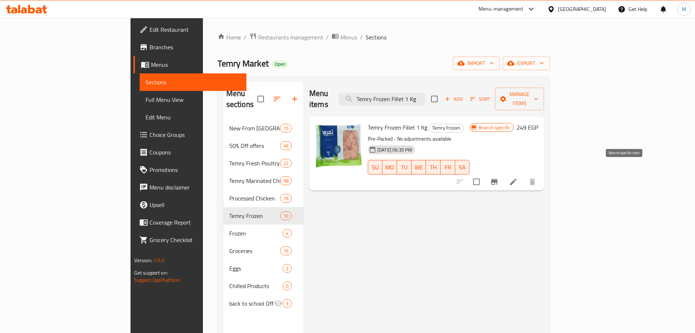
click at [499, 178] on icon "Branch-specific-item" at bounding box center [494, 182] width 9 height 9
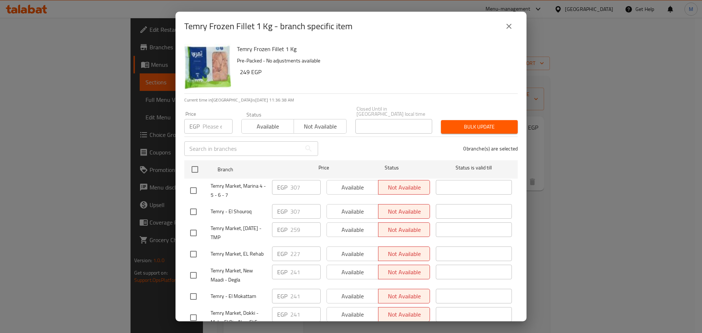
click at [205, 120] on input "number" at bounding box center [218, 126] width 30 height 15
click at [203, 171] on div at bounding box center [200, 169] width 27 height 21
click at [192, 165] on input "checkbox" at bounding box center [194, 169] width 15 height 15
click at [467, 124] on span "Bulk update" at bounding box center [479, 126] width 65 height 9
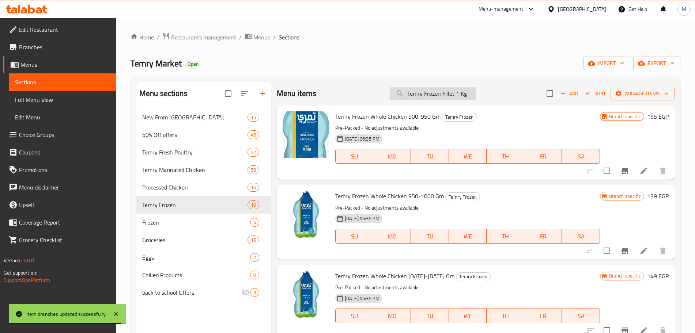
drag, startPoint x: 420, startPoint y: 104, endPoint x: 423, endPoint y: 98, distance: 6.9
click at [420, 104] on div "Menu items Temry Frozen Fillet 1 Kg Add Sort Manage items" at bounding box center [476, 94] width 398 height 24
click at [426, 92] on input "Temry Frozen Fillet 1 Kg" at bounding box center [433, 93] width 86 height 13
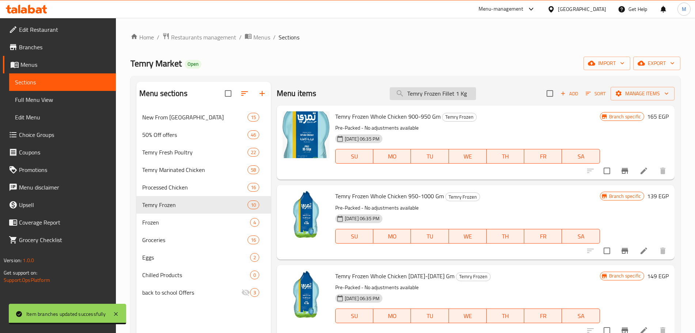
paste input "Shish -Tawook"
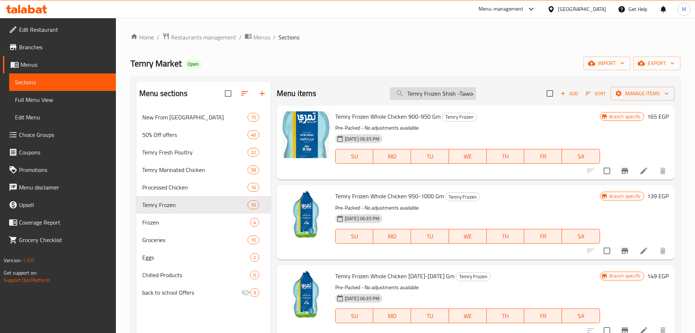
scroll to position [0, 17]
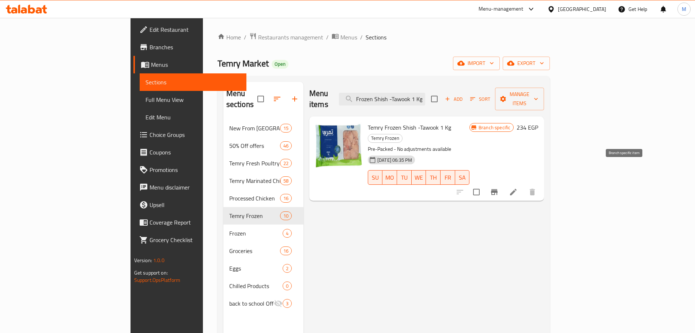
click at [499, 188] on icon "Branch-specific-item" at bounding box center [494, 192] width 9 height 9
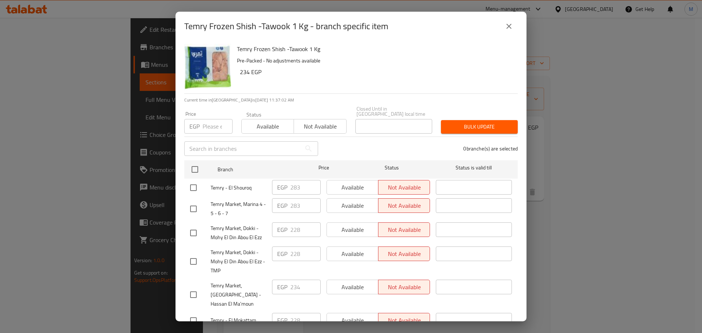
click at [203, 123] on input "number" at bounding box center [218, 126] width 30 height 15
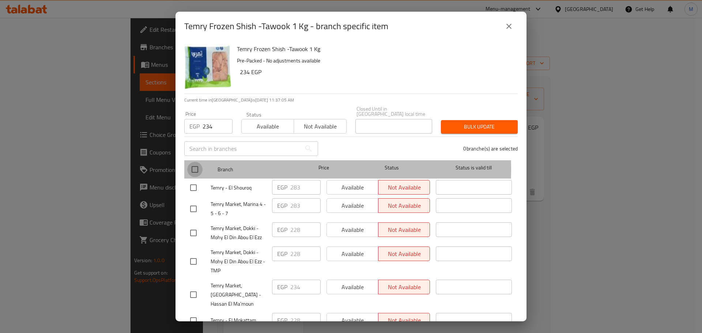
click at [195, 165] on input "checkbox" at bounding box center [194, 169] width 15 height 15
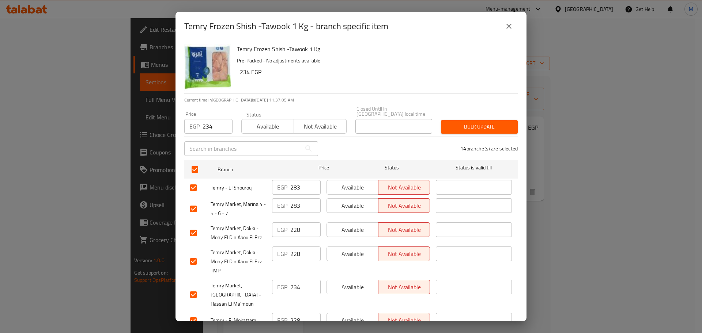
click at [456, 128] on button "Bulk update" at bounding box center [479, 127] width 77 height 14
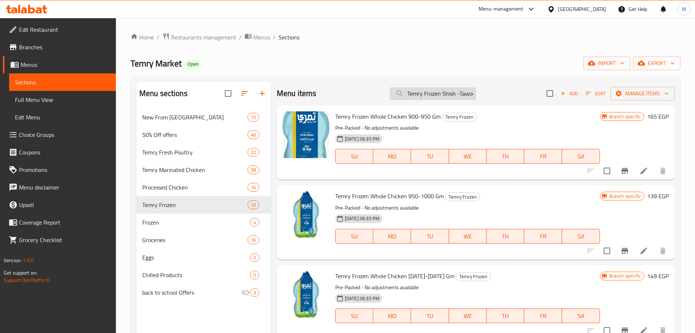
click at [429, 98] on input "Temry Frozen Shish -Tawook 1 Kg" at bounding box center [433, 93] width 86 height 13
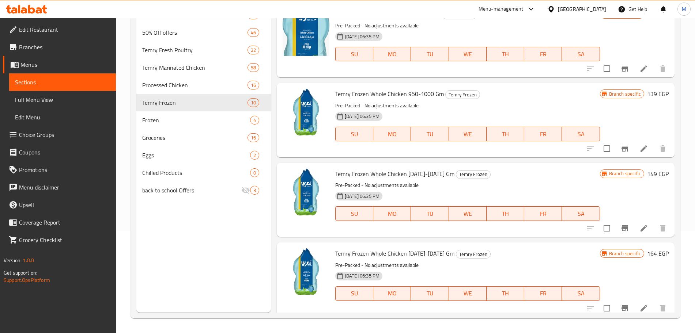
scroll to position [502, 0]
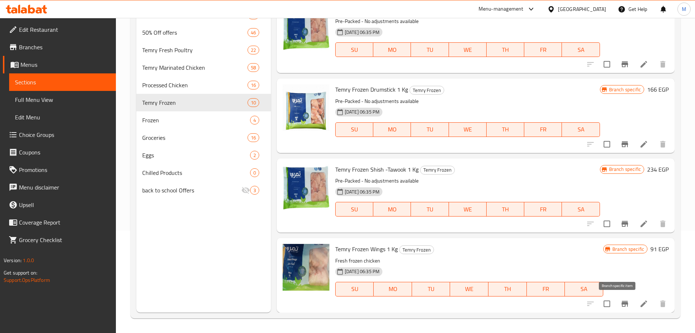
click at [622, 304] on icon "Branch-specific-item" at bounding box center [625, 304] width 7 height 6
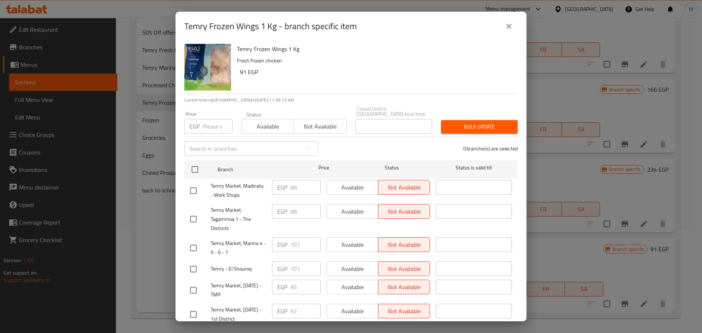
click at [205, 123] on input "number" at bounding box center [218, 126] width 30 height 15
click at [196, 163] on input "checkbox" at bounding box center [194, 169] width 15 height 15
click at [456, 122] on span "Bulk update" at bounding box center [479, 126] width 65 height 9
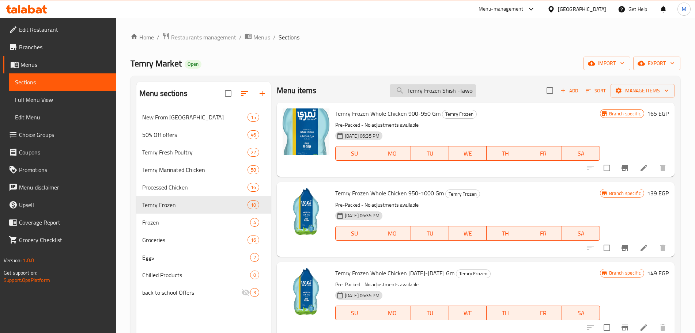
scroll to position [0, 0]
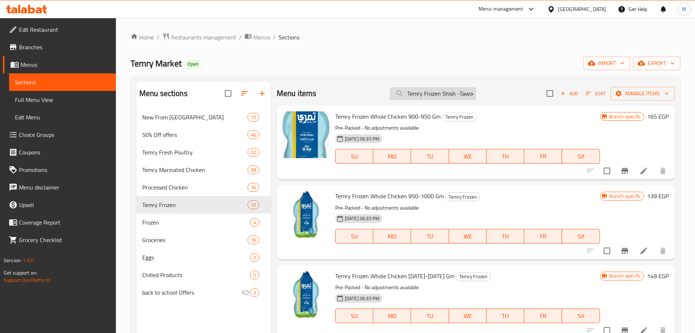
click at [443, 95] on input "Temry Frozen Shish -Tawook 1 Kg" at bounding box center [433, 93] width 86 height 13
paste input "Marinated BBQ Whole Chicken With Vegetabels 1750 Gm"
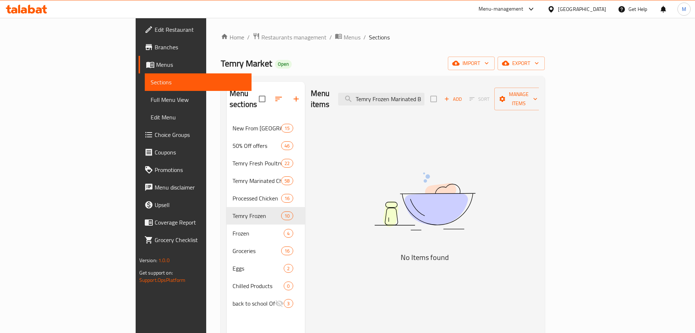
drag, startPoint x: 450, startPoint y: 93, endPoint x: 224, endPoint y: 69, distance: 227.9
click at [224, 69] on div "Home / Restaurants management / Menus / Sections Temry Market Open import expor…" at bounding box center [383, 227] width 324 height 389
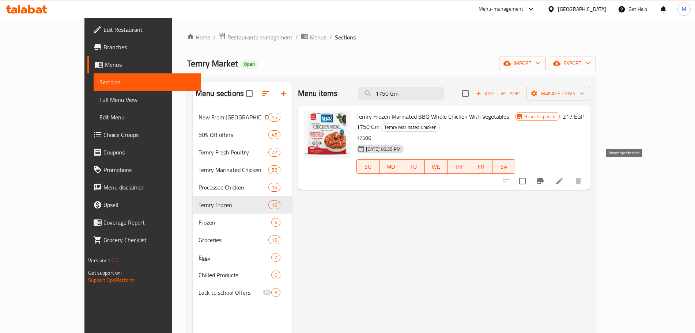
click at [545, 177] on icon "Branch-specific-item" at bounding box center [540, 181] width 9 height 9
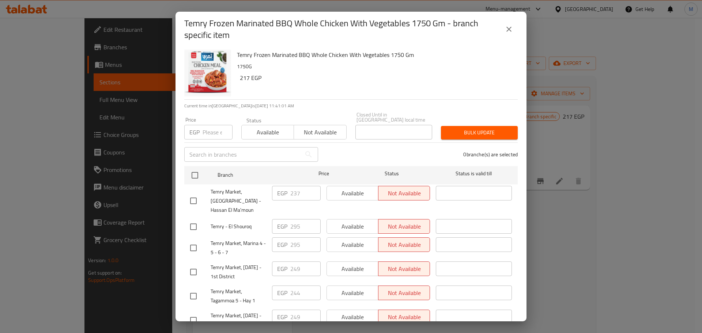
click at [215, 127] on input "number" at bounding box center [218, 132] width 30 height 15
click at [207, 131] on input "number" at bounding box center [218, 132] width 30 height 15
drag, startPoint x: 197, startPoint y: 166, endPoint x: 325, endPoint y: 155, distance: 128.1
click at [197, 168] on input "checkbox" at bounding box center [194, 175] width 15 height 15
click at [451, 130] on span "Bulk update" at bounding box center [479, 132] width 65 height 9
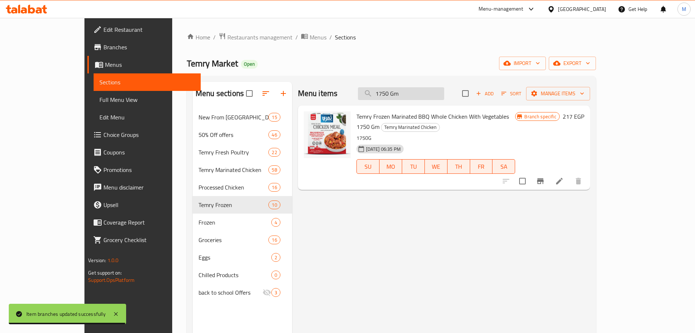
click at [431, 98] on input "1750 Gm" at bounding box center [401, 93] width 86 height 13
paste input "Temry Frozen Marinated BBQ Whole Chicken With Vegetabels"
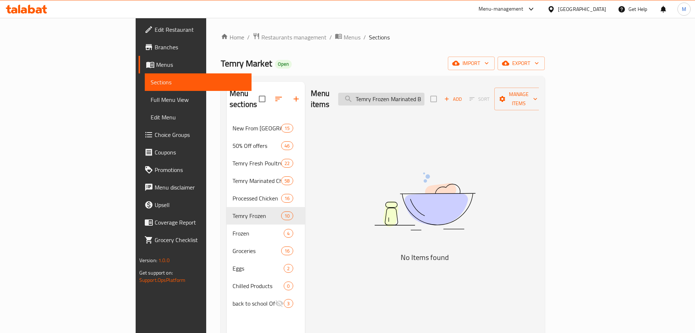
click at [423, 94] on input "Temry Frozen Marinated BBQ Whole Chicken With Vegetabels 1750 Gm" at bounding box center [381, 99] width 86 height 13
paste input "Home-Style Whole Chicken 1000 -1100"
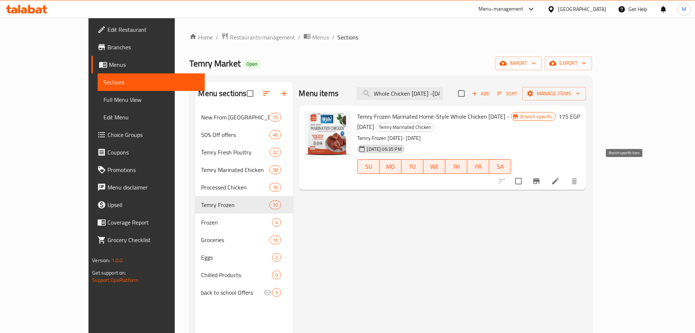
click at [541, 177] on icon "Branch-specific-item" at bounding box center [536, 181] width 9 height 9
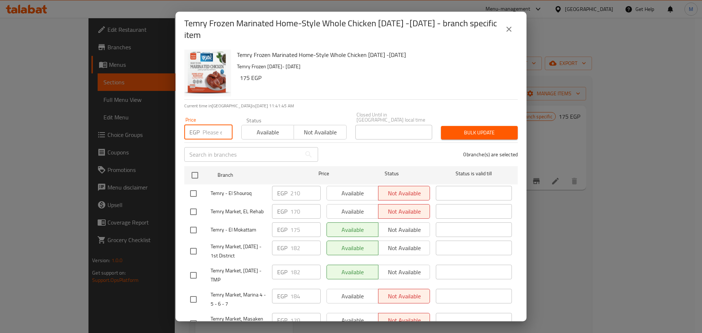
click at [211, 128] on input "number" at bounding box center [218, 132] width 30 height 15
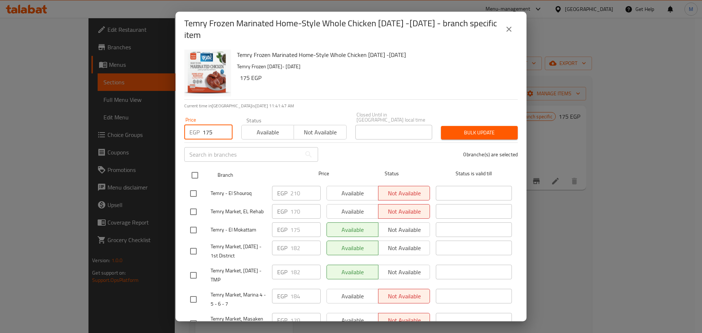
click at [196, 169] on input "checkbox" at bounding box center [194, 175] width 15 height 15
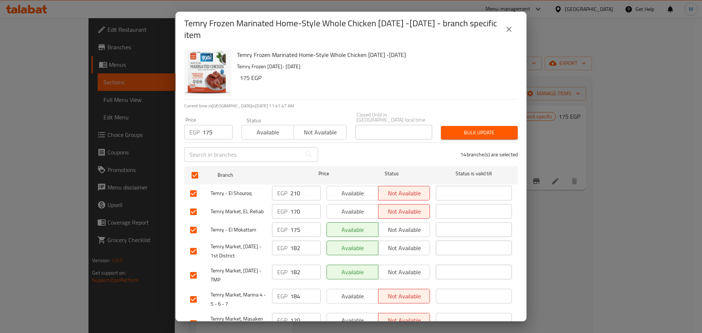
click at [457, 132] on button "Bulk update" at bounding box center [479, 133] width 77 height 14
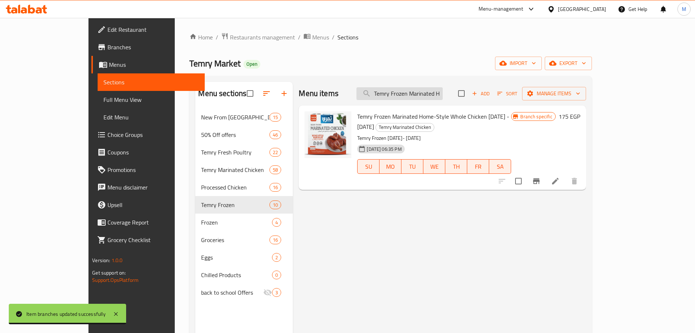
click at [435, 99] on input "Temry Frozen Marinated Home-Style Whole Chicken 1000 -1100" at bounding box center [399, 93] width 86 height 13
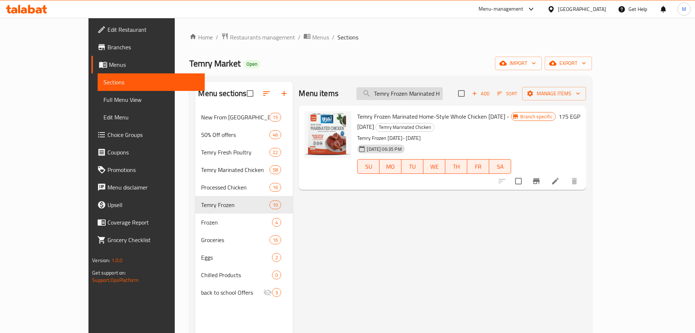
click at [435, 99] on input "Temry Frozen Marinated Home-Style Whole Chicken 1000 -1100" at bounding box center [399, 93] width 86 height 13
paste input "Chicken Cubes With Butter Sauce 1000-1100 Grams"
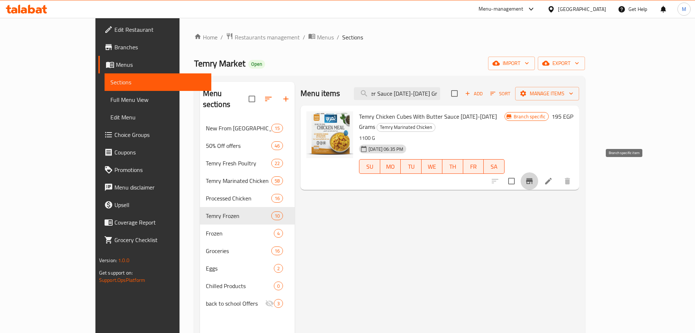
click at [538, 176] on button "Branch-specific-item" at bounding box center [530, 182] width 18 height 18
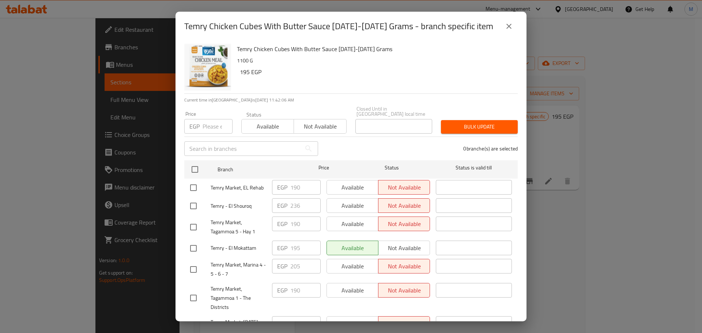
click at [205, 125] on input "number" at bounding box center [218, 126] width 30 height 15
click at [198, 163] on input "checkbox" at bounding box center [194, 169] width 15 height 15
click at [480, 127] on button "Bulk update" at bounding box center [479, 127] width 77 height 14
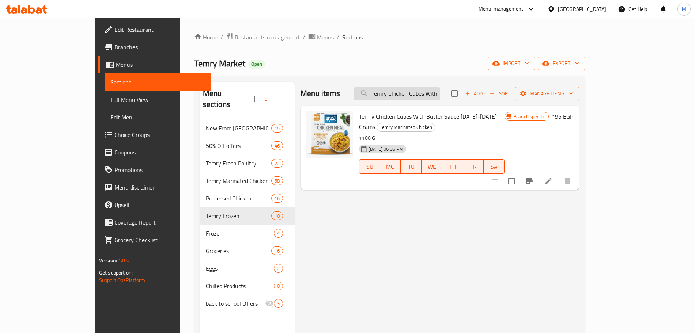
click at [440, 91] on input "Temry Chicken Cubes With Butter Sauce 1000-1100 Grams" at bounding box center [397, 93] width 86 height 13
paste input "Spicy Pane 400 Gm"
click at [440, 91] on input "Temry Chicken Cubes With Butter Sauce 1000-1100 Grams" at bounding box center [397, 93] width 86 height 13
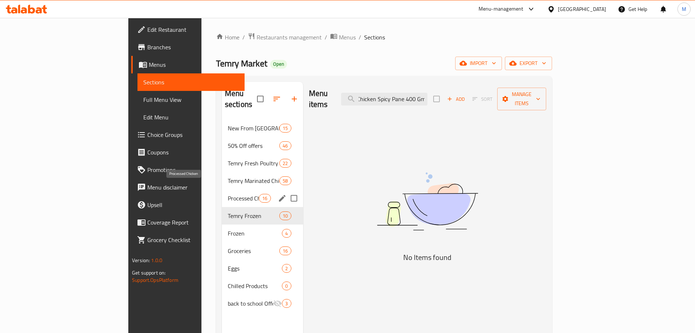
click at [228, 194] on span "Processed Chicken" at bounding box center [243, 198] width 31 height 9
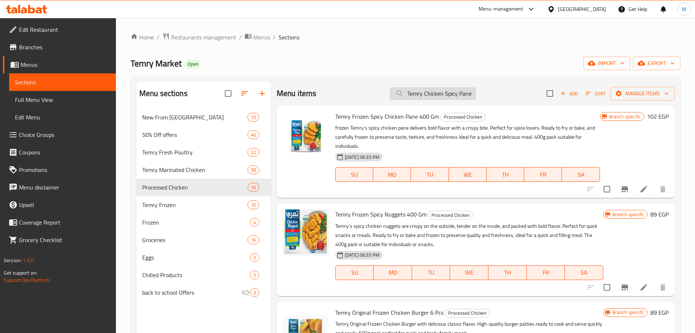
click at [459, 88] on input "Temry Chicken Spicy Pane 400 Gm" at bounding box center [433, 93] width 86 height 13
click at [466, 93] on input "Temry Chicken Spicy Pane 400 Gm" at bounding box center [433, 93] width 86 height 13
drag, startPoint x: 454, startPoint y: 94, endPoint x: 432, endPoint y: 97, distance: 21.8
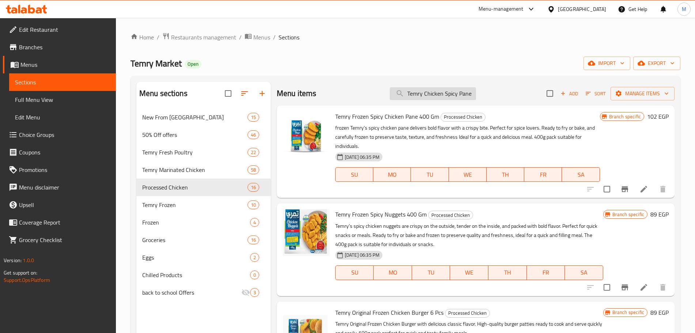
click at [432, 97] on input "Temry Chicken Spicy Pane 400 Gm" at bounding box center [433, 93] width 86 height 13
click at [438, 99] on input "Temry Chicken Spicy Pane 400 Gm" at bounding box center [433, 93] width 86 height 13
click at [437, 94] on input "Temry Chicken Spicy Pane 400 Gm" at bounding box center [433, 93] width 86 height 13
drag, startPoint x: 420, startPoint y: 97, endPoint x: 386, endPoint y: 98, distance: 34.7
click at [386, 98] on div "Menu items Temry Chicken Spicy Pane 400 Gm Add Sort Manage items" at bounding box center [476, 94] width 398 height 24
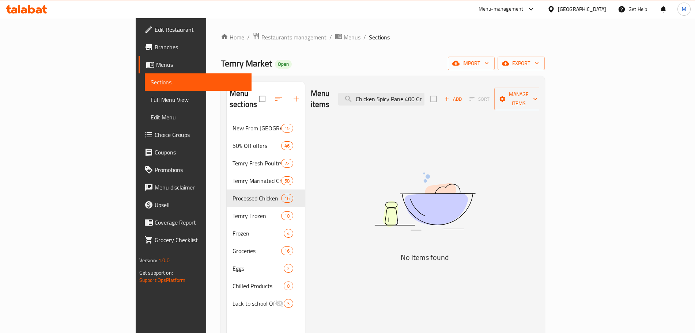
drag, startPoint x: 456, startPoint y: 94, endPoint x: 629, endPoint y: 121, distance: 174.3
click at [539, 120] on div "Menu items Chicken Spicy Pane 400 Gm Add Sort Manage items No Items found" at bounding box center [422, 248] width 234 height 333
drag, startPoint x: 428, startPoint y: 97, endPoint x: 366, endPoint y: 97, distance: 61.4
click at [370, 97] on div "Menu items Chicken Spicy Pane Add Sort Manage items" at bounding box center [425, 99] width 229 height 35
drag, startPoint x: 433, startPoint y: 95, endPoint x: 373, endPoint y: 94, distance: 60.3
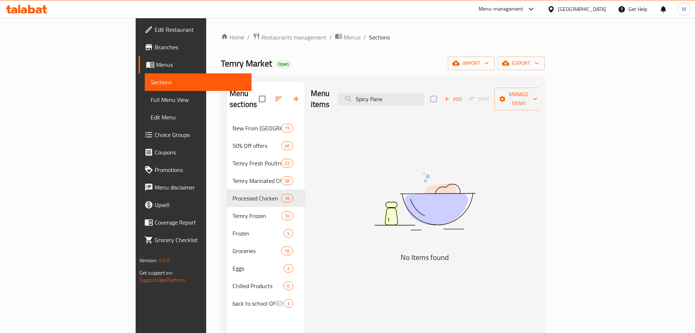
click at [373, 94] on div "Menu items Spicy Pane Add Sort Manage items" at bounding box center [425, 99] width 229 height 35
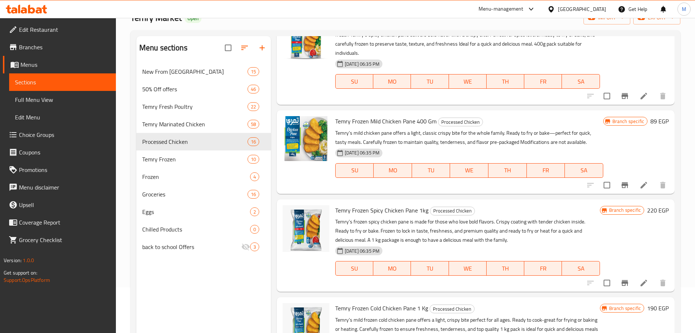
scroll to position [1971, 0]
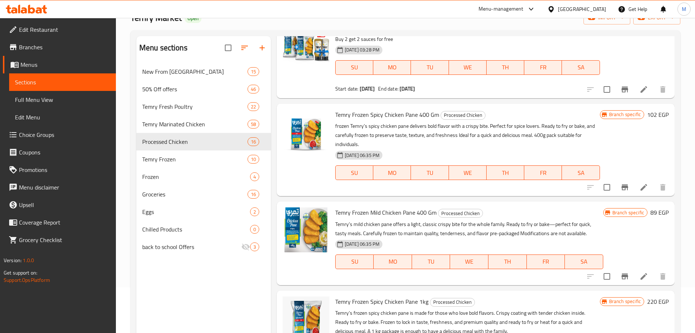
click at [622, 185] on icon "Branch-specific-item" at bounding box center [625, 188] width 7 height 6
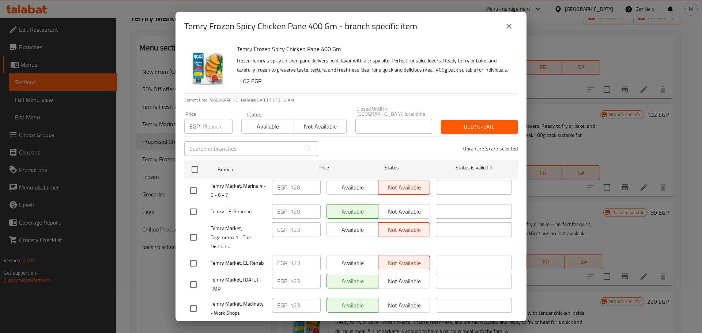
click at [204, 127] on input "number" at bounding box center [218, 126] width 30 height 15
click at [199, 175] on input "checkbox" at bounding box center [194, 169] width 15 height 15
click at [466, 122] on span "Bulk update" at bounding box center [479, 126] width 65 height 9
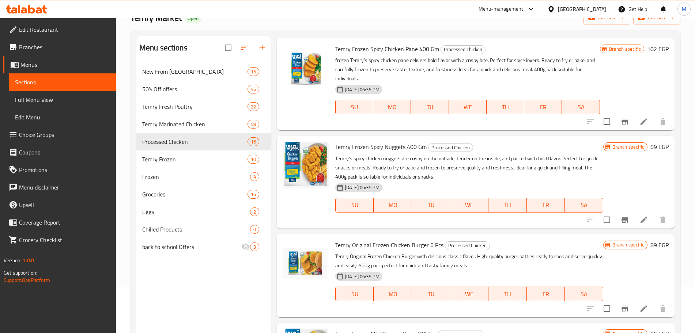
scroll to position [0, 0]
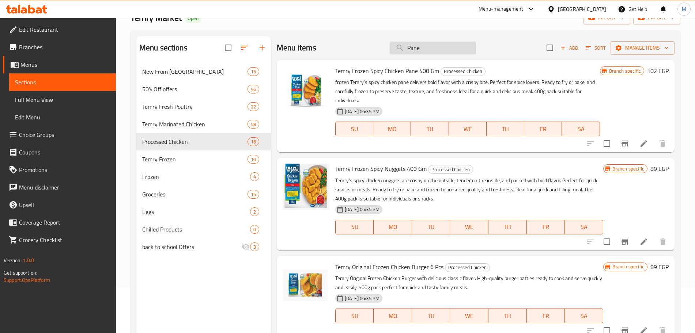
drag, startPoint x: 439, startPoint y: 49, endPoint x: 400, endPoint y: 45, distance: 39.3
click at [400, 45] on input "Pane" at bounding box center [433, 48] width 86 height 13
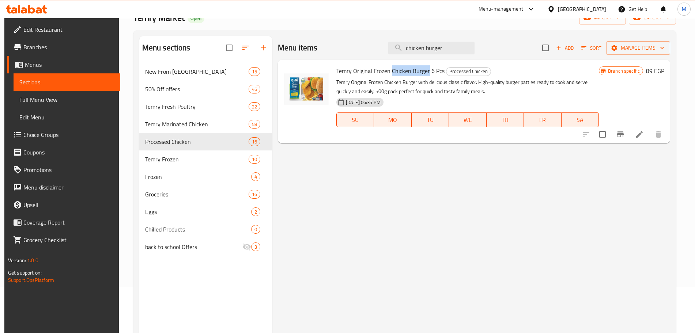
drag, startPoint x: 390, startPoint y: 71, endPoint x: 426, endPoint y: 73, distance: 36.3
click at [426, 73] on span "Temry Original Frozen Chicken Burger 6 Pcs" at bounding box center [390, 70] width 108 height 11
copy span "Chicken Burger"
click at [434, 44] on input "chicken burger" at bounding box center [431, 48] width 86 height 13
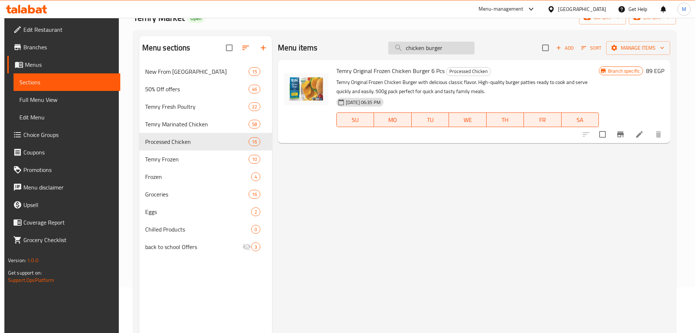
click at [434, 44] on input "chicken burger" at bounding box center [431, 48] width 86 height 13
paste input "chicken burger"
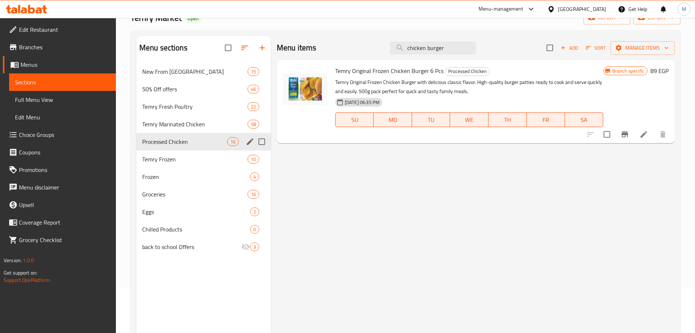
click at [175, 149] on div "Processed Chicken 16" at bounding box center [203, 142] width 135 height 18
drag, startPoint x: 174, startPoint y: 156, endPoint x: 175, endPoint y: 144, distance: 12.1
click at [174, 156] on span "Temry Frozen" at bounding box center [184, 159] width 85 height 9
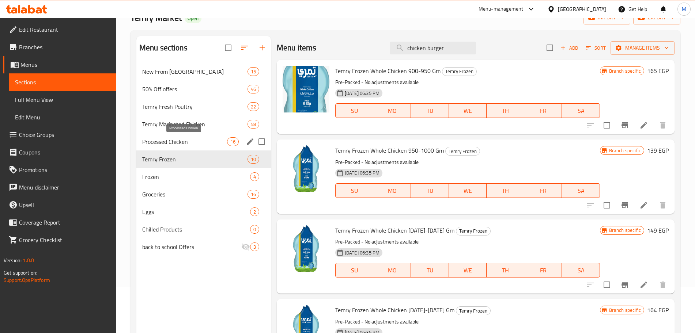
click at [176, 143] on span "Processed Chicken" at bounding box center [184, 141] width 85 height 9
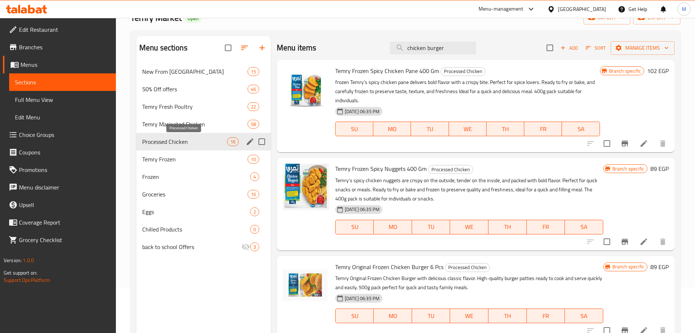
drag, startPoint x: 176, startPoint y: 143, endPoint x: 158, endPoint y: 143, distance: 18.6
click at [158, 143] on span "Processed Chicken" at bounding box center [184, 141] width 85 height 9
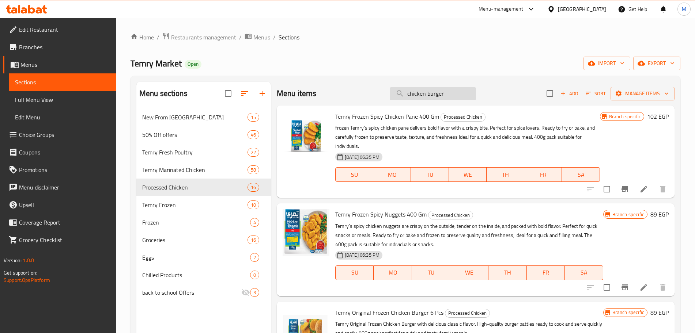
drag, startPoint x: 414, startPoint y: 97, endPoint x: 394, endPoint y: 97, distance: 19.7
click at [394, 97] on input "chicken burger" at bounding box center [433, 93] width 86 height 13
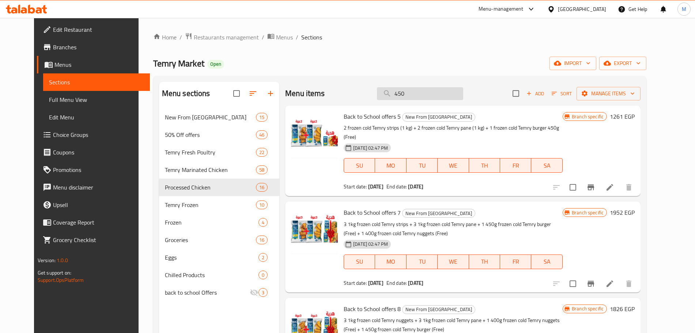
click at [404, 95] on input "450" at bounding box center [420, 93] width 86 height 13
paste input "Temry Chicken Pane 400 Gm"
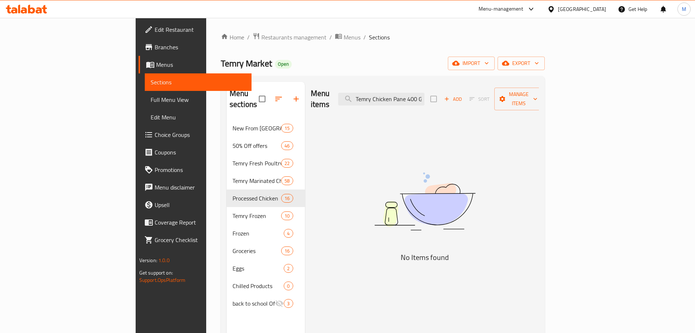
drag, startPoint x: 419, startPoint y: 95, endPoint x: 244, endPoint y: 94, distance: 174.8
click at [245, 94] on div "Menu sections New From Temry 15 50% Off offers 46 Temry Fresh Poultry 22 Temry …" at bounding box center [383, 248] width 312 height 333
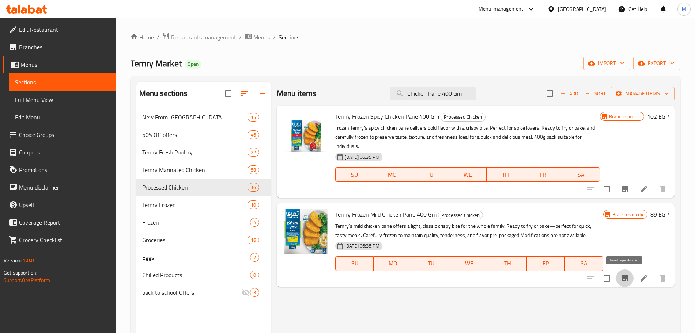
click at [624, 276] on icon "Branch-specific-item" at bounding box center [625, 279] width 7 height 6
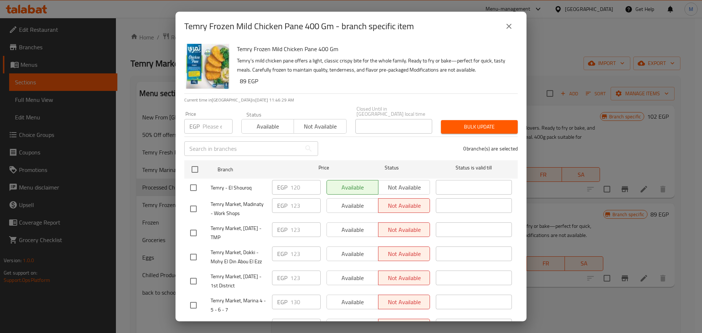
click at [205, 121] on input "number" at bounding box center [218, 126] width 30 height 15
click at [197, 162] on input "checkbox" at bounding box center [194, 169] width 15 height 15
click at [458, 128] on button "Bulk update" at bounding box center [479, 127] width 77 height 14
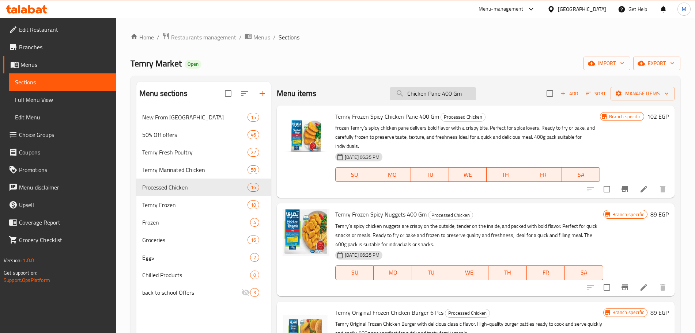
click at [427, 90] on input "Chicken Pane 400 Gm" at bounding box center [433, 93] width 86 height 13
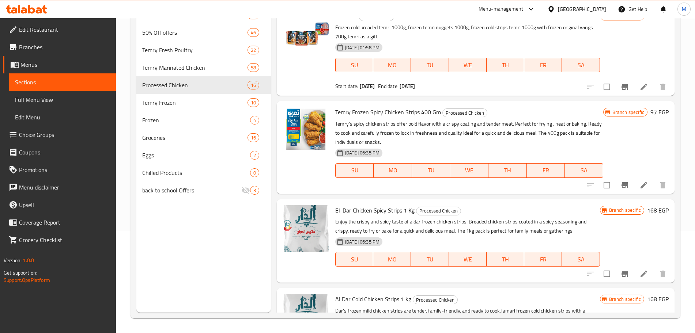
scroll to position [2559, 0]
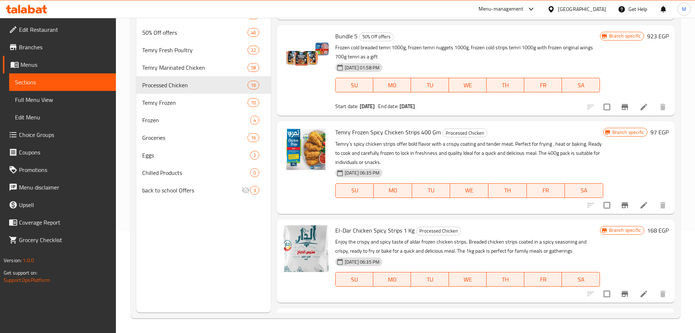
click at [622, 203] on icon "Branch-specific-item" at bounding box center [625, 206] width 7 height 6
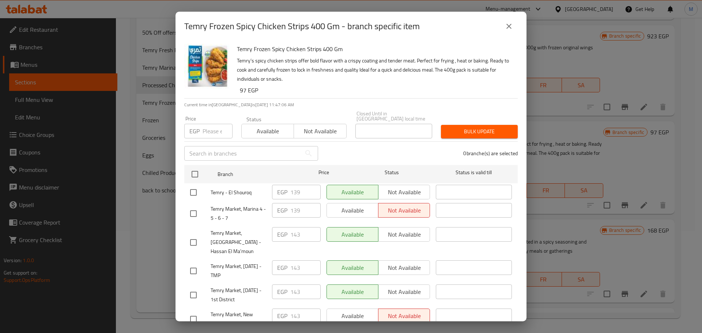
click at [207, 133] on input "number" at bounding box center [218, 131] width 30 height 15
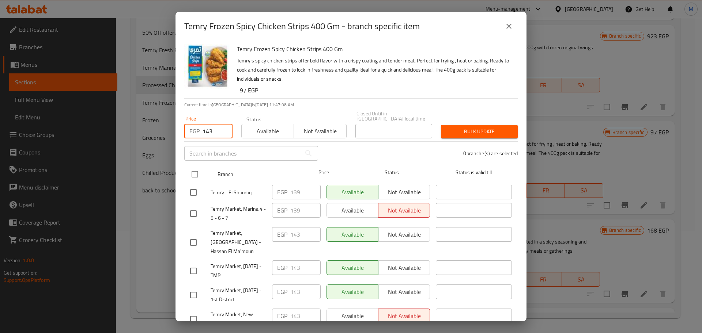
click at [194, 170] on input "checkbox" at bounding box center [194, 174] width 15 height 15
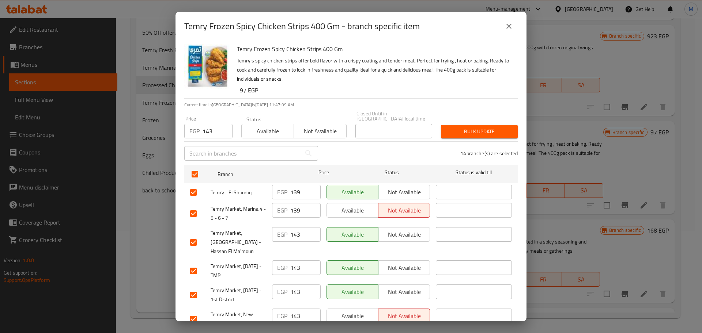
click at [484, 125] on button "Bulk update" at bounding box center [479, 132] width 77 height 14
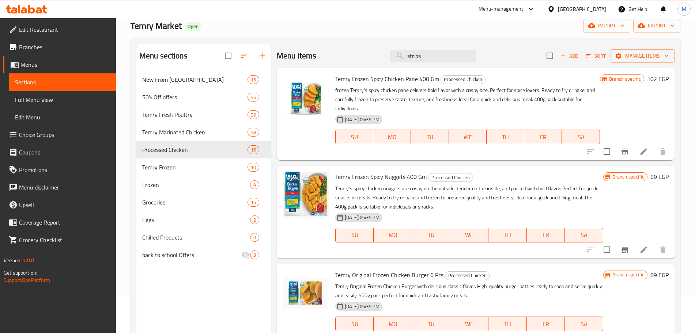
scroll to position [0, 0]
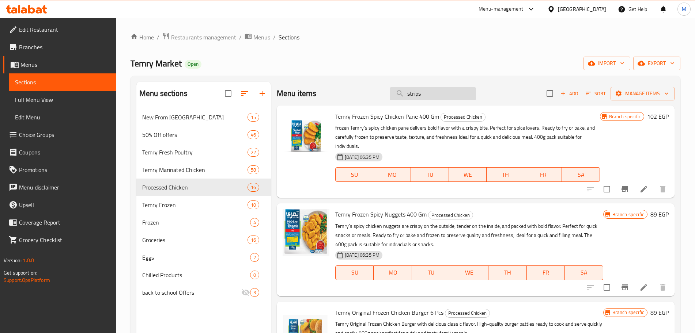
click at [443, 94] on input "strips" at bounding box center [433, 93] width 86 height 13
paste input "strips"
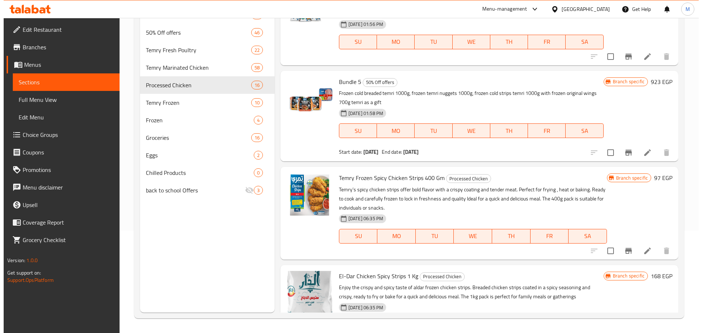
scroll to position [2605, 0]
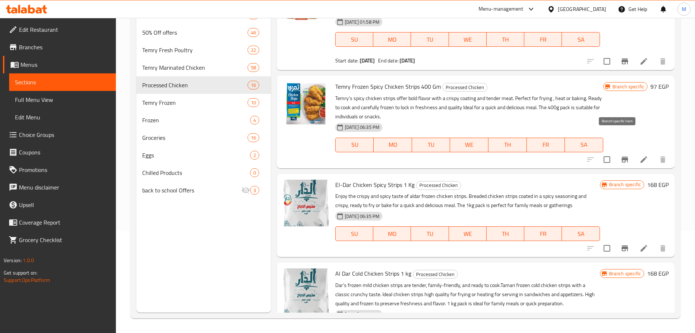
click at [620, 155] on icon "Branch-specific-item" at bounding box center [624, 159] width 9 height 9
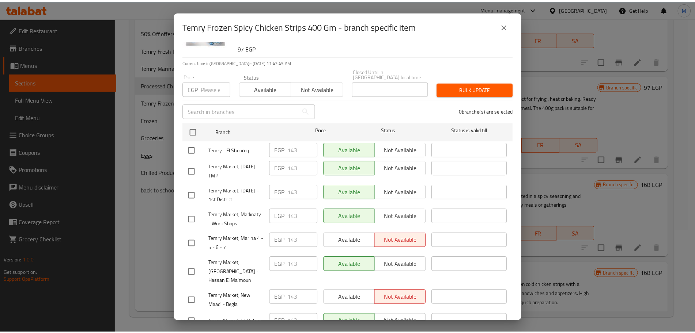
scroll to position [0, 0]
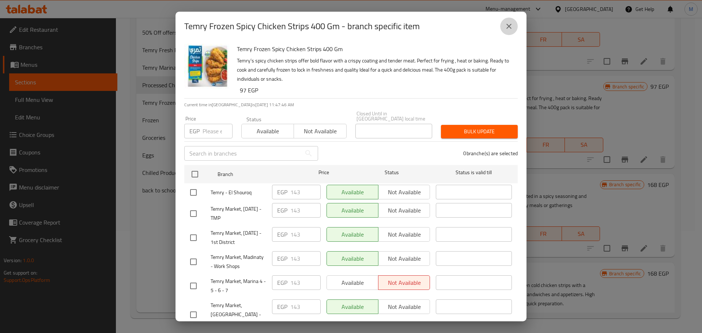
click at [511, 33] on button "close" at bounding box center [509, 27] width 18 height 18
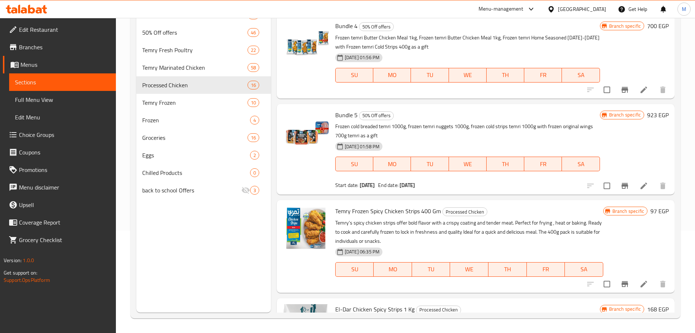
scroll to position [2514, 0]
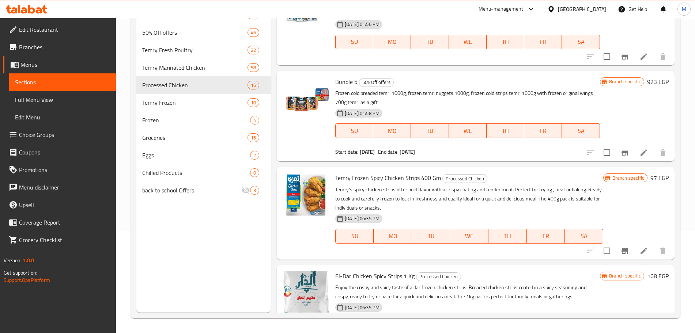
click at [405, 173] on span "Temry Frozen Spicy Chicken Strips 400 Gm" at bounding box center [388, 178] width 106 height 11
drag, startPoint x: 383, startPoint y: 159, endPoint x: 418, endPoint y: 156, distance: 35.2
click at [418, 173] on span "Temry Frozen Spicy Chicken Strips 400 Gm" at bounding box center [388, 178] width 106 height 11
copy span "Chicken Strips"
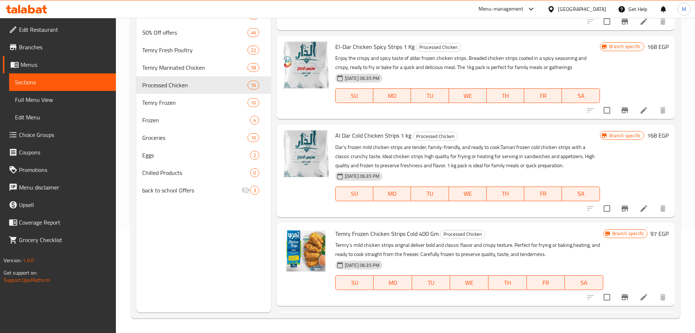
scroll to position [2758, 0]
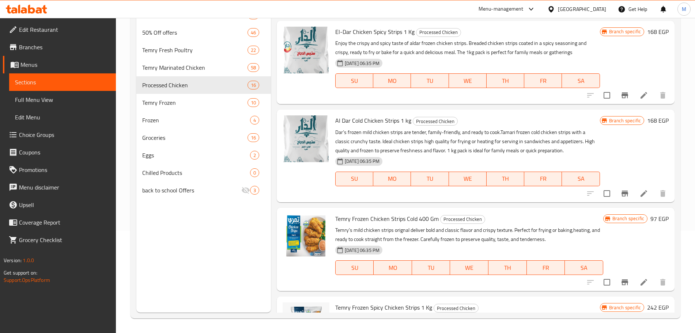
click at [616, 274] on button "Branch-specific-item" at bounding box center [625, 283] width 18 height 18
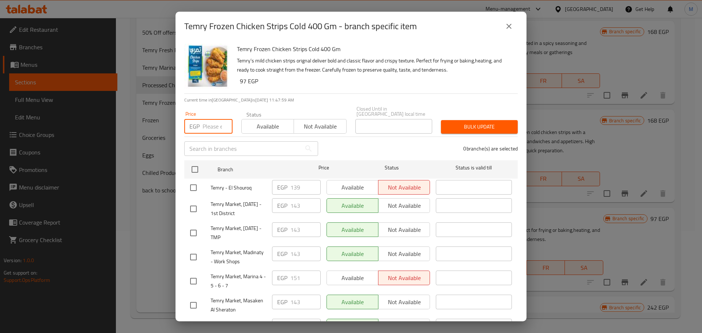
click at [208, 124] on input "number" at bounding box center [218, 126] width 30 height 15
click at [199, 169] on input "checkbox" at bounding box center [194, 169] width 15 height 15
click at [453, 120] on button "Bulk update" at bounding box center [479, 127] width 77 height 14
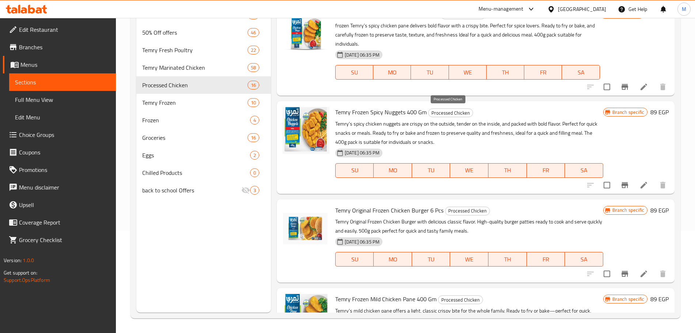
scroll to position [0, 0]
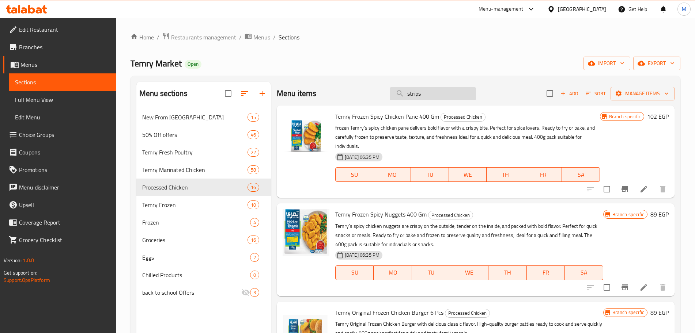
drag, startPoint x: 435, startPoint y: 105, endPoint x: 435, endPoint y: 97, distance: 7.7
click at [435, 105] on div "Menu items strips Add Sort Manage items" at bounding box center [476, 94] width 398 height 24
click at [434, 96] on input "strips" at bounding box center [433, 93] width 86 height 13
paste input "Temry Chicken Nuggets 400 Gm"
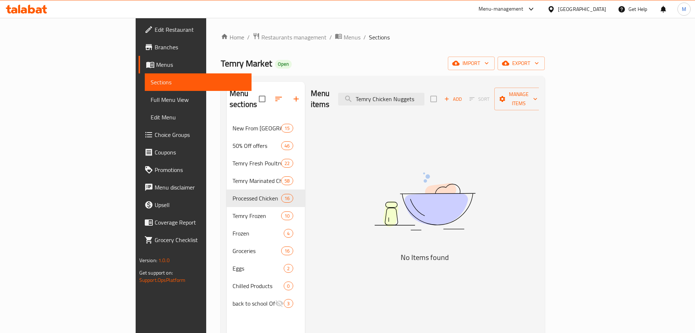
drag, startPoint x: 423, startPoint y: 98, endPoint x: 366, endPoint y: 97, distance: 56.7
click at [367, 97] on div "Menu items Temry Chicken Nuggets Add Sort Manage items" at bounding box center [425, 99] width 229 height 35
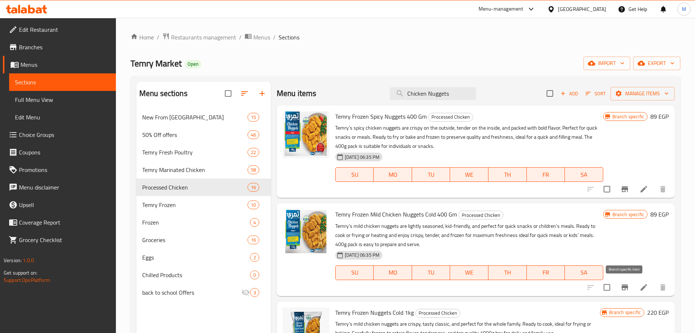
click at [625, 286] on icon "Branch-specific-item" at bounding box center [625, 288] width 7 height 6
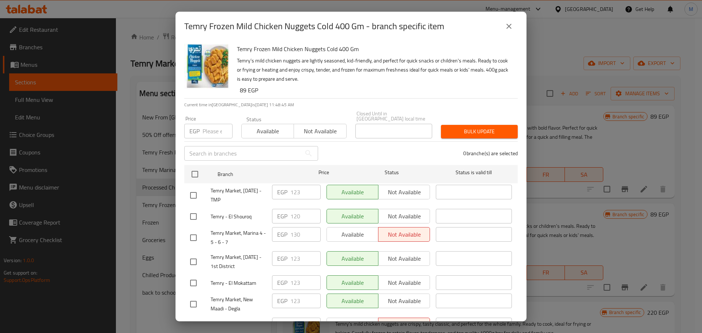
click at [204, 126] on input "number" at bounding box center [218, 131] width 30 height 15
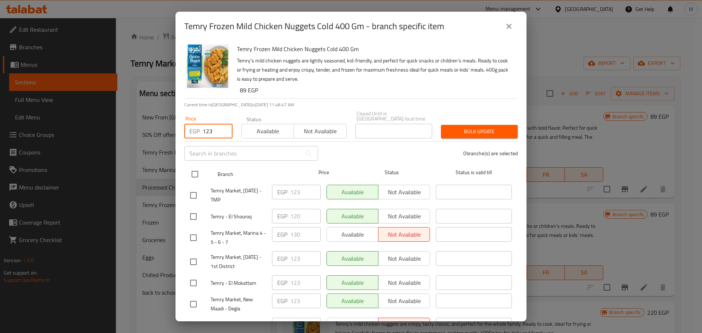
click at [196, 171] on input "checkbox" at bounding box center [194, 174] width 15 height 15
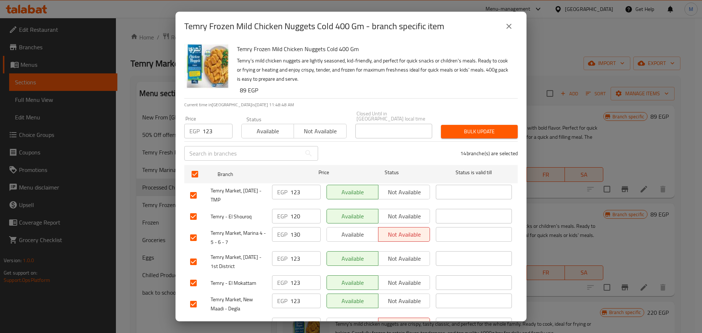
click at [447, 127] on span "Bulk update" at bounding box center [479, 131] width 65 height 9
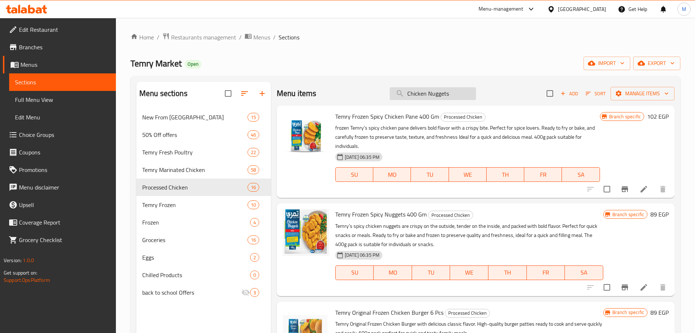
click at [418, 88] on input "Chicken Nuggets" at bounding box center [433, 93] width 86 height 13
click at [410, 94] on input "Chicken Nuggets" at bounding box center [433, 93] width 86 height 13
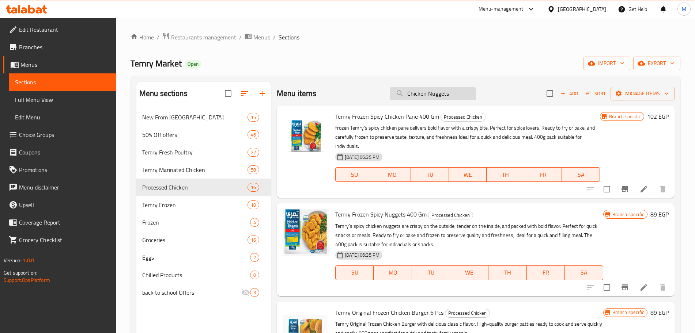
click at [410, 94] on input "Chicken Nuggets" at bounding box center [433, 93] width 86 height 13
paste input "Al-Dar Shish Tawook Half-Cocked 1Kg"
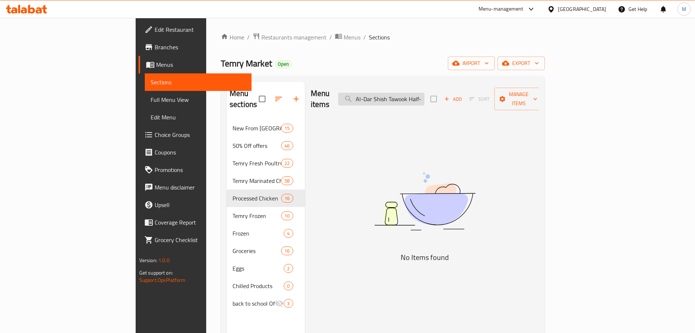
drag, startPoint x: 474, startPoint y: 93, endPoint x: 459, endPoint y: 94, distance: 15.4
click at [424, 94] on input "Al-Dar Shish Tawook Half-Cocked 1Kg" at bounding box center [381, 99] width 86 height 13
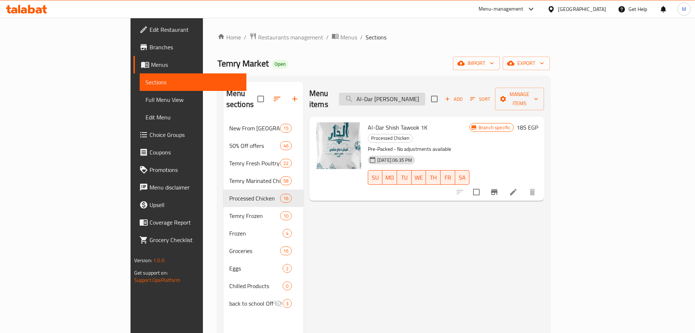
drag, startPoint x: 426, startPoint y: 94, endPoint x: 468, endPoint y: 95, distance: 42.4
click at [425, 95] on input "Al-Dar Shish Tawook" at bounding box center [382, 99] width 86 height 13
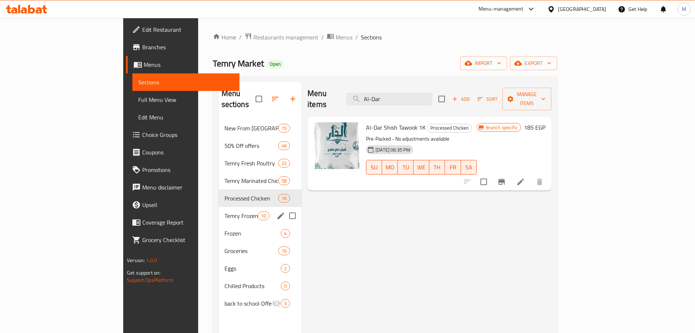
click at [224, 212] on span "Temry Frozen" at bounding box center [240, 216] width 33 height 9
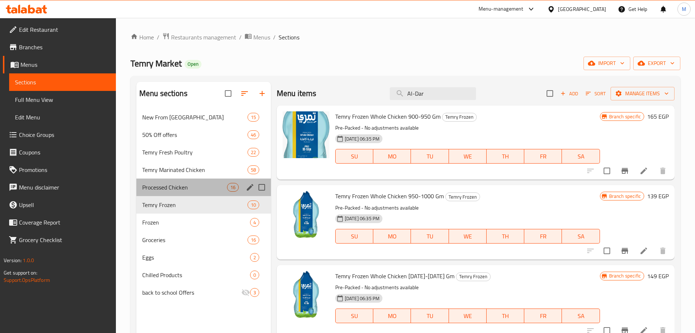
click at [184, 193] on div "Processed Chicken 16" at bounding box center [203, 188] width 135 height 18
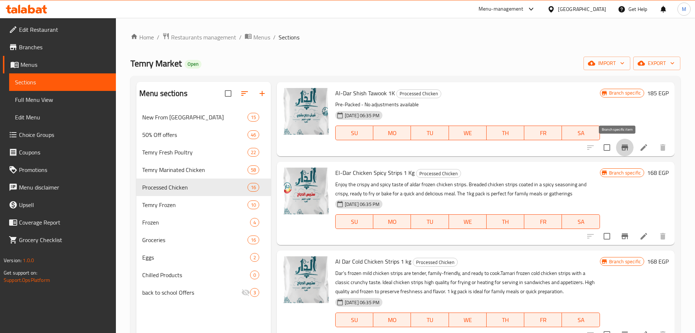
click at [622, 150] on icon "Branch-specific-item" at bounding box center [625, 148] width 7 height 6
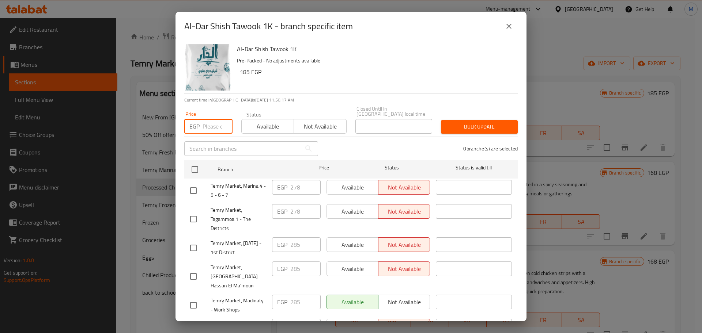
click at [207, 123] on input "number" at bounding box center [218, 126] width 30 height 15
click at [196, 162] on input "checkbox" at bounding box center [194, 169] width 15 height 15
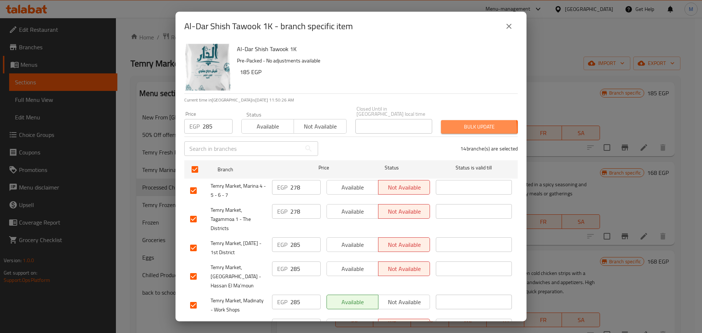
click at [450, 124] on span "Bulk update" at bounding box center [479, 126] width 65 height 9
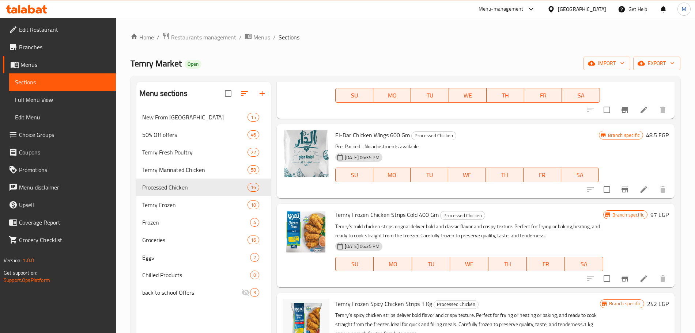
scroll to position [823, 0]
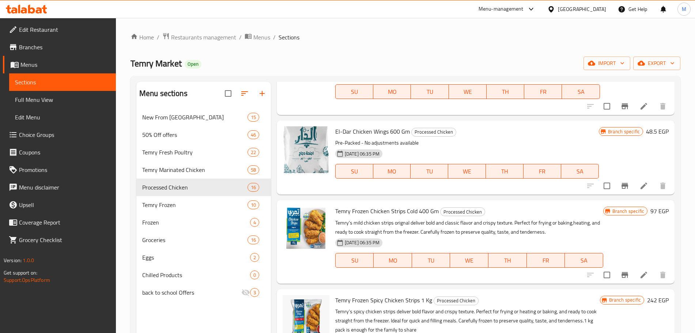
click at [622, 186] on icon "Branch-specific-item" at bounding box center [625, 186] width 7 height 6
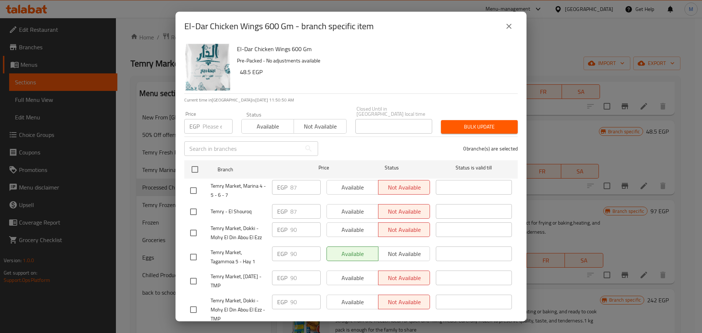
click at [212, 120] on input "number" at bounding box center [218, 126] width 30 height 15
click at [194, 164] on input "checkbox" at bounding box center [194, 169] width 15 height 15
click at [489, 127] on button "Bulk update" at bounding box center [479, 127] width 77 height 14
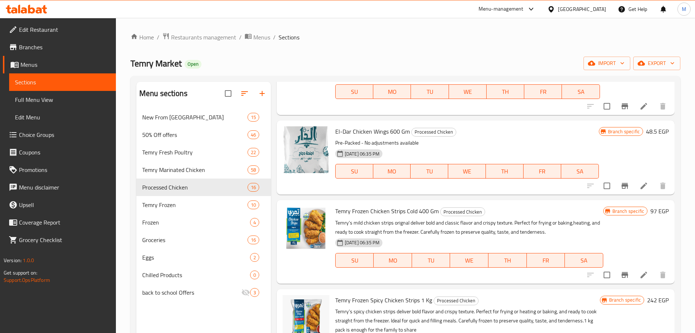
scroll to position [548, 0]
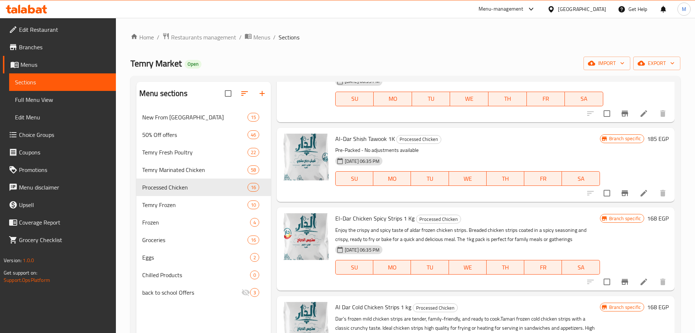
click at [380, 220] on span "El-Dar Chicken Spicy Strips 1 Kg" at bounding box center [374, 218] width 79 height 11
click at [622, 281] on icon "Branch-specific-item" at bounding box center [625, 282] width 7 height 6
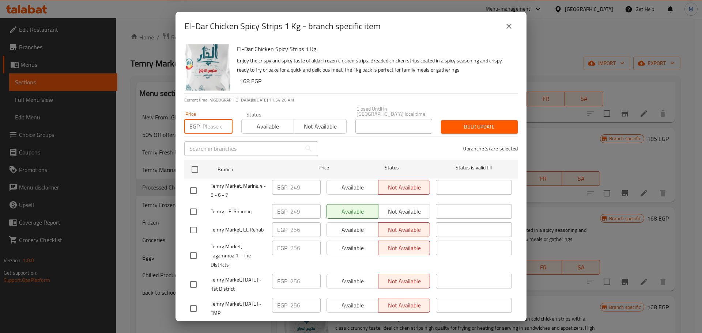
drag, startPoint x: 205, startPoint y: 124, endPoint x: 196, endPoint y: 125, distance: 9.5
click at [205, 124] on input "number" at bounding box center [218, 126] width 30 height 15
click at [200, 168] on input "checkbox" at bounding box center [194, 169] width 15 height 15
click at [465, 128] on button "Bulk update" at bounding box center [479, 127] width 77 height 14
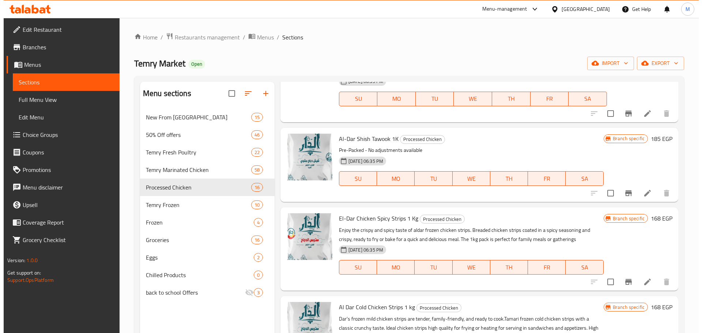
scroll to position [594, 0]
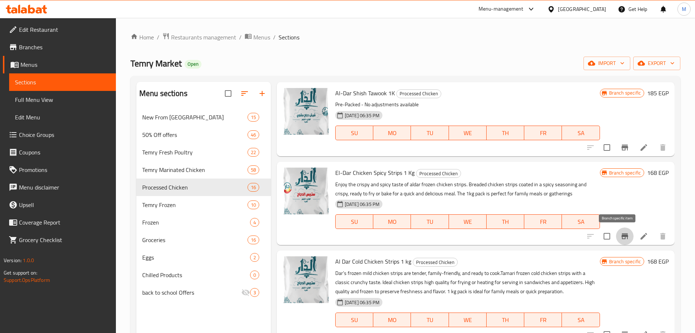
click at [622, 238] on icon "Branch-specific-item" at bounding box center [625, 237] width 7 height 6
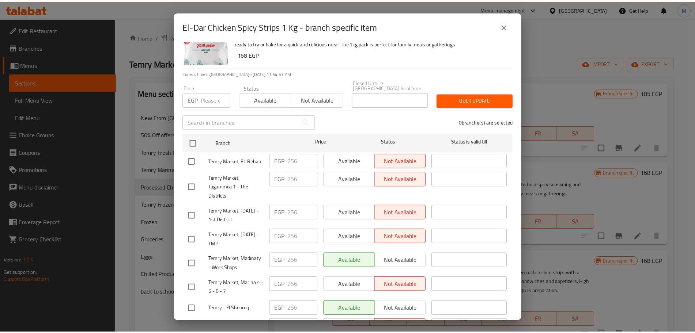
scroll to position [0, 0]
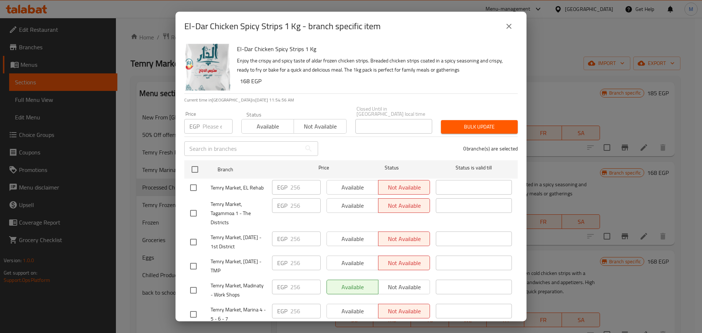
click at [514, 26] on button "close" at bounding box center [509, 27] width 18 height 18
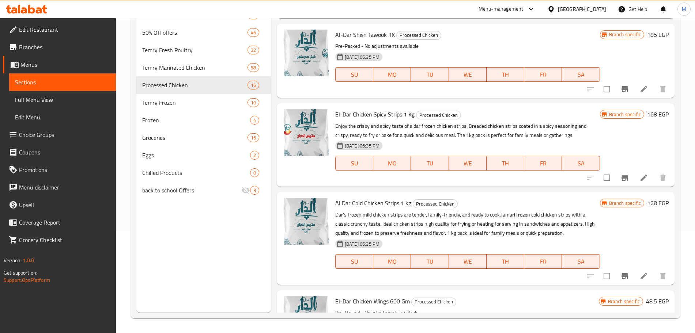
scroll to position [564, 0]
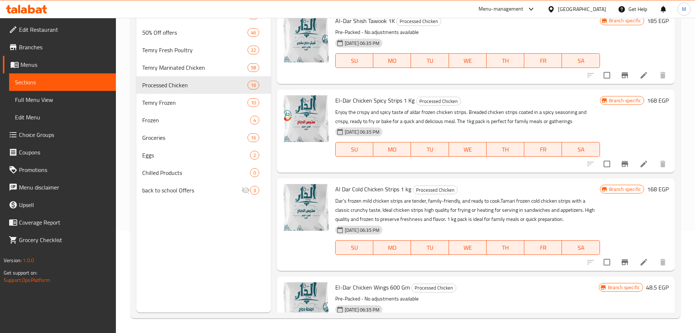
click at [622, 264] on icon "Branch-specific-item" at bounding box center [625, 263] width 7 height 6
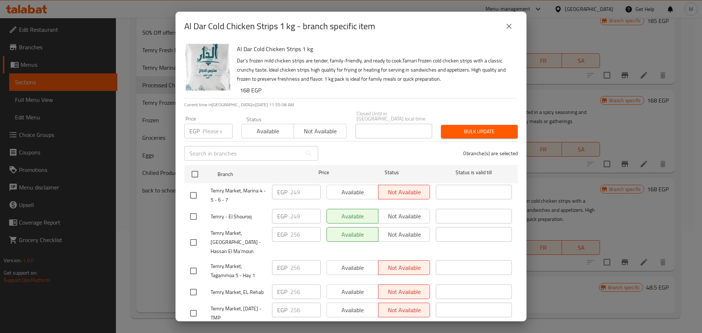
click at [212, 129] on input "number" at bounding box center [218, 131] width 30 height 15
click at [206, 127] on input "number" at bounding box center [218, 131] width 30 height 15
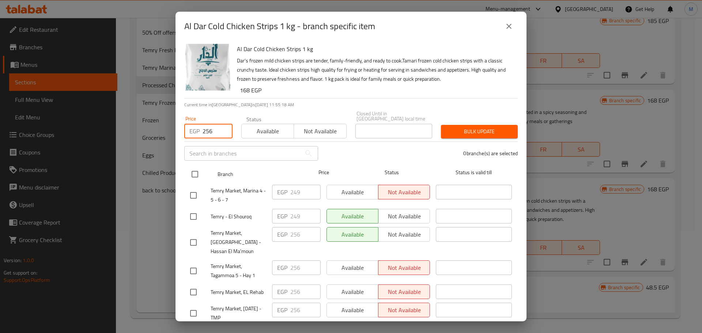
click at [196, 167] on input "checkbox" at bounding box center [194, 174] width 15 height 15
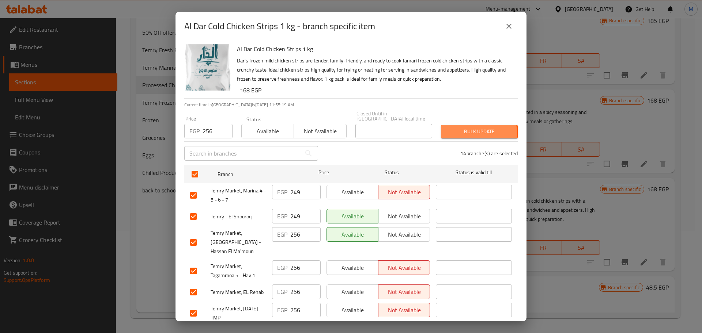
click at [453, 128] on span "Bulk update" at bounding box center [479, 131] width 65 height 9
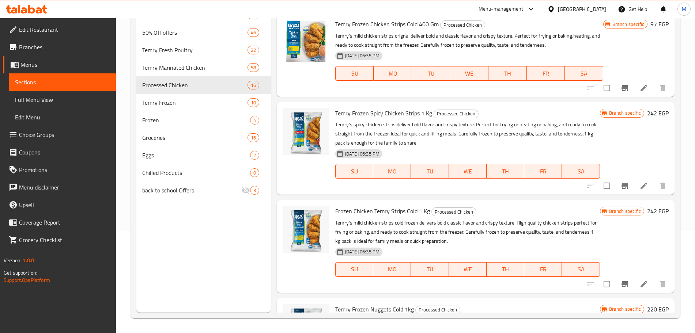
scroll to position [923, 0]
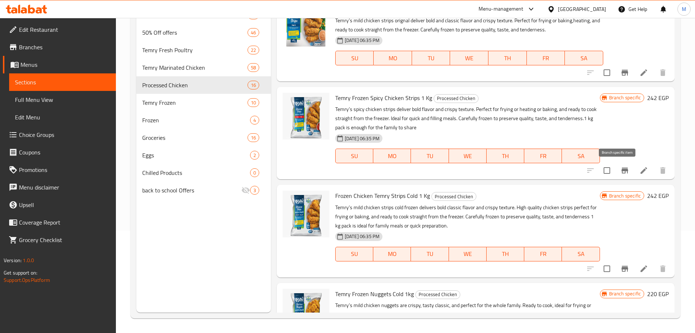
click at [622, 170] on icon "Branch-specific-item" at bounding box center [625, 171] width 7 height 6
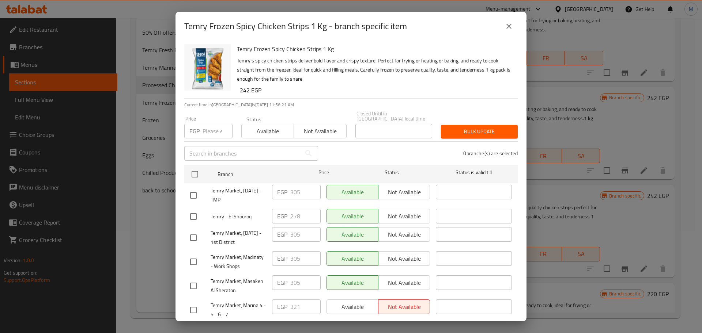
click at [212, 129] on input "number" at bounding box center [218, 131] width 30 height 15
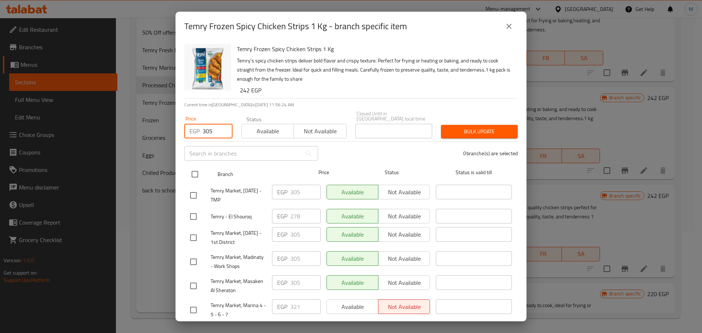
click at [199, 168] on input "checkbox" at bounding box center [194, 174] width 15 height 15
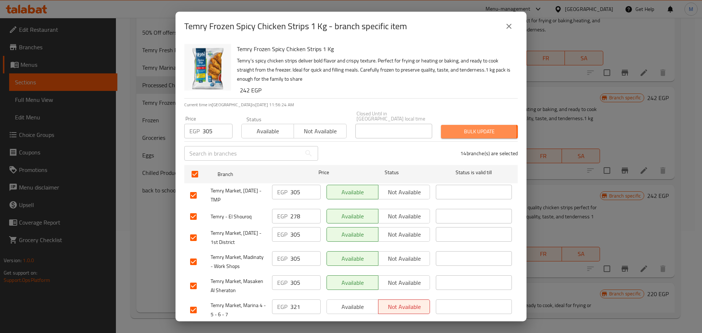
click at [460, 127] on span "Bulk update" at bounding box center [479, 131] width 65 height 9
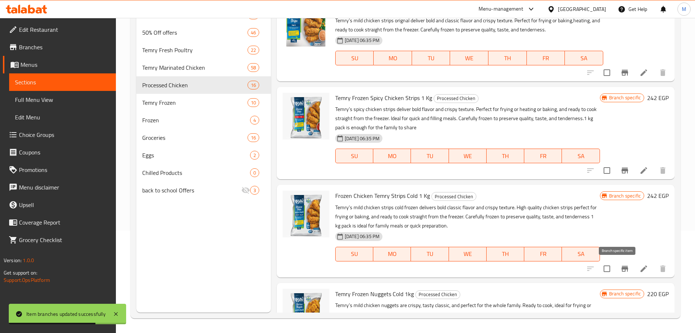
click at [622, 268] on icon "Branch-specific-item" at bounding box center [625, 269] width 7 height 6
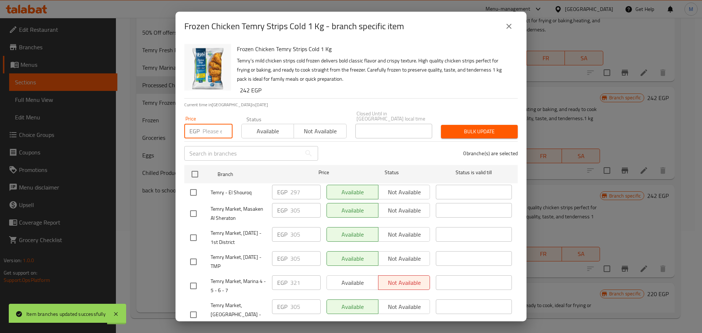
click at [212, 127] on input "number" at bounding box center [218, 131] width 30 height 15
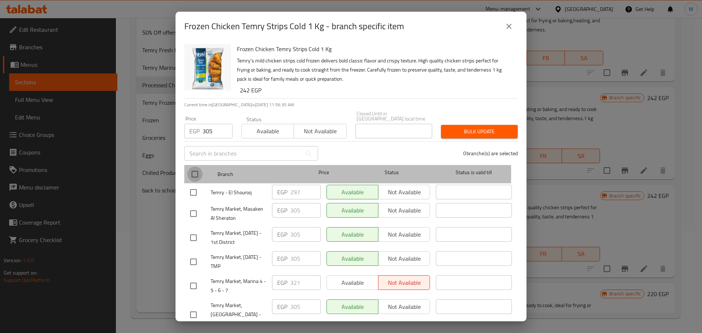
click at [199, 169] on input "checkbox" at bounding box center [194, 174] width 15 height 15
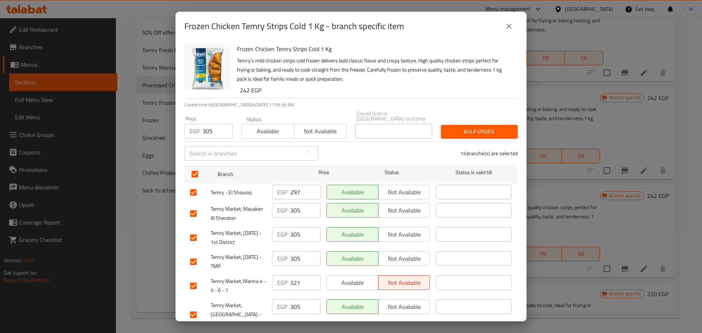
click at [465, 132] on button "Bulk update" at bounding box center [479, 132] width 77 height 14
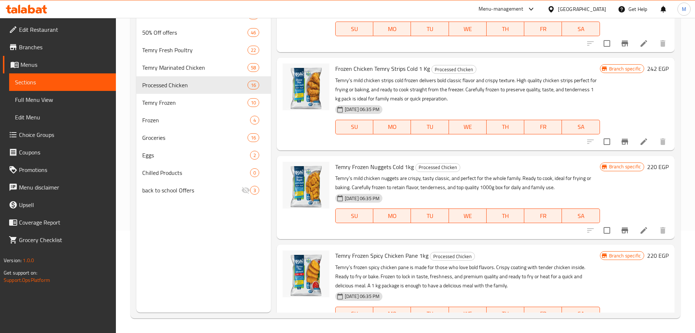
scroll to position [1060, 0]
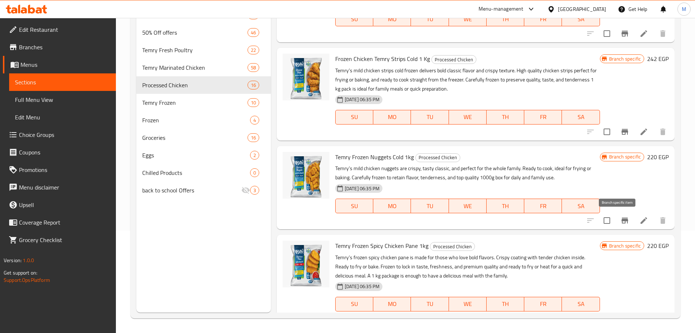
click at [620, 223] on icon "Branch-specific-item" at bounding box center [624, 220] width 9 height 9
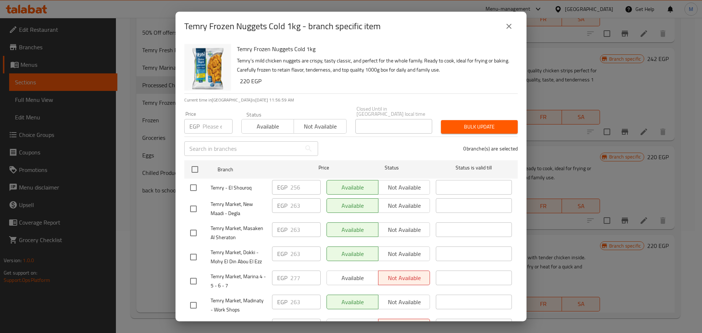
click at [212, 124] on input "number" at bounding box center [218, 126] width 30 height 15
click at [195, 162] on input "checkbox" at bounding box center [194, 169] width 15 height 15
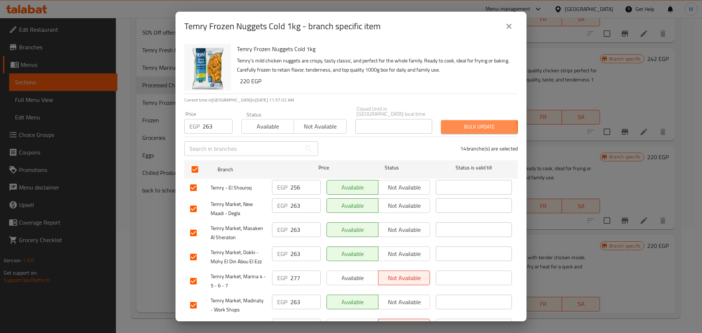
click at [460, 124] on span "Bulk update" at bounding box center [479, 126] width 65 height 9
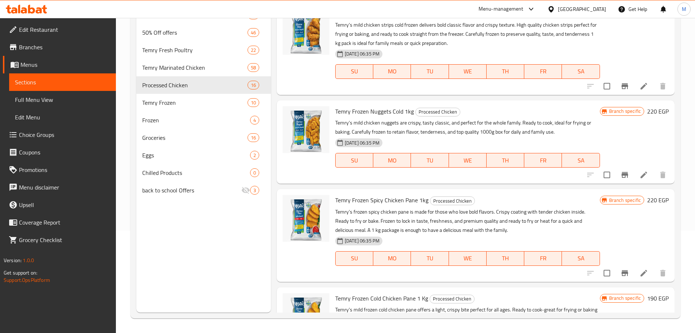
scroll to position [1151, 0]
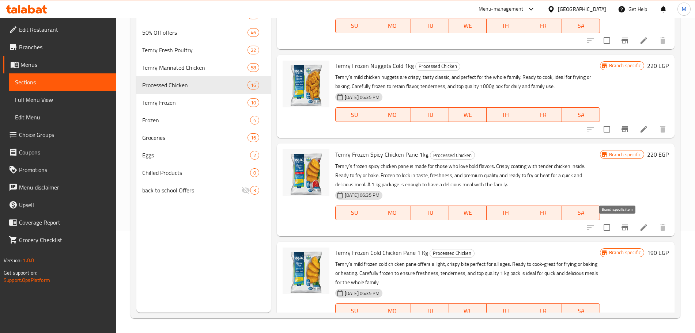
click at [616, 228] on button "Branch-specific-item" at bounding box center [625, 228] width 18 height 18
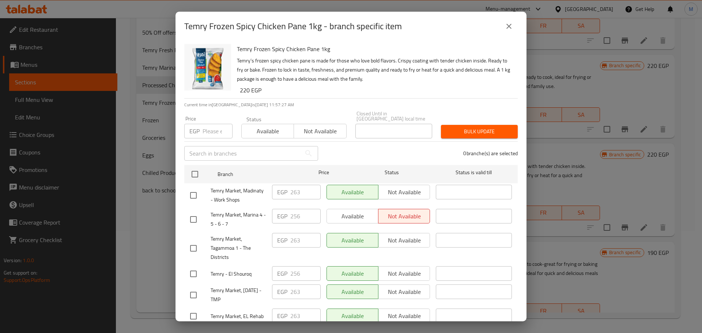
click at [214, 130] on input "number" at bounding box center [218, 131] width 30 height 15
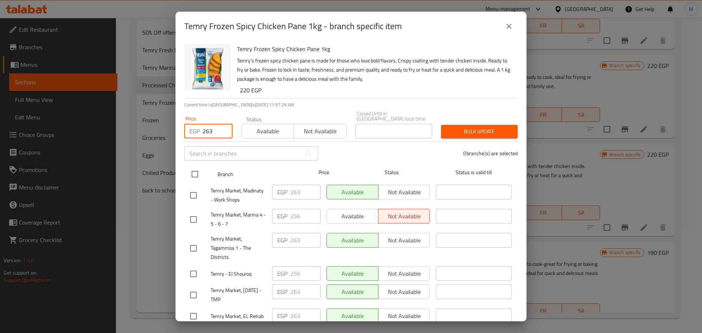
click at [194, 167] on input "checkbox" at bounding box center [194, 174] width 15 height 15
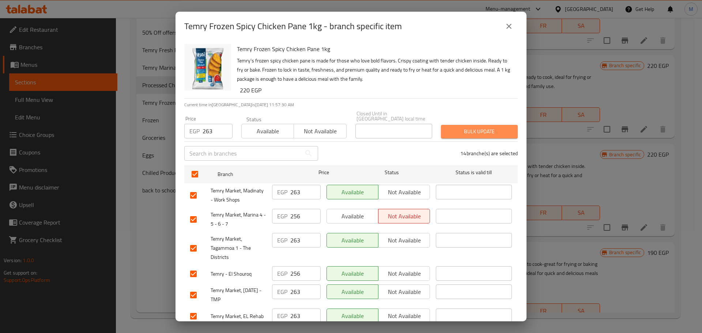
click at [492, 132] on button "Bulk update" at bounding box center [479, 132] width 77 height 14
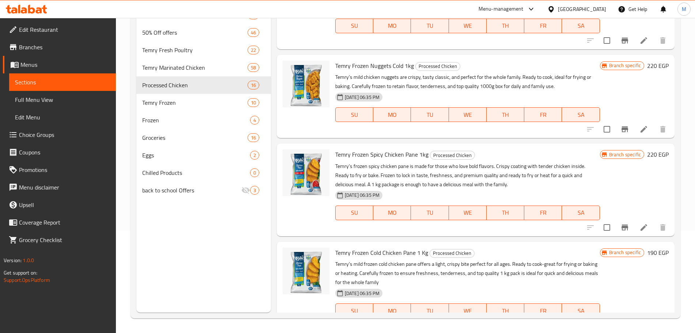
scroll to position [1173, 0]
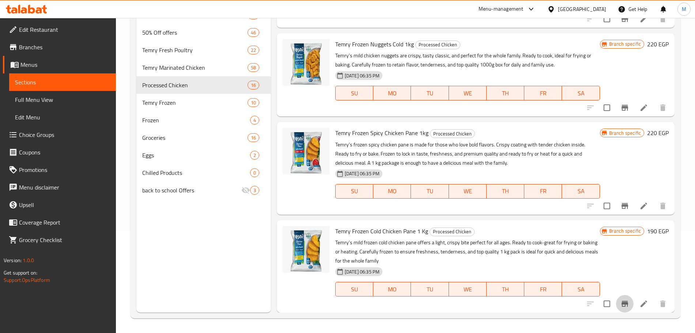
click at [620, 301] on icon "Branch-specific-item" at bounding box center [624, 304] width 9 height 9
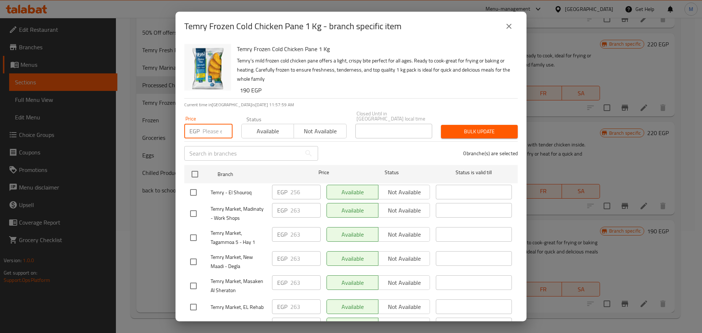
click at [205, 124] on input "number" at bounding box center [218, 131] width 30 height 15
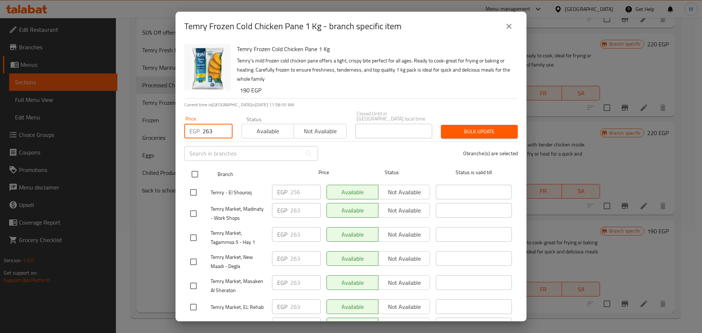
click at [197, 167] on input "checkbox" at bounding box center [194, 174] width 15 height 15
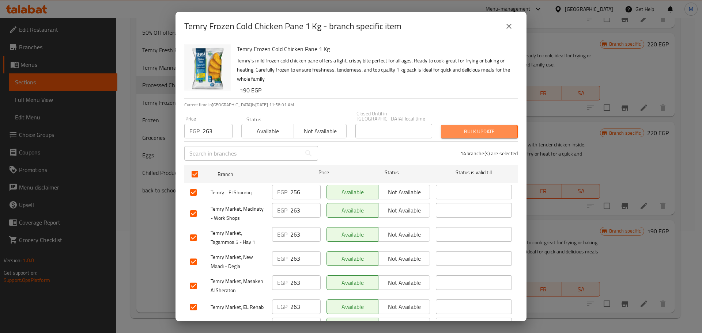
click at [471, 128] on span "Bulk update" at bounding box center [479, 131] width 65 height 9
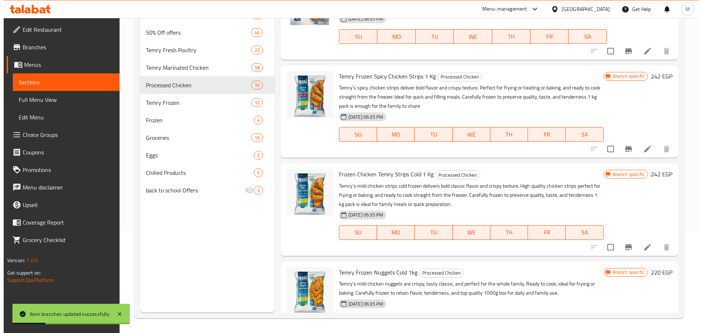
scroll to position [0, 0]
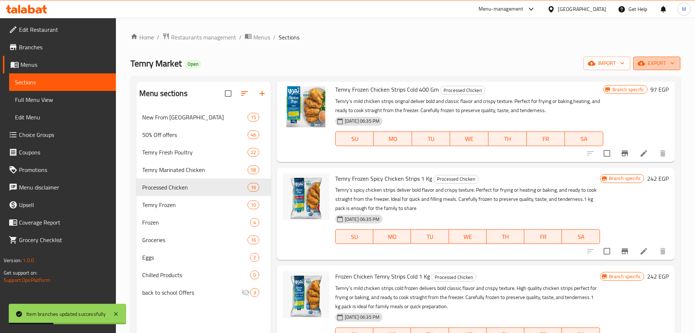
click at [667, 62] on span "export" at bounding box center [656, 63] width 35 height 9
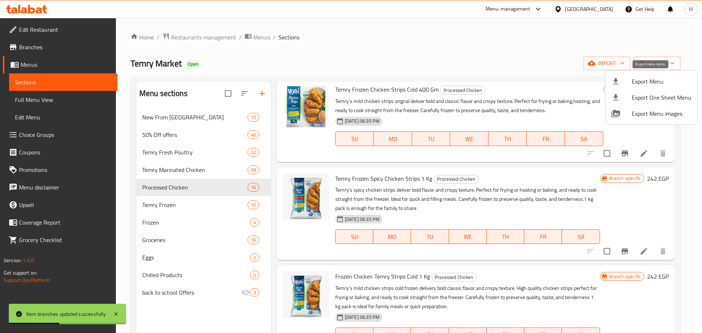
click at [629, 84] on div at bounding box center [621, 81] width 20 height 9
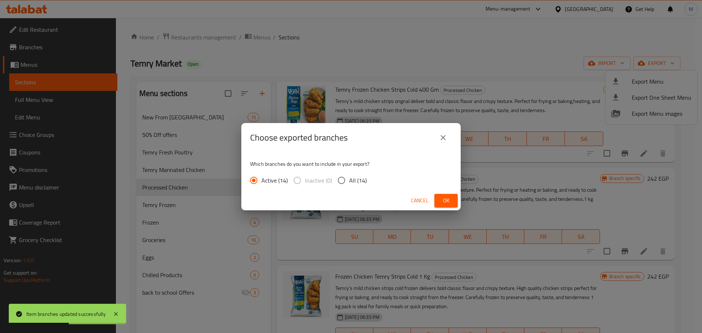
click at [348, 184] on input "All (14)" at bounding box center [341, 180] width 15 height 15
click at [446, 200] on span "Ok" at bounding box center [446, 200] width 12 height 9
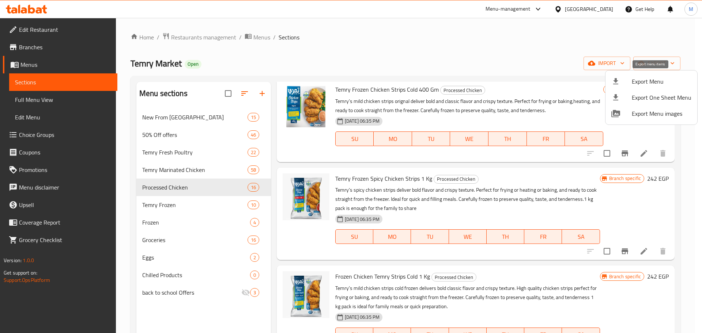
click at [637, 78] on span "Export Menu" at bounding box center [662, 81] width 60 height 9
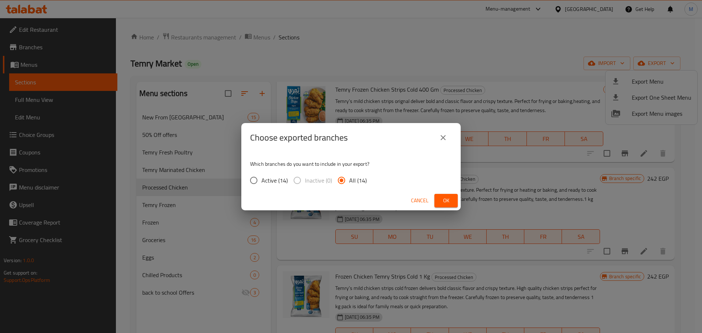
click at [444, 205] on span "Ok" at bounding box center [446, 200] width 12 height 9
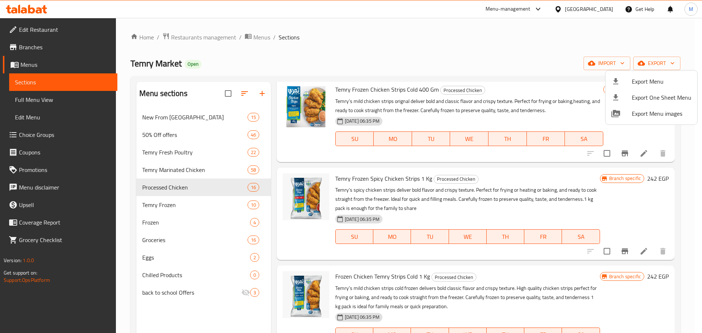
click at [217, 38] on div at bounding box center [351, 166] width 702 height 333
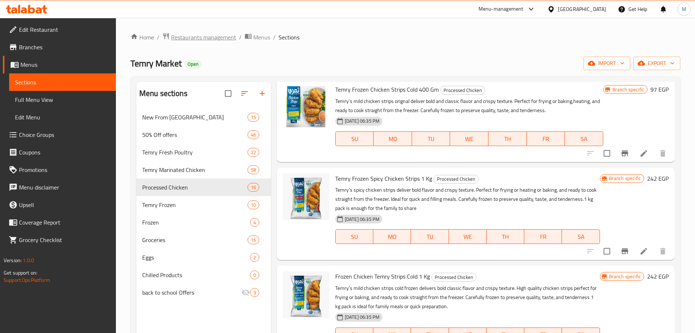
click at [217, 38] on span "Restaurants management" at bounding box center [203, 37] width 65 height 9
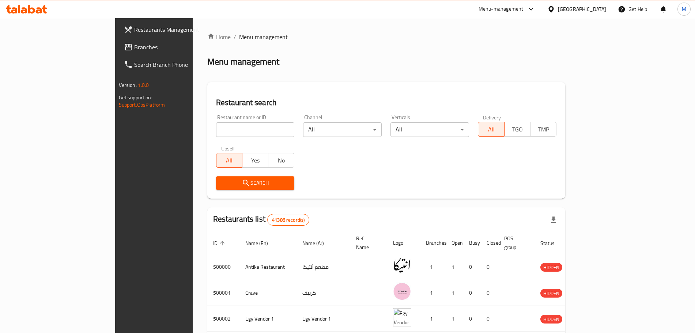
click at [216, 130] on input "search" at bounding box center [255, 129] width 79 height 15
paste input "680322"
click button "Search" at bounding box center [255, 184] width 79 height 14
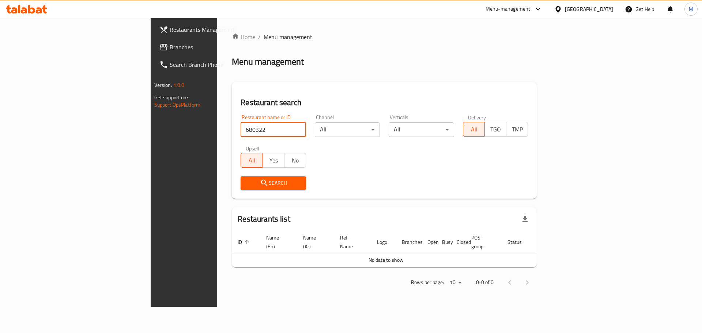
click at [562, 8] on icon at bounding box center [558, 9] width 8 height 8
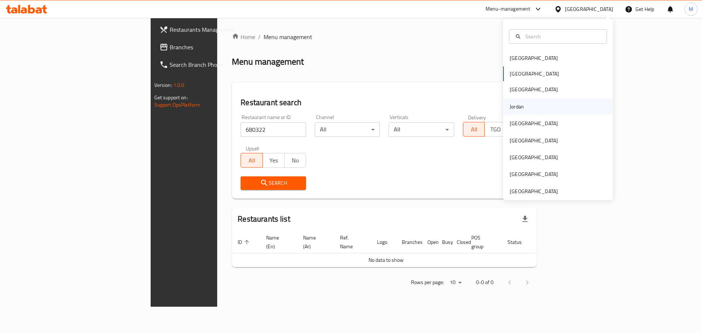
click at [532, 100] on div "Jordan" at bounding box center [558, 106] width 110 height 17
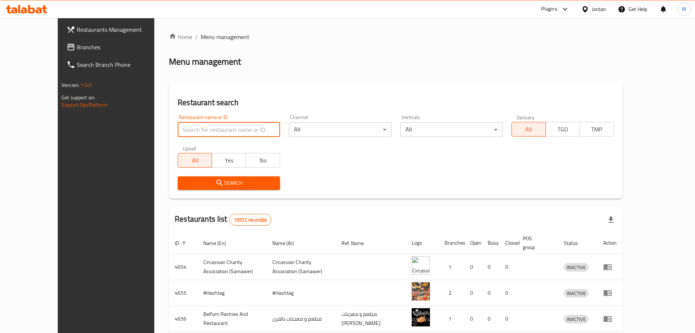
click at [190, 129] on input "search" at bounding box center [229, 129] width 102 height 15
paste input "680322"
click button "Search" at bounding box center [229, 184] width 102 height 14
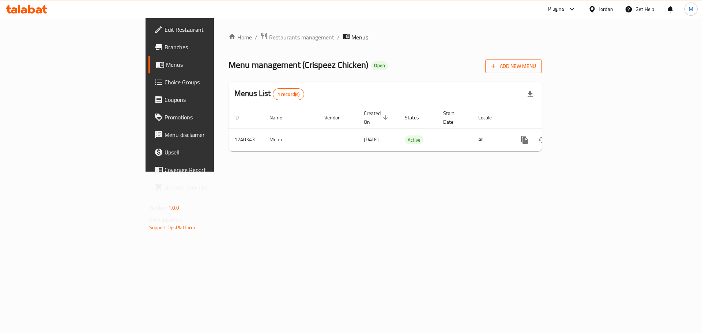
click at [536, 67] on span "Add New Menu" at bounding box center [513, 66] width 45 height 9
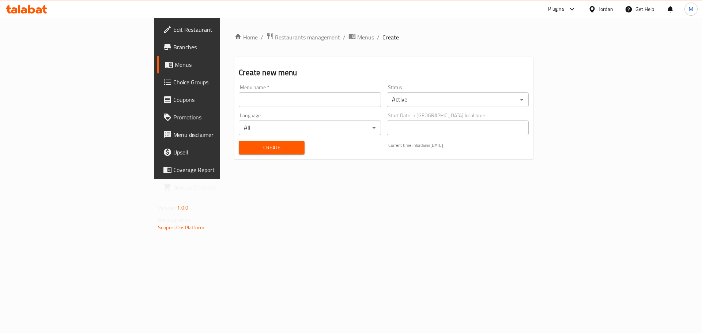
click at [261, 99] on input "text" at bounding box center [310, 100] width 142 height 15
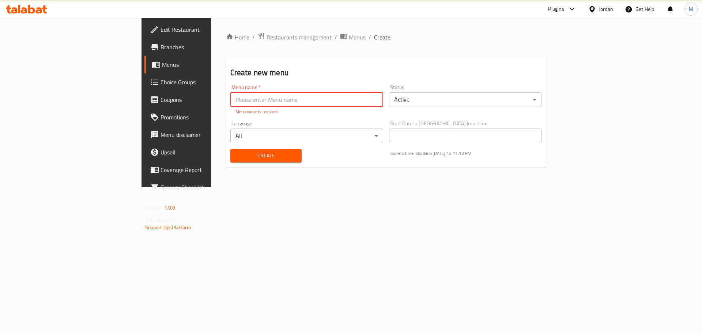
click at [242, 100] on input "text" at bounding box center [306, 100] width 153 height 15
paste input "342613017"
type input "342613017// [DATE]"
click at [266, 120] on div "Language All ​" at bounding box center [306, 132] width 159 height 28
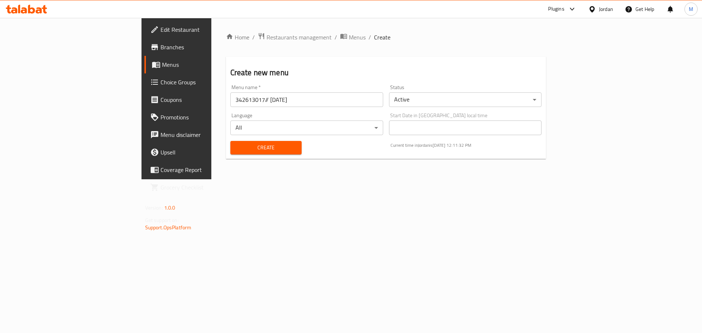
click at [463, 99] on body "​ Plugins Jordan Get Help M Edit Restaurant Branches Menus Choice Groups Coupon…" at bounding box center [351, 176] width 702 height 316
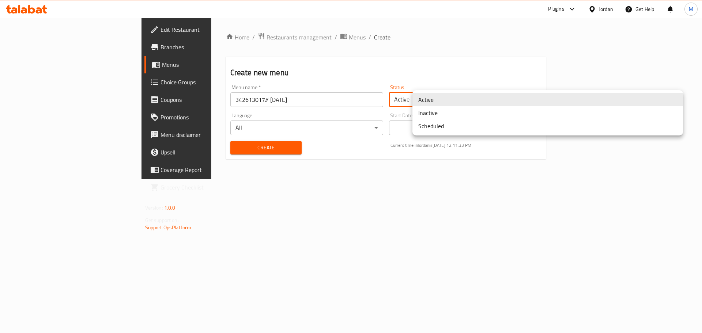
click at [450, 115] on li "Inactive" at bounding box center [547, 112] width 271 height 13
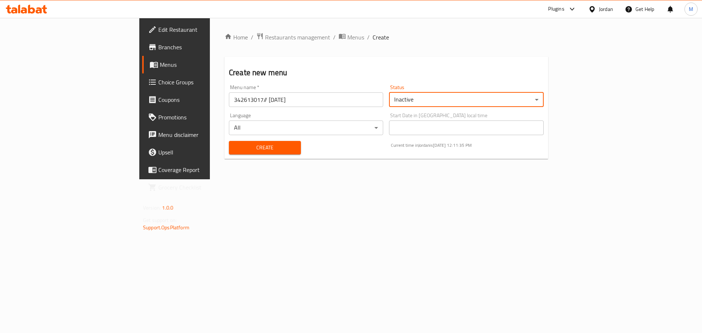
click at [255, 146] on span "Create" at bounding box center [265, 147] width 60 height 9
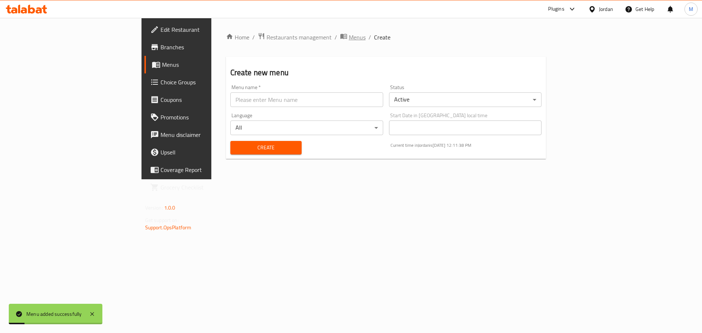
click at [349, 36] on span "Menus" at bounding box center [357, 37] width 17 height 9
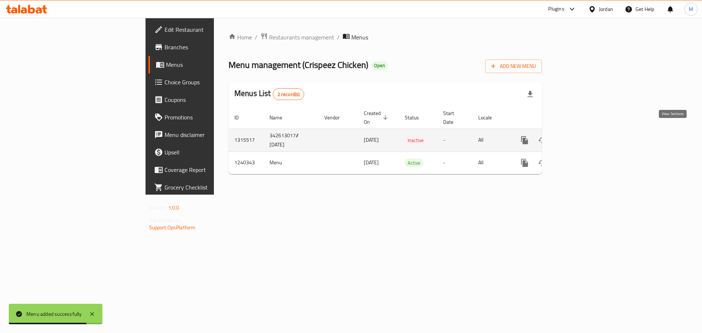
click at [582, 136] on icon "enhanced table" at bounding box center [577, 140] width 9 height 9
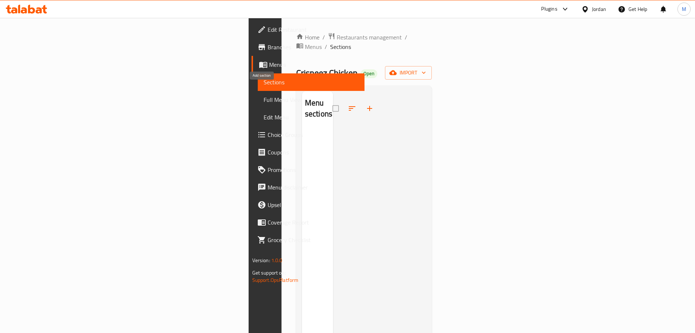
click at [367, 106] on icon "button" at bounding box center [369, 108] width 5 height 5
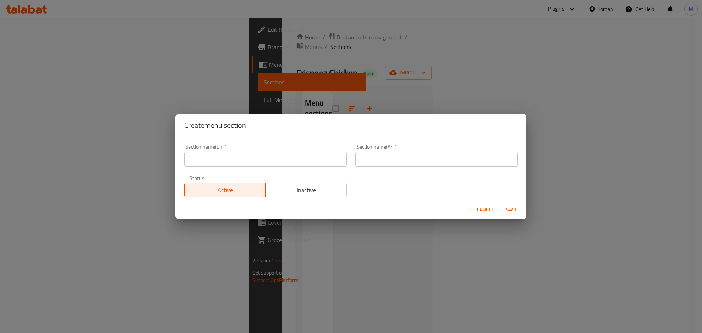
click at [284, 154] on input "text" at bounding box center [265, 159] width 162 height 15
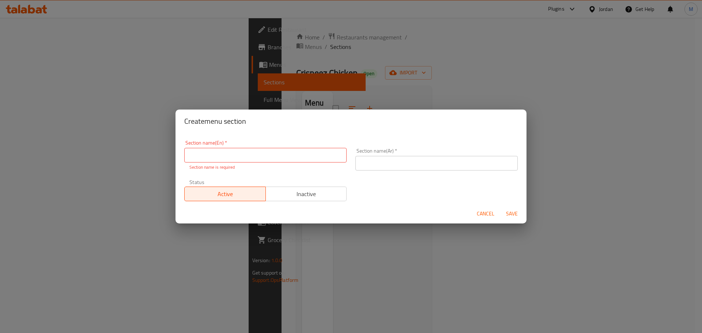
click at [484, 211] on span "Cancel" at bounding box center [486, 214] width 18 height 9
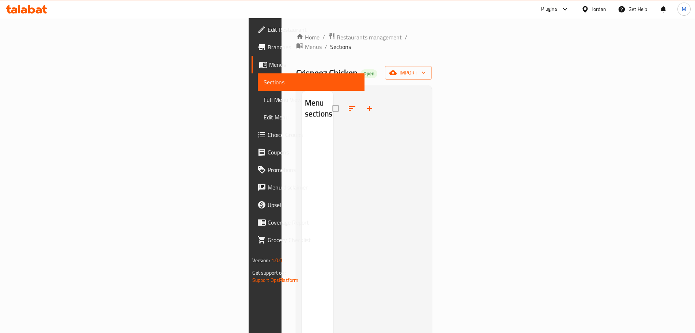
click at [296, 43] on div "Home / Restaurants management / Menus / Sections Crispeez Chicken Open import M…" at bounding box center [364, 232] width 136 height 398
click at [305, 42] on span "Menus" at bounding box center [313, 46] width 17 height 9
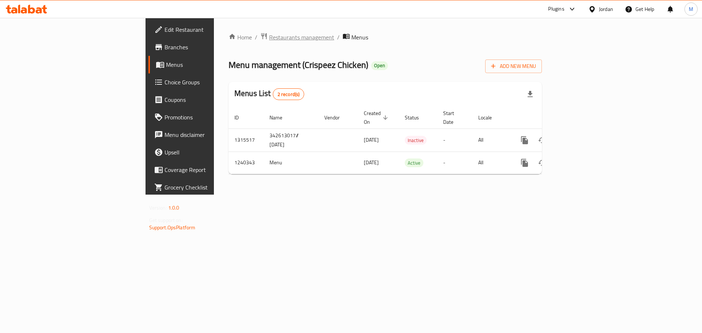
click at [269, 42] on span "Restaurants management" at bounding box center [301, 37] width 65 height 9
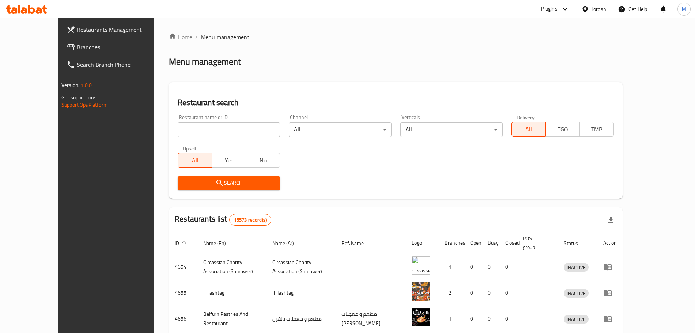
click at [592, 13] on div "Jordan" at bounding box center [593, 9] width 37 height 18
click at [593, 12] on div "Jordan" at bounding box center [599, 9] width 14 height 8
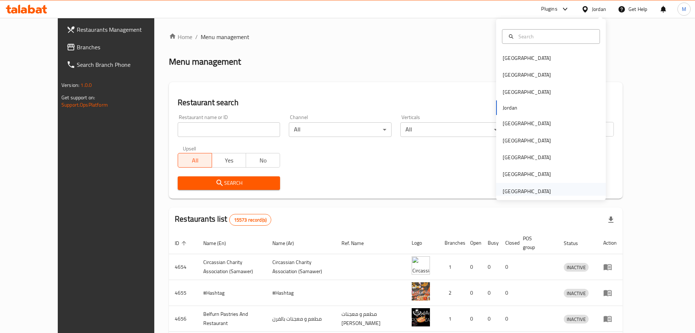
click at [517, 188] on div "[GEOGRAPHIC_DATA]" at bounding box center [527, 192] width 48 height 8
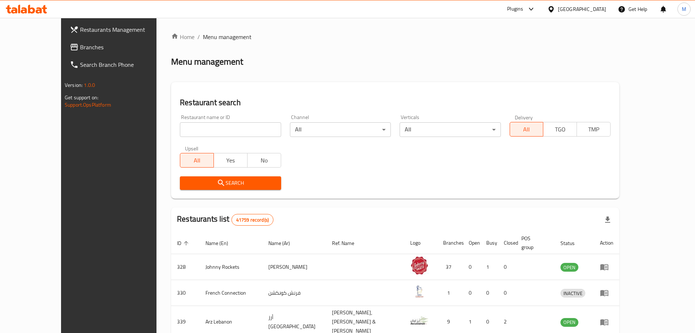
click at [180, 125] on input "search" at bounding box center [230, 129] width 101 height 15
paste input "778796"
type input "778796"
click at [214, 188] on button "Search" at bounding box center [230, 184] width 101 height 14
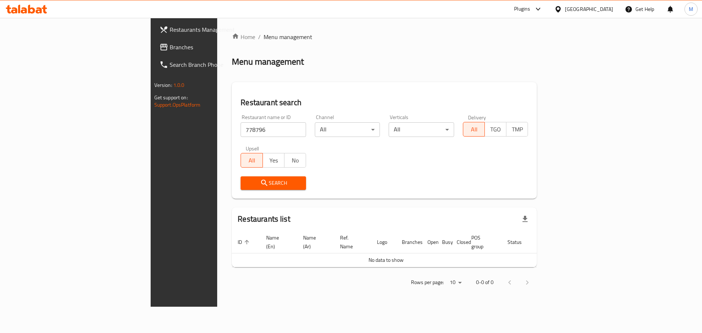
drag, startPoint x: 65, startPoint y: 49, endPoint x: 80, endPoint y: 64, distance: 21.7
click at [170, 49] on span "Branches" at bounding box center [216, 47] width 93 height 9
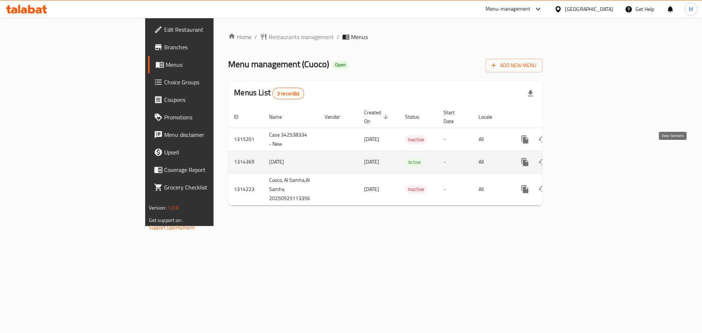
click at [582, 158] on icon "enhanced table" at bounding box center [577, 162] width 9 height 9
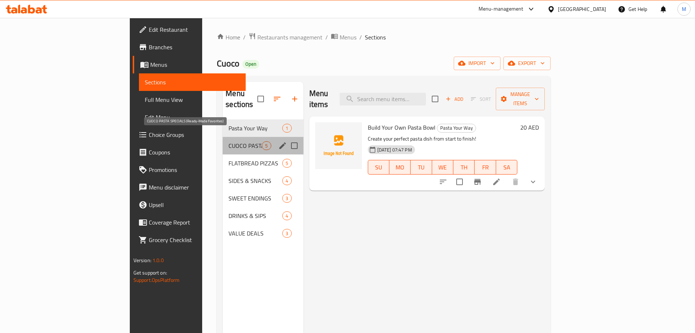
click at [229, 141] on span "CUOCO PASTA SPECIALS (Ready-Made Favorites)" at bounding box center [245, 145] width 33 height 9
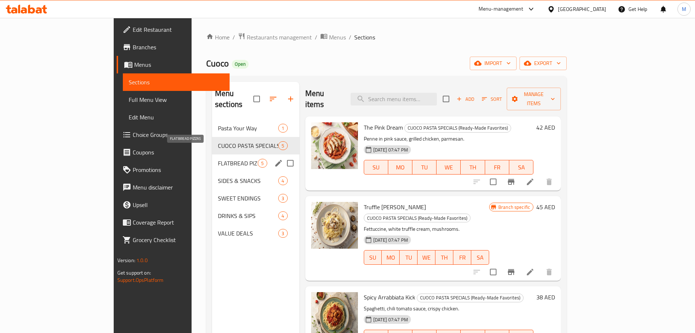
click at [218, 159] on span "FLATBREAD PIZZAS" at bounding box center [238, 163] width 40 height 9
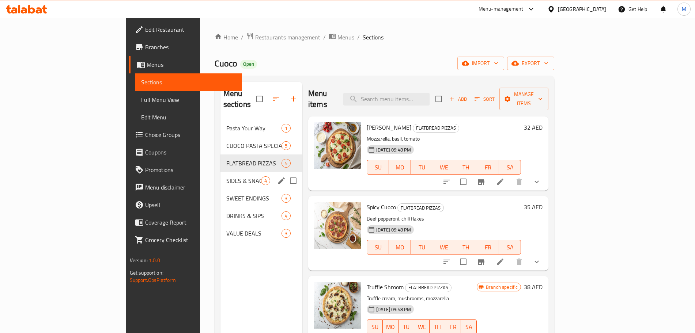
click at [226, 177] on span "SIDES & SNACKS" at bounding box center [243, 181] width 35 height 9
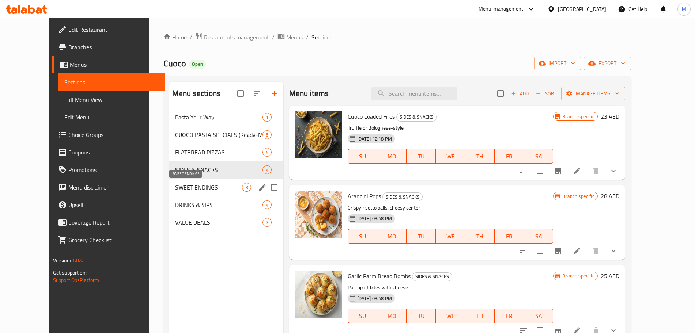
click at [184, 184] on span "SWEET ENDINGS" at bounding box center [208, 187] width 67 height 9
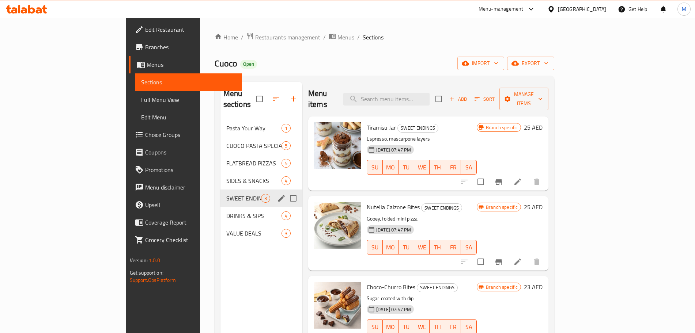
click at [226, 212] on span "DRINKS & SIPS" at bounding box center [253, 216] width 55 height 9
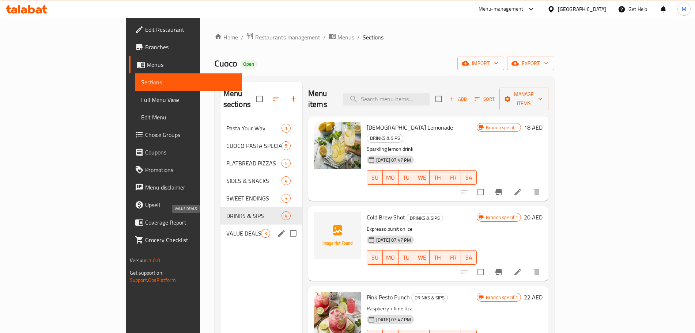
click at [226, 229] on span "VALUE DEALS" at bounding box center [243, 233] width 35 height 9
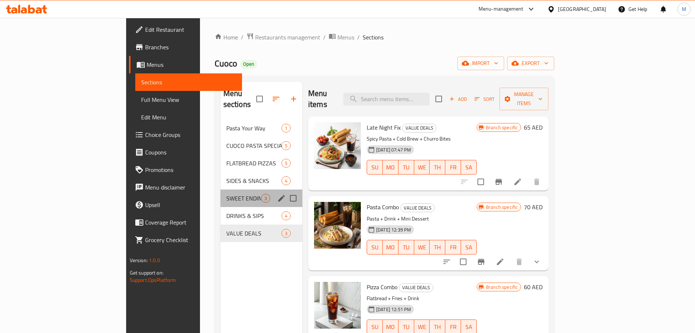
click at [220, 196] on div "SWEET ENDINGS 3" at bounding box center [261, 199] width 82 height 18
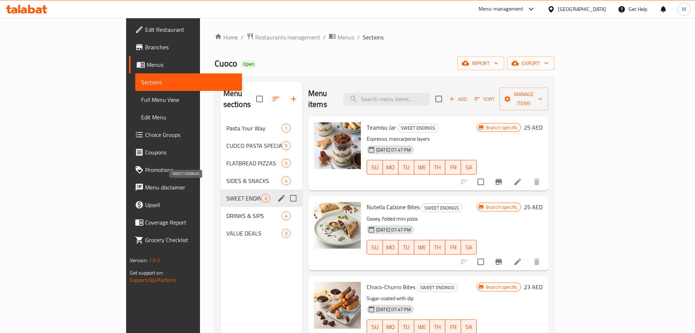
click at [226, 194] on span "SWEET ENDINGS" at bounding box center [243, 198] width 35 height 9
click at [220, 174] on div "SIDES & SNACKS 4" at bounding box center [261, 181] width 82 height 18
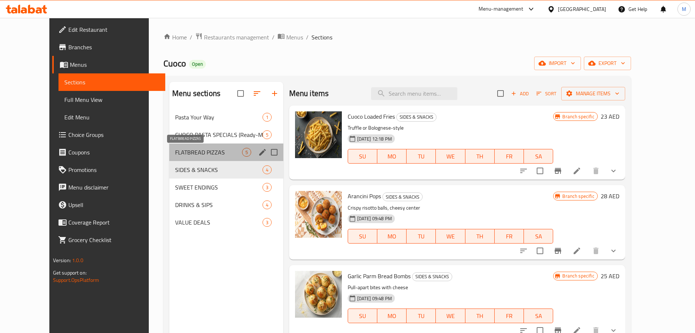
click at [201, 151] on span "FLATBREAD PIZZAS" at bounding box center [208, 152] width 67 height 9
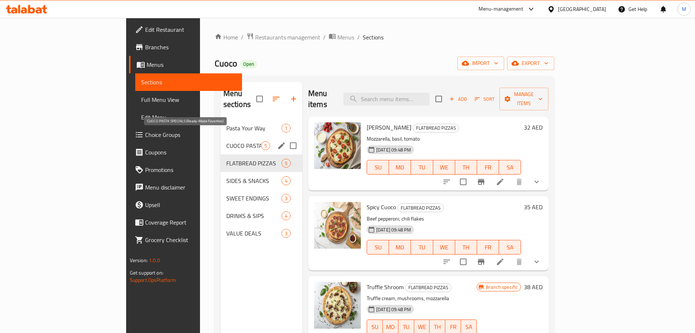
click at [226, 141] on span "CUOCO PASTA SPECIALS (Ready-Made Favorites)" at bounding box center [243, 145] width 35 height 9
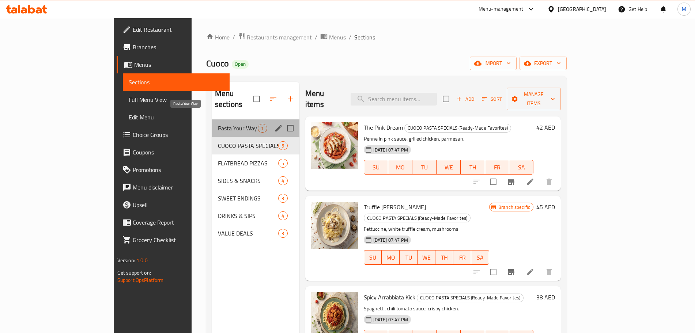
click at [218, 124] on span "Pasta Your Way" at bounding box center [238, 128] width 40 height 9
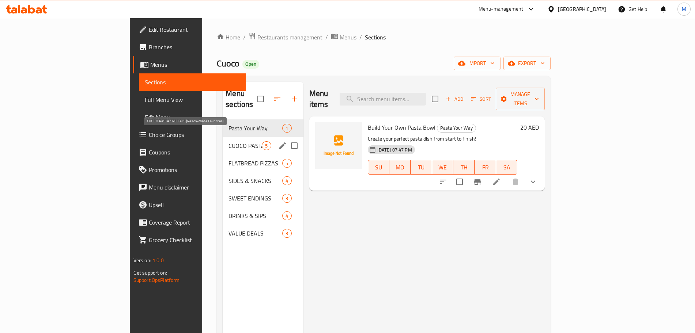
click at [229, 141] on span "CUOCO PASTA SPECIALS (Ready-Made Favorites)" at bounding box center [245, 145] width 33 height 9
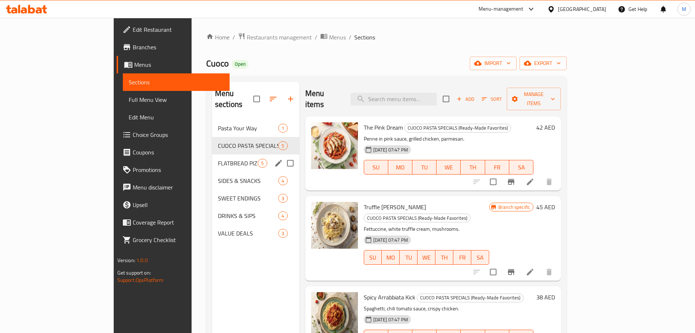
click at [212, 172] on div "SIDES & SNACKS 4" at bounding box center [255, 181] width 87 height 18
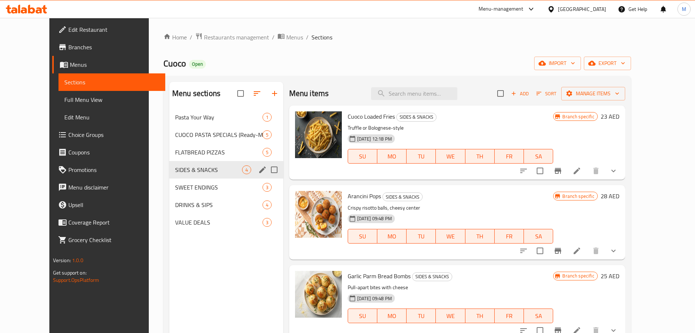
click at [185, 181] on div "SWEET ENDINGS 3" at bounding box center [226, 188] width 114 height 18
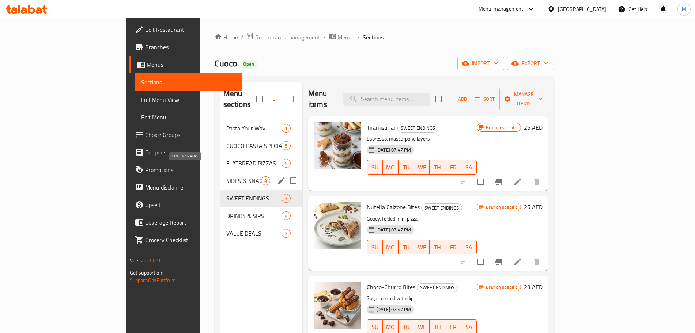
click at [220, 157] on div "FLATBREAD PIZZAS 5" at bounding box center [261, 164] width 82 height 18
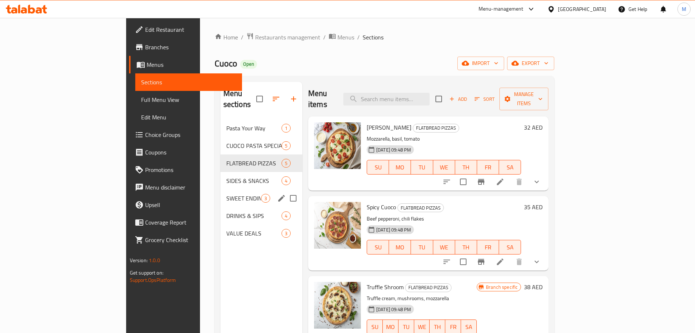
click at [220, 195] on div "SWEET ENDINGS 3" at bounding box center [261, 199] width 82 height 18
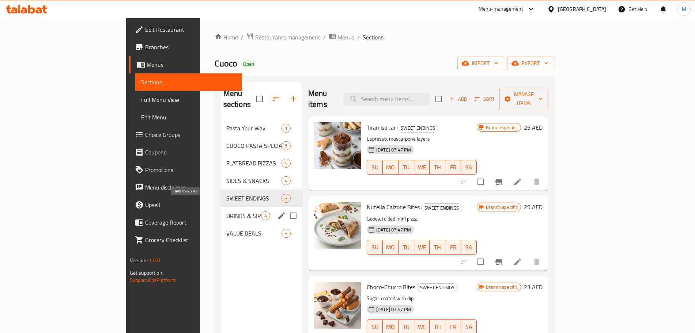
click at [226, 212] on span "DRINKS & SIPS" at bounding box center [243, 216] width 35 height 9
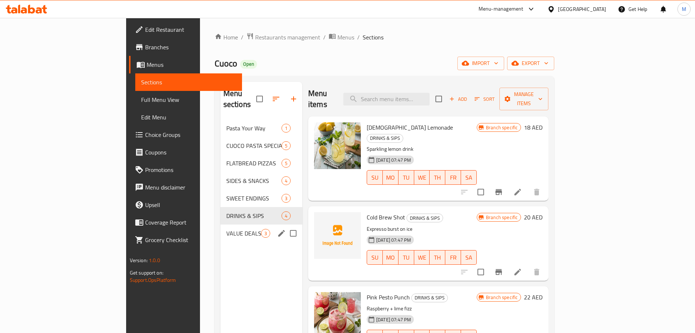
click at [226, 229] on span "VALUE DEALS" at bounding box center [243, 233] width 35 height 9
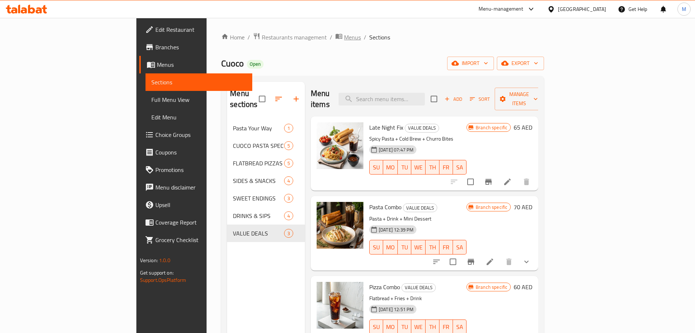
click at [344, 40] on span "Menus" at bounding box center [352, 37] width 17 height 9
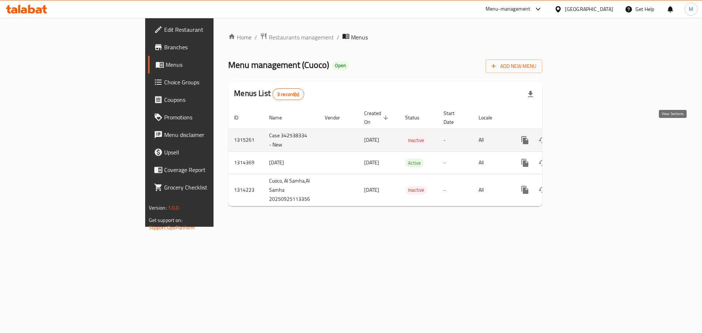
click at [586, 133] on link "enhanced table" at bounding box center [578, 141] width 18 height 18
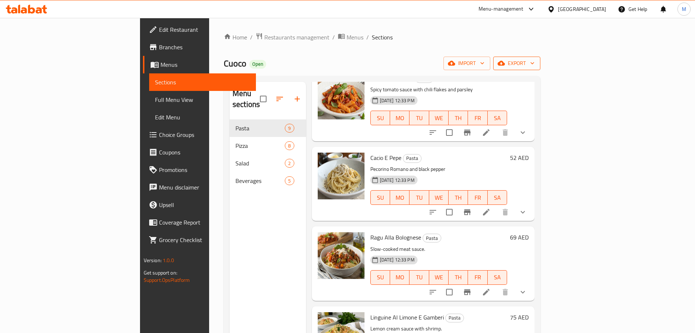
click at [535, 64] on span "export" at bounding box center [516, 63] width 35 height 9
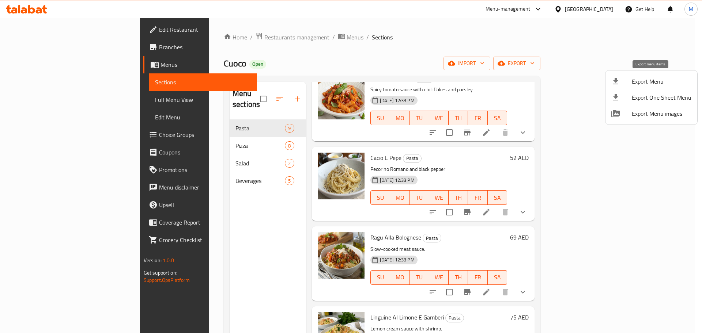
click at [644, 82] on span "Export Menu" at bounding box center [662, 81] width 60 height 9
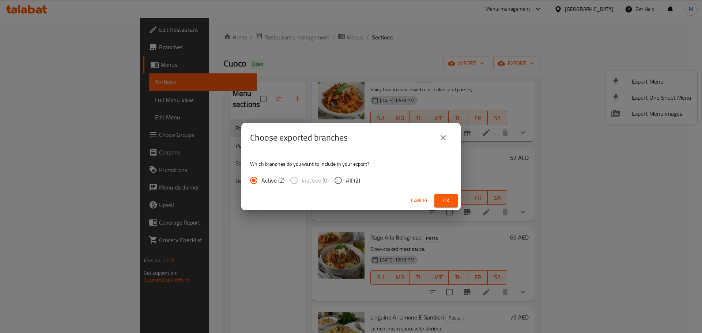
click at [349, 185] on span "All (2)" at bounding box center [353, 180] width 14 height 9
click at [346, 185] on input "All (2)" at bounding box center [338, 180] width 15 height 15
radio input "true"
click at [437, 203] on button "Ok" at bounding box center [445, 201] width 23 height 14
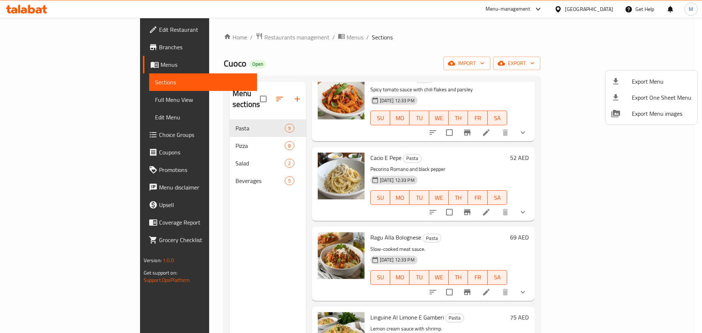
click at [468, 294] on div at bounding box center [351, 166] width 702 height 333
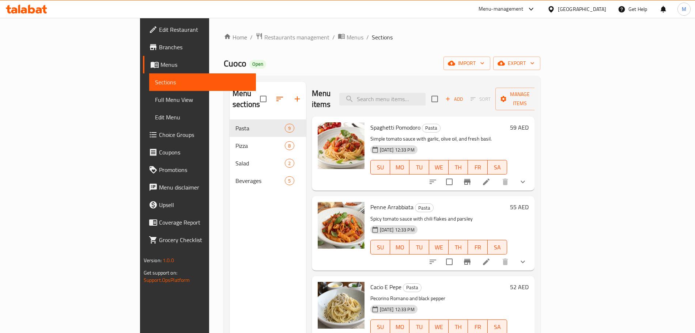
click at [464, 97] on span "Add" at bounding box center [454, 99] width 20 height 8
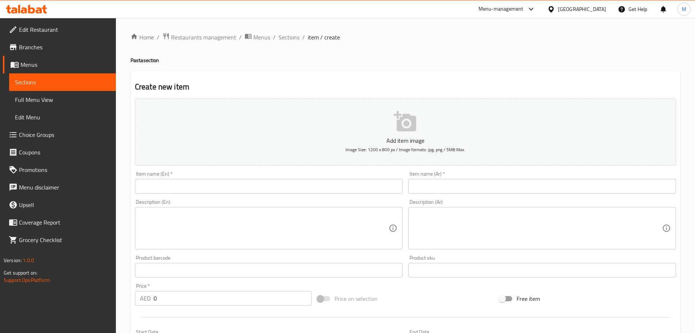
click at [161, 186] on input "text" at bounding box center [269, 186] width 268 height 15
paste input "Formaggi"
type input "Formaggi"
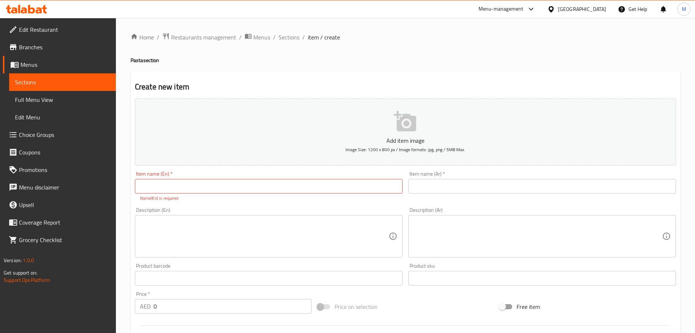
click at [232, 189] on input "text" at bounding box center [269, 186] width 268 height 15
paste input "Quattro Formaggi"
click at [267, 180] on input "Quattro Formaggi" at bounding box center [269, 186] width 268 height 15
type input "Quattro Formaggi"
click at [344, 203] on div "Add item image Image Size: 1200 x 800 px / Image formats: jpg, png / 5MB Max. I…" at bounding box center [405, 257] width 547 height 323
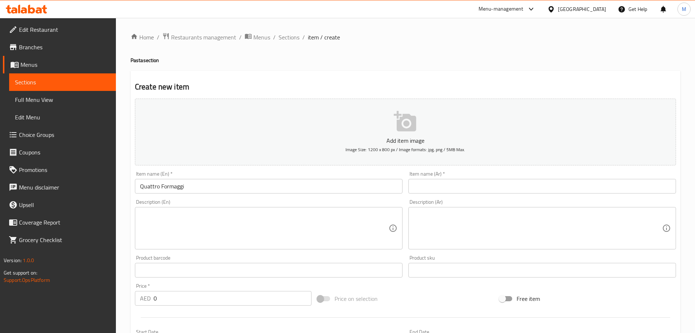
click at [287, 206] on div "Description (En) Description (En)" at bounding box center [269, 225] width 268 height 50
click at [283, 214] on textarea at bounding box center [264, 228] width 249 height 35
paste textarea "Cream sauce with a blend of cheeses (Parmesan, Gorgonzola, Fontina, Mozzarella)"
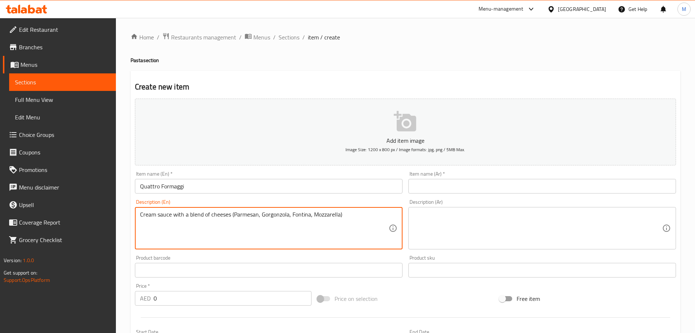
type textarea "Cream sauce with a blend of cheeses (Parmesan, Gorgonzola, Fontina, Mozzarella)"
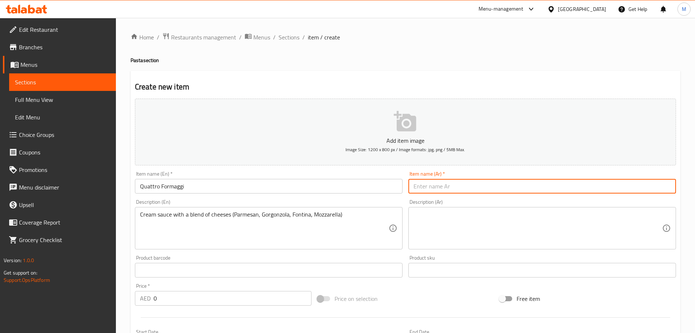
click at [494, 189] on input "text" at bounding box center [542, 186] width 268 height 15
type input "كواترو فورماجي"
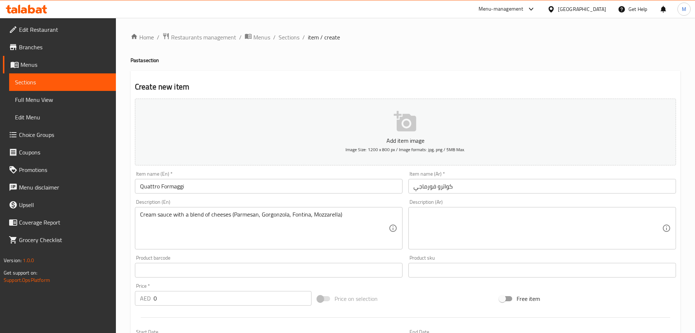
click at [140, 300] on div "AED 0 Price *" at bounding box center [223, 298] width 177 height 15
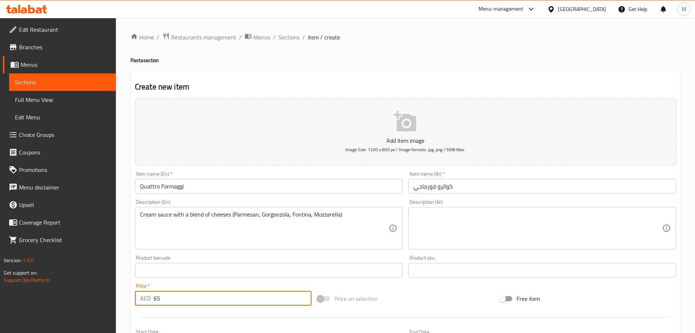
type input "65"
click at [375, 295] on span "Price on selection" at bounding box center [356, 299] width 43 height 9
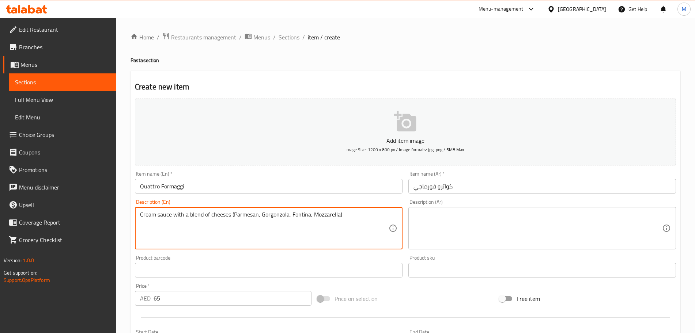
click at [318, 215] on textarea "Cream sauce with a blend of cheeses (Parmesan, Gorgonzola, Fontina, Mozzarella)" at bounding box center [264, 228] width 249 height 35
click at [233, 214] on textarea "Cream sauce with a blend of cheeses (Parmesan, Gorgonzola, Fontina, Mozzarella)" at bounding box center [264, 228] width 249 height 35
click at [346, 216] on textarea "Cream sauce with a blend of cheeses Parmesan, Gorgonzola, Fontina, Mozzarella)" at bounding box center [264, 228] width 249 height 35
click at [346, 214] on textarea "Cream sauce with a blend of cheeses Parmesan, Gorgonzola, Fontina, Mozzarella." at bounding box center [264, 228] width 249 height 35
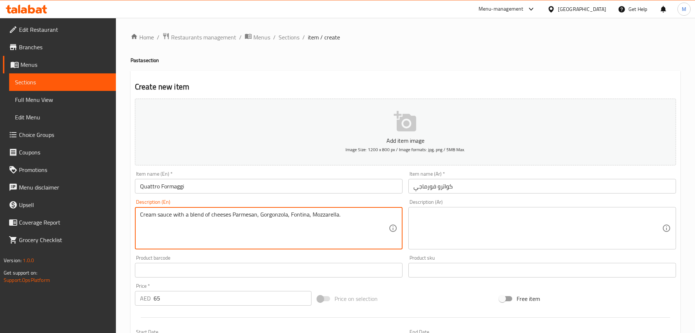
click at [346, 214] on textarea "Cream sauce with a blend of cheeses Parmesan, Gorgonzola, Fontina, Mozzarella." at bounding box center [264, 228] width 249 height 35
type textarea "Cream sauce with a blend of cheeses Parmesan, Gorgonzola, Fontina, Mozzarella."
click at [463, 215] on textarea at bounding box center [538, 228] width 249 height 35
paste textarea "صلصة كريمة مع مزيج من الجبن البارميزان، الجورجونزولا، الفونتينا، الموزاريلا."
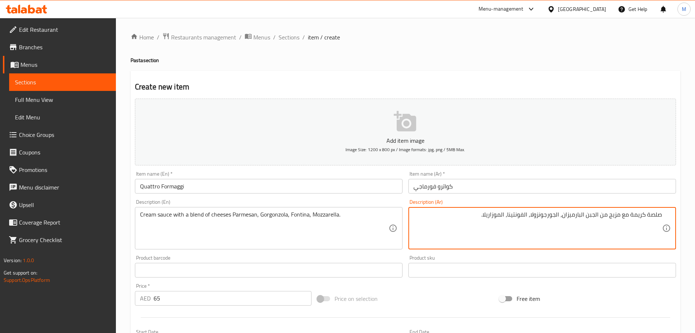
type textarea "صلصة كريمة مع مزيج من الجبن البارميزان، الجورجونزولا، الفونتينا، الموزاريلا."
click at [472, 189] on input "كواترو فورماجي" at bounding box center [542, 186] width 268 height 15
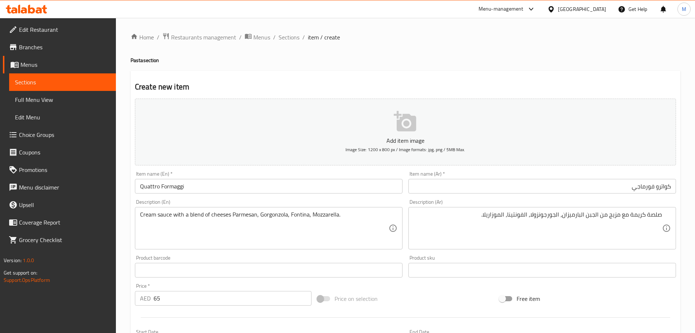
click at [444, 292] on div "Price on selection" at bounding box center [405, 299] width 182 height 20
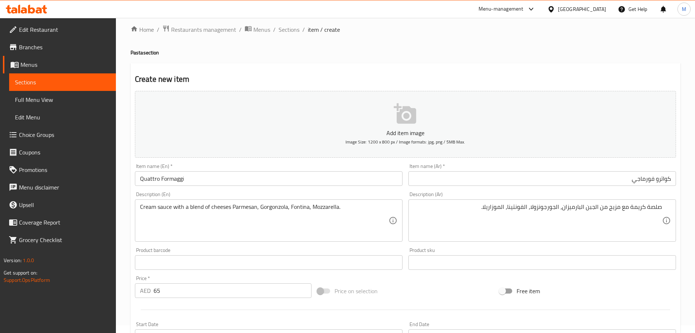
scroll to position [183, 0]
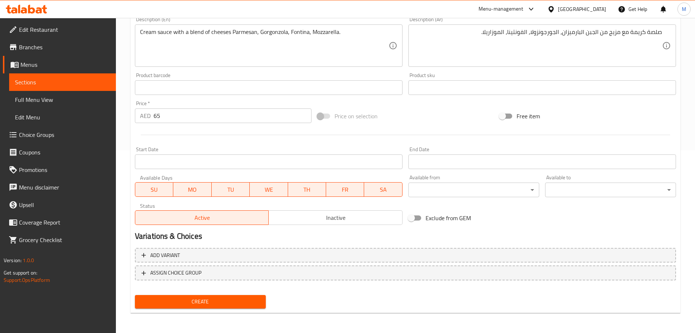
click at [227, 305] on span "Create" at bounding box center [200, 302] width 119 height 9
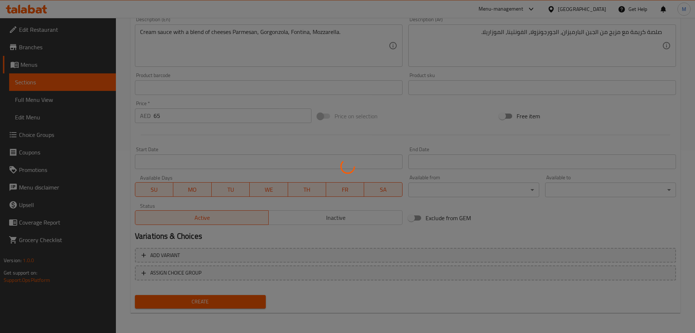
type input "0"
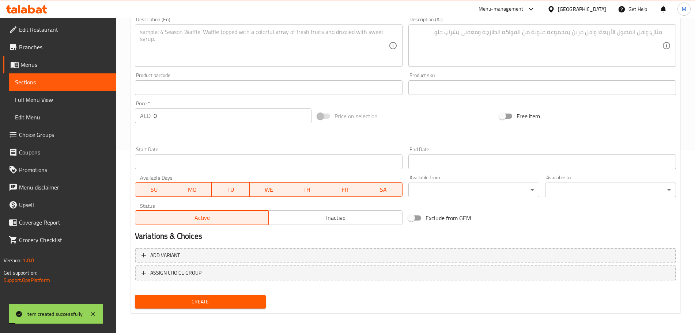
scroll to position [0, 0]
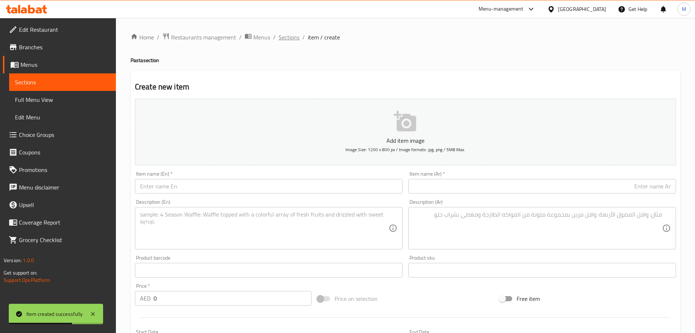
click at [286, 41] on span "Sections" at bounding box center [289, 37] width 21 height 9
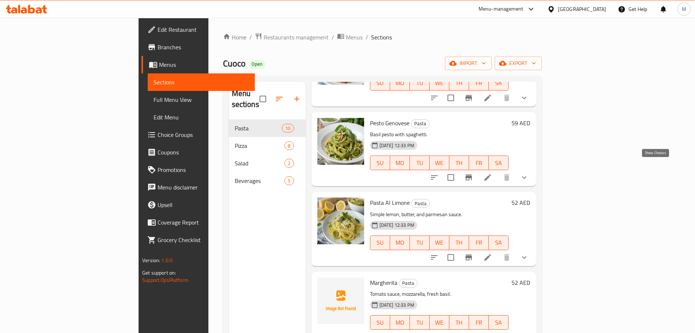
drag, startPoint x: 660, startPoint y: 167, endPoint x: 646, endPoint y: 177, distance: 17.3
click at [533, 169] on button "show more" at bounding box center [525, 178] width 18 height 18
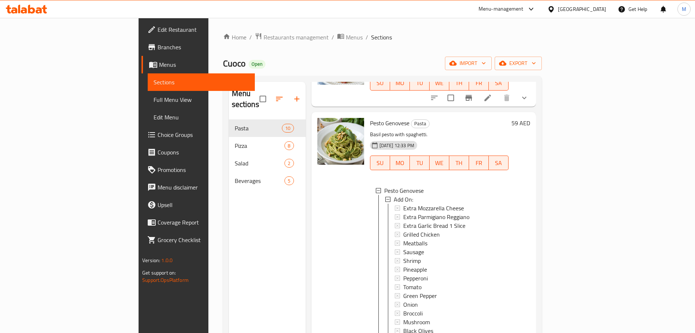
click at [158, 132] on span "Choice Groups" at bounding box center [203, 135] width 91 height 9
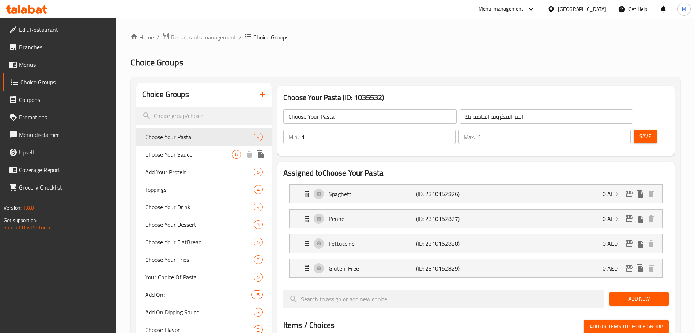
scroll to position [183, 0]
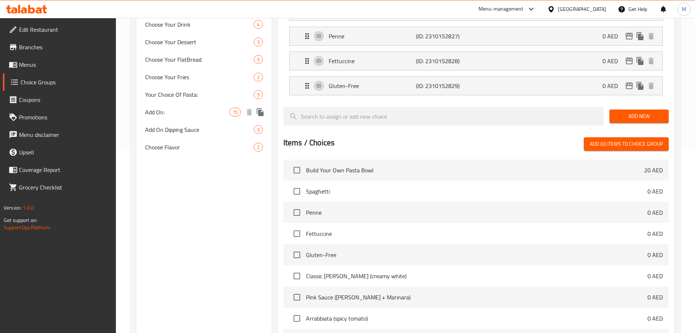
click at [174, 113] on span "Add On:" at bounding box center [187, 112] width 84 height 9
type input "Add On:"
type input "إضافات:"
type input "0"
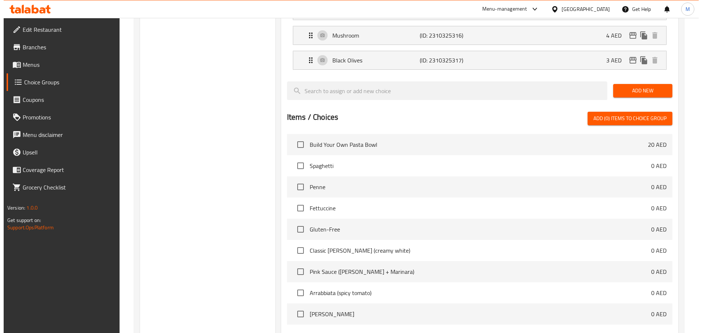
scroll to position [540, 0]
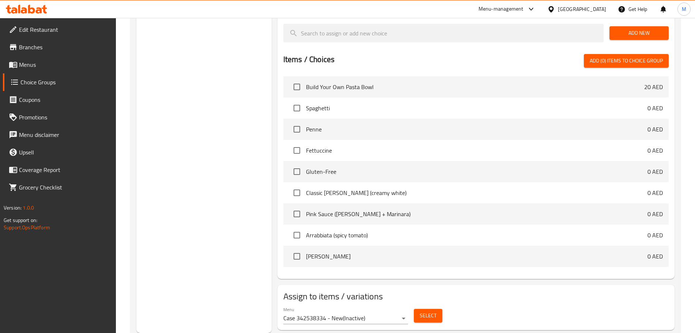
click at [422, 306] on div "Select" at bounding box center [428, 315] width 34 height 19
click at [426, 312] on span "Select" at bounding box center [428, 316] width 17 height 9
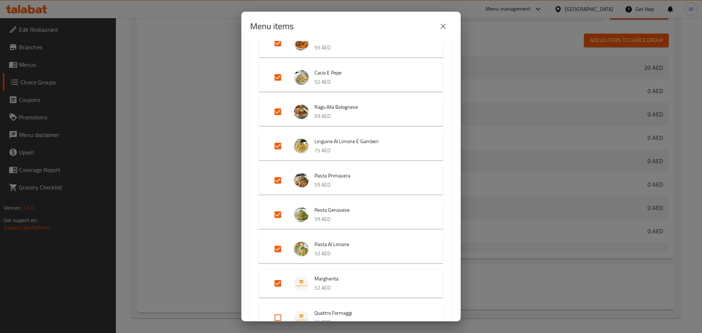
scroll to position [183, 0]
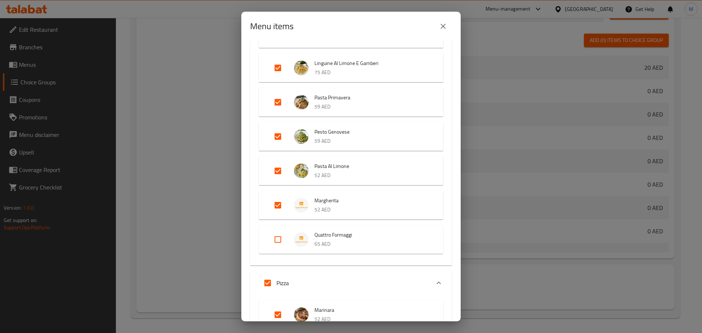
click at [278, 238] on input "Expand" at bounding box center [278, 240] width 18 height 18
checkbox input "true"
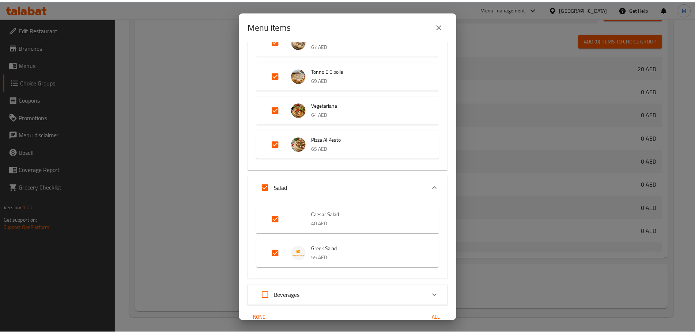
scroll to position [630, 0]
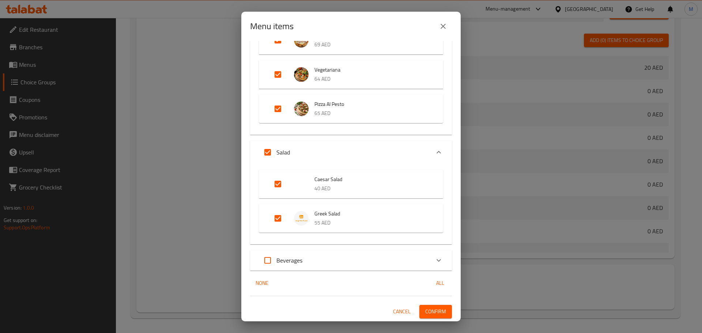
click at [433, 306] on button "Confirm" at bounding box center [435, 312] width 33 height 14
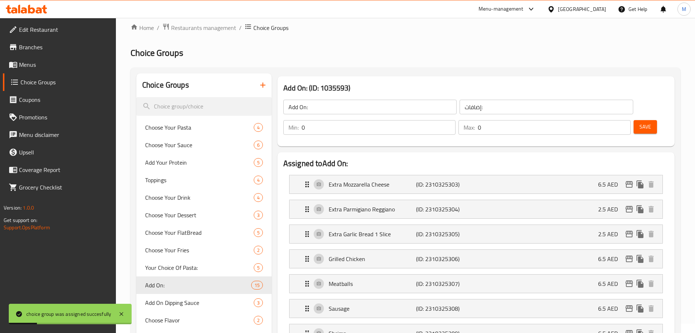
scroll to position [0, 0]
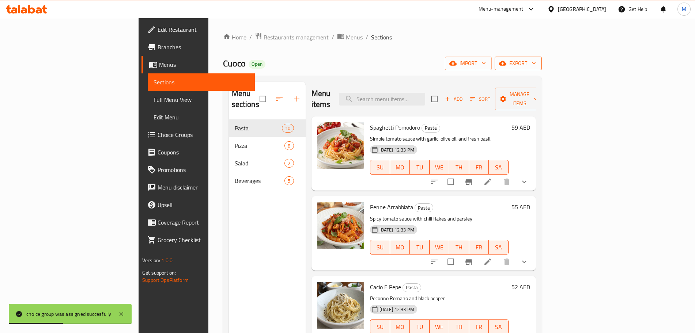
click at [536, 68] on span "export" at bounding box center [518, 63] width 35 height 9
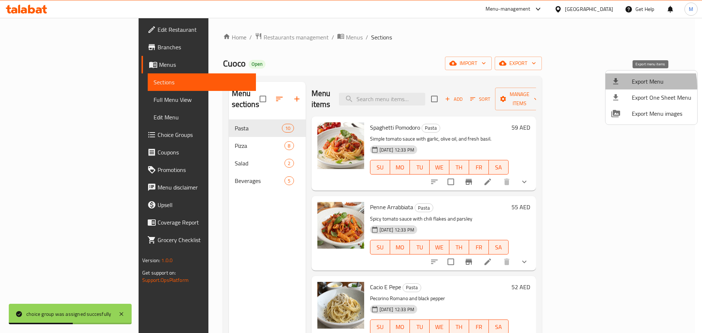
click at [625, 87] on li "Export Menu" at bounding box center [651, 81] width 92 height 16
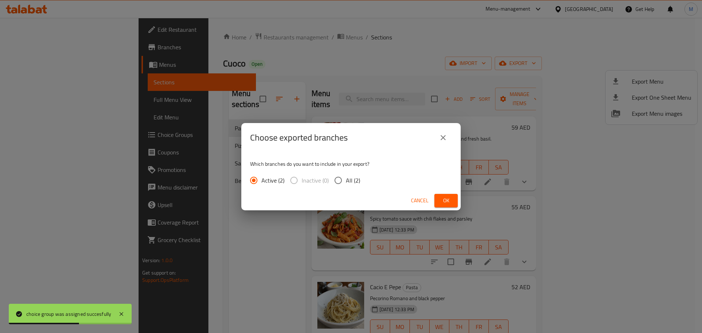
click at [352, 179] on span "All (2)" at bounding box center [353, 180] width 14 height 9
click at [346, 179] on input "All (2)" at bounding box center [338, 180] width 15 height 15
radio input "true"
click at [450, 205] on span "Ok" at bounding box center [446, 200] width 12 height 9
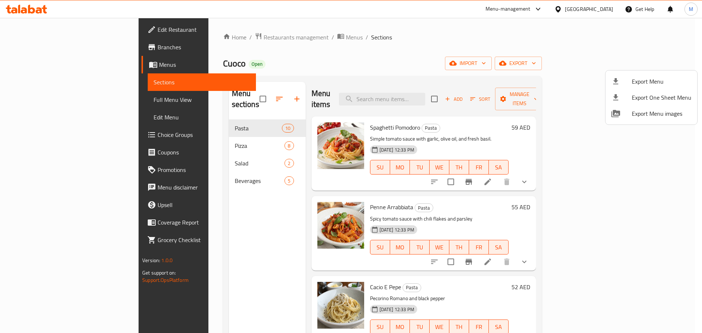
click at [501, 202] on div at bounding box center [351, 166] width 702 height 333
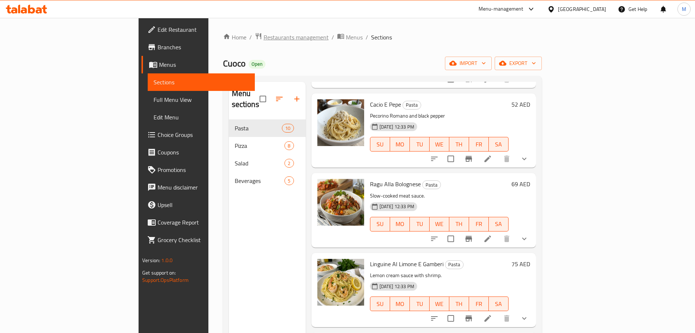
drag, startPoint x: 57, startPoint y: 2, endPoint x: 232, endPoint y: 37, distance: 178.3
click at [264, 37] on span "Restaurants management" at bounding box center [296, 37] width 65 height 9
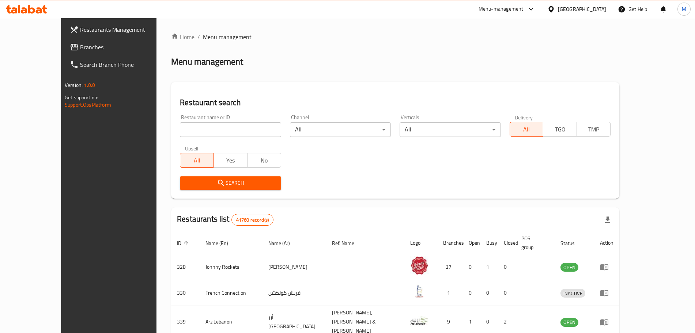
click at [596, 16] on div "[GEOGRAPHIC_DATA]" at bounding box center [576, 9] width 71 height 18
click at [591, 13] on div "[GEOGRAPHIC_DATA]" at bounding box center [582, 9] width 48 height 8
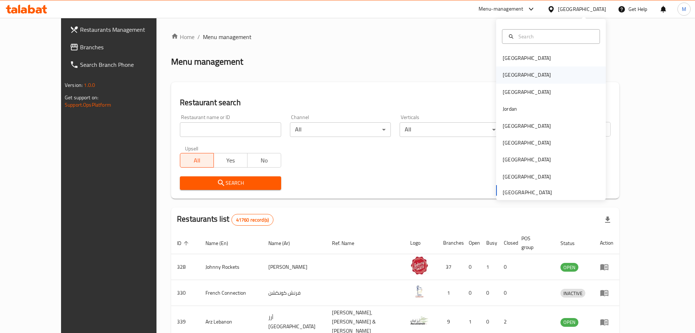
click at [541, 76] on div "[GEOGRAPHIC_DATA]" at bounding box center [551, 75] width 110 height 17
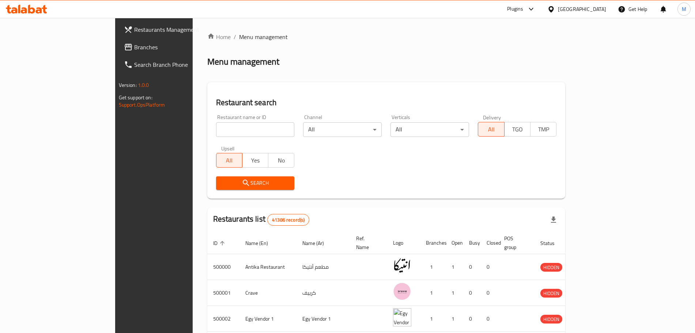
click at [226, 137] on input "search" at bounding box center [255, 129] width 79 height 15
paste input "673134"
type input "673134"
click button "Search" at bounding box center [255, 184] width 79 height 14
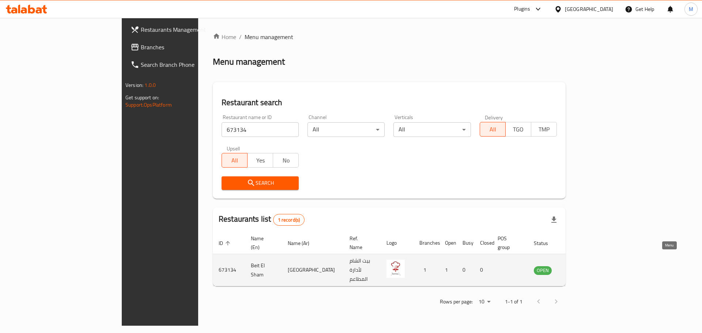
click at [581, 268] on icon "enhanced table" at bounding box center [577, 271] width 8 height 6
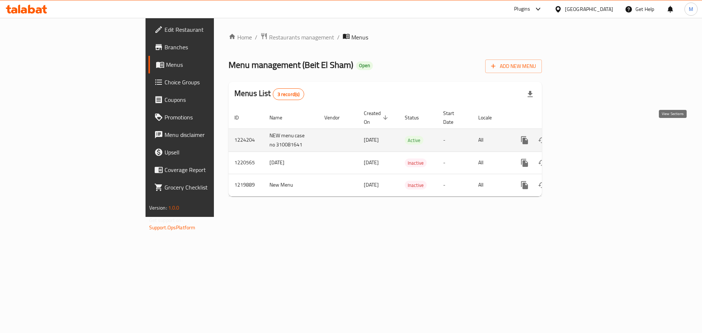
click at [582, 136] on icon "enhanced table" at bounding box center [577, 140] width 9 height 9
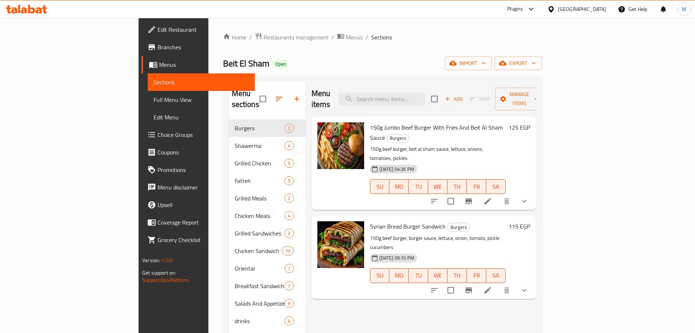
click at [424, 234] on p "150g beef burger, burger sauce, lettuce, onion, tomato, pickle cucumbers" at bounding box center [438, 243] width 136 height 18
click at [498, 222] on h6 "Syrian Bread Burger Sandwich Burgers" at bounding box center [438, 227] width 136 height 10
click at [158, 50] on span "Branches" at bounding box center [203, 47] width 91 height 9
